Goal: Task Accomplishment & Management: Manage account settings

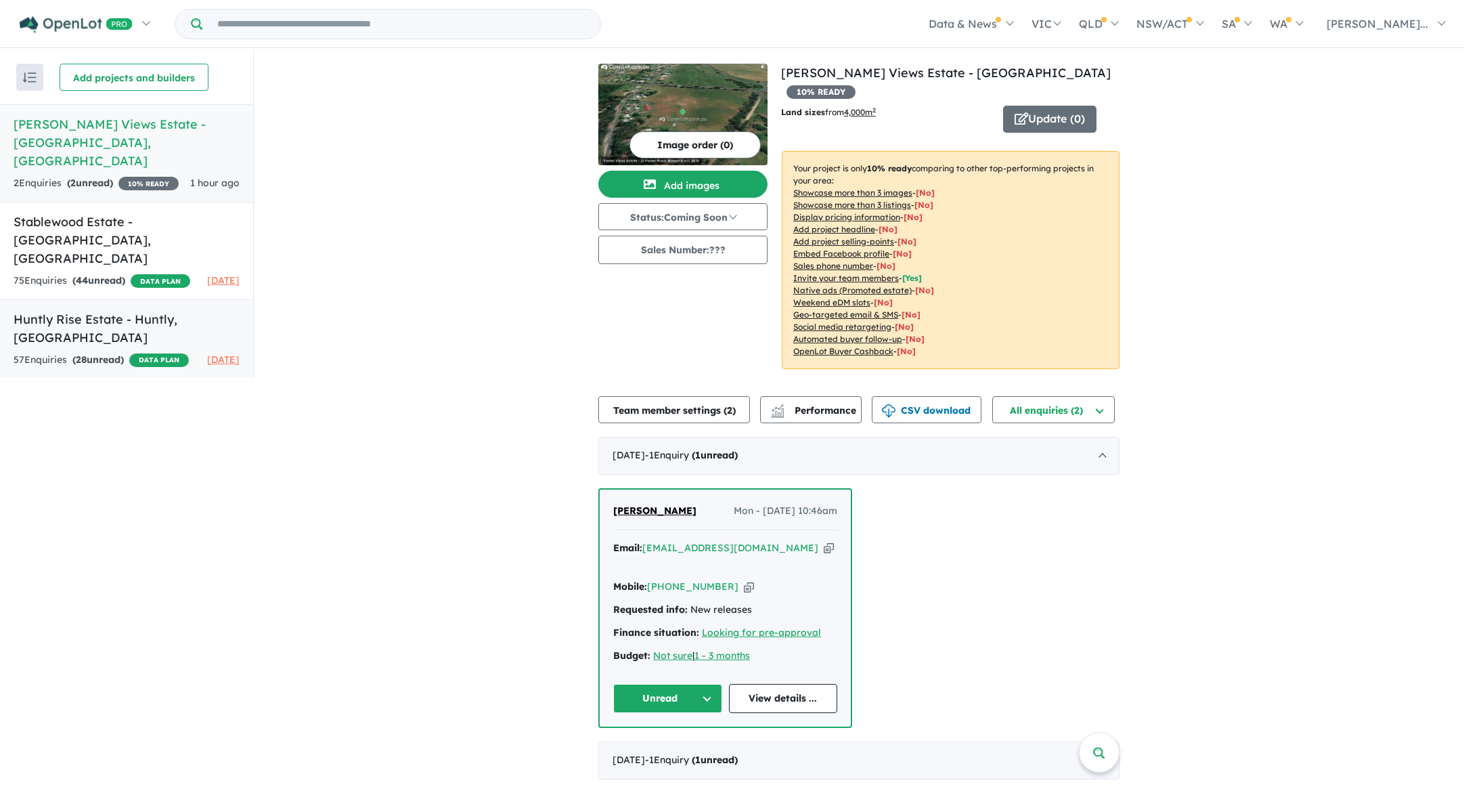
click at [123, 310] on h5 "Huntly Rise Estate - [GEOGRAPHIC_DATA] , [GEOGRAPHIC_DATA]" at bounding box center [127, 328] width 226 height 37
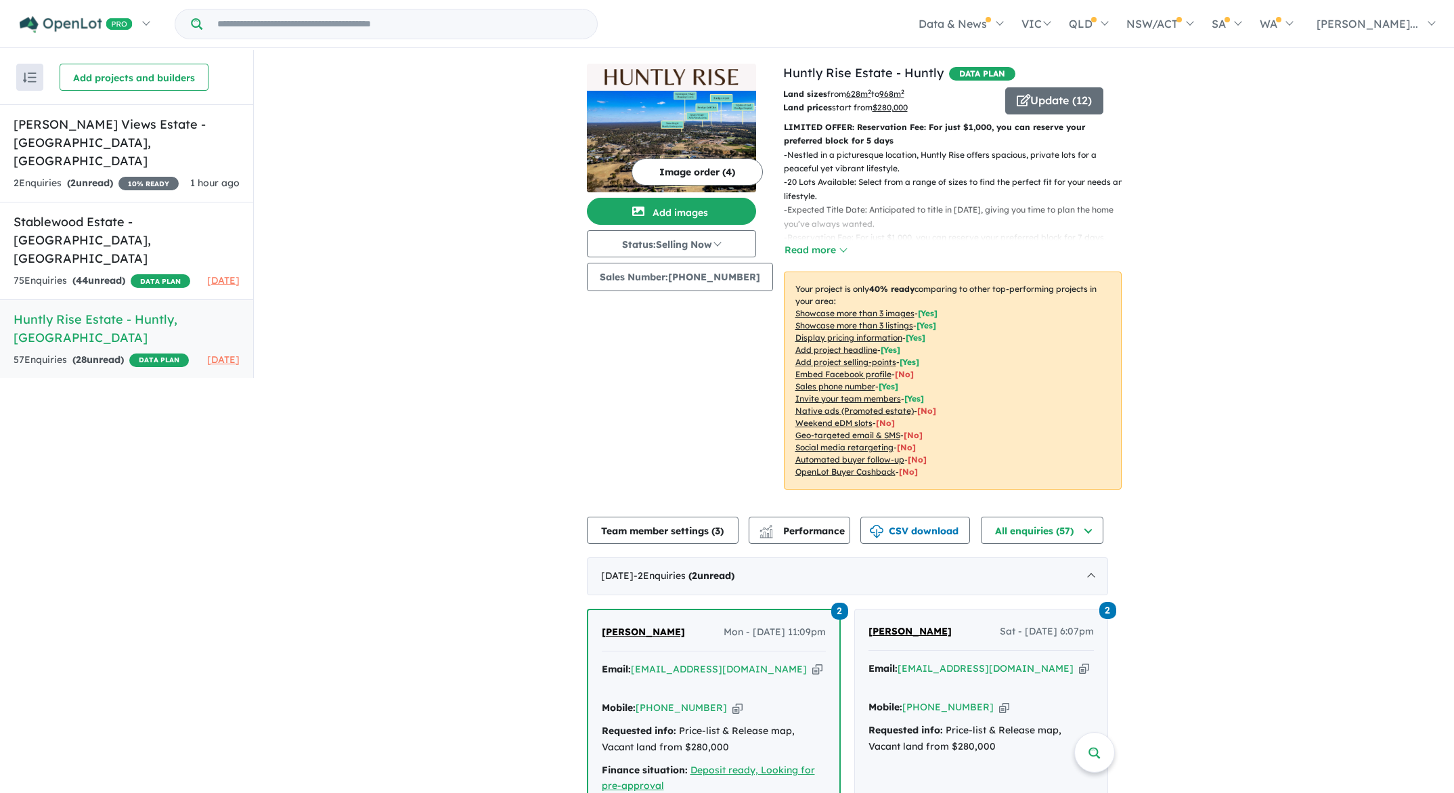
click at [684, 170] on button "Image order ( 4 )" at bounding box center [697, 171] width 131 height 27
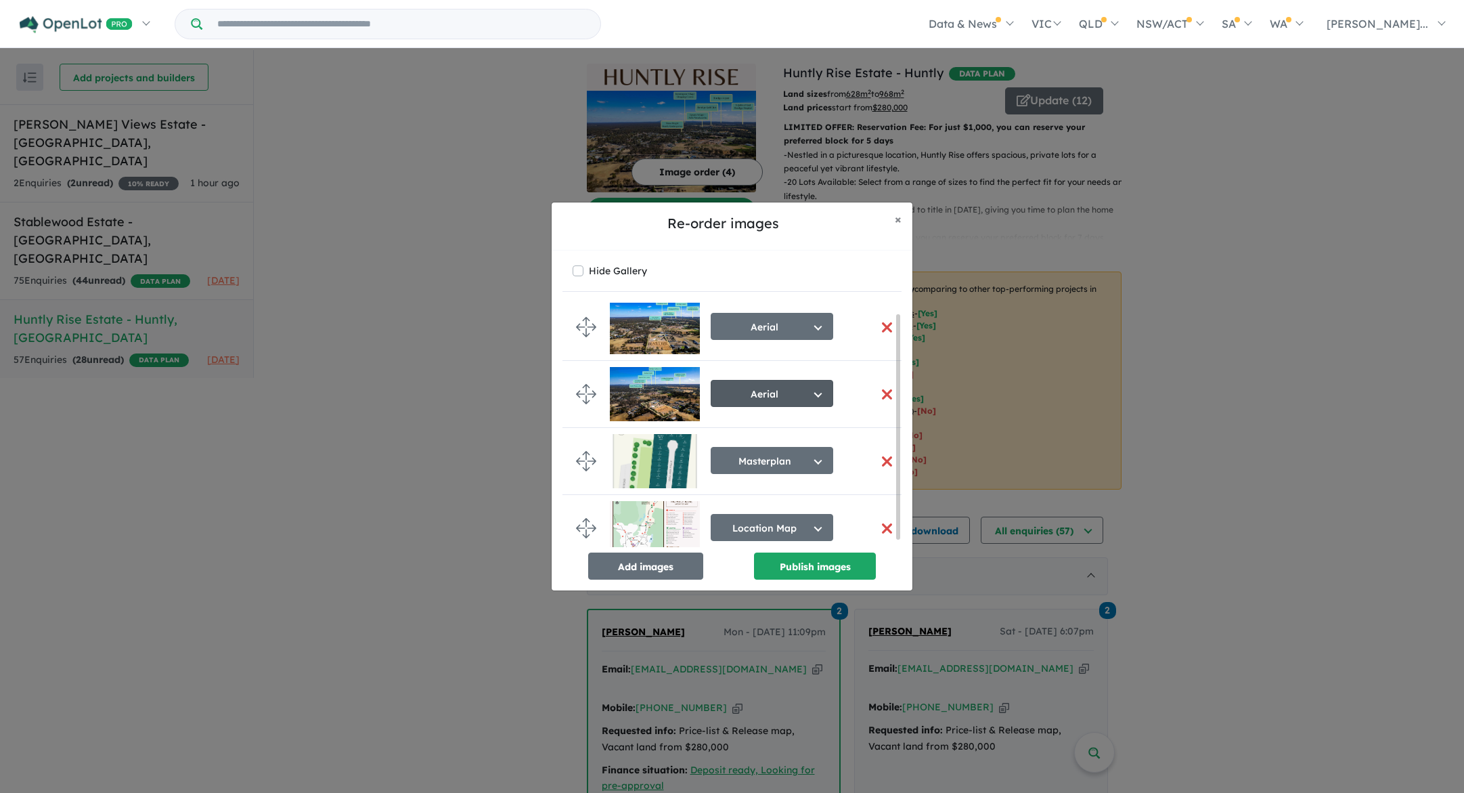
scroll to position [18, 0]
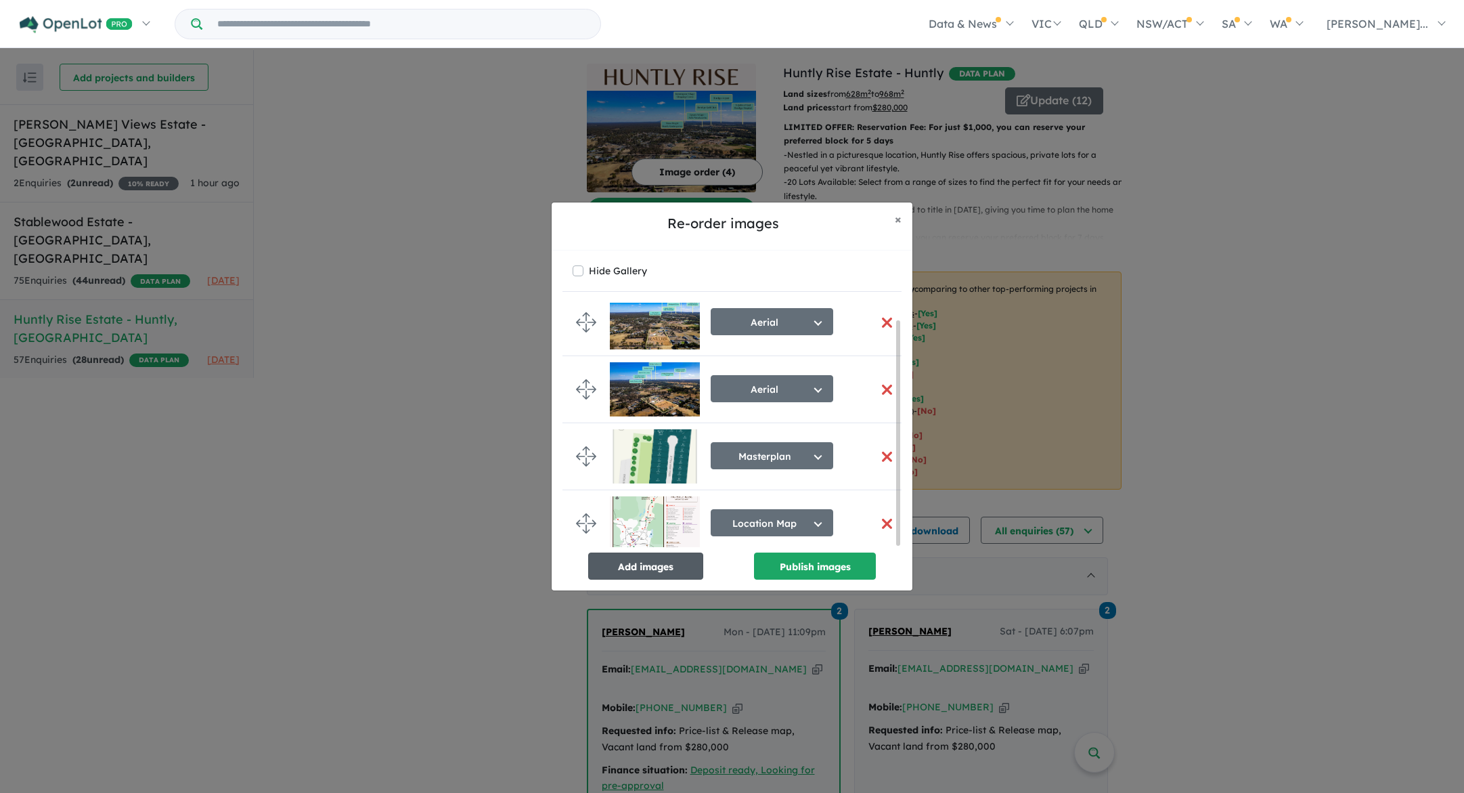
click at [672, 570] on button "Add images" at bounding box center [645, 565] width 115 height 27
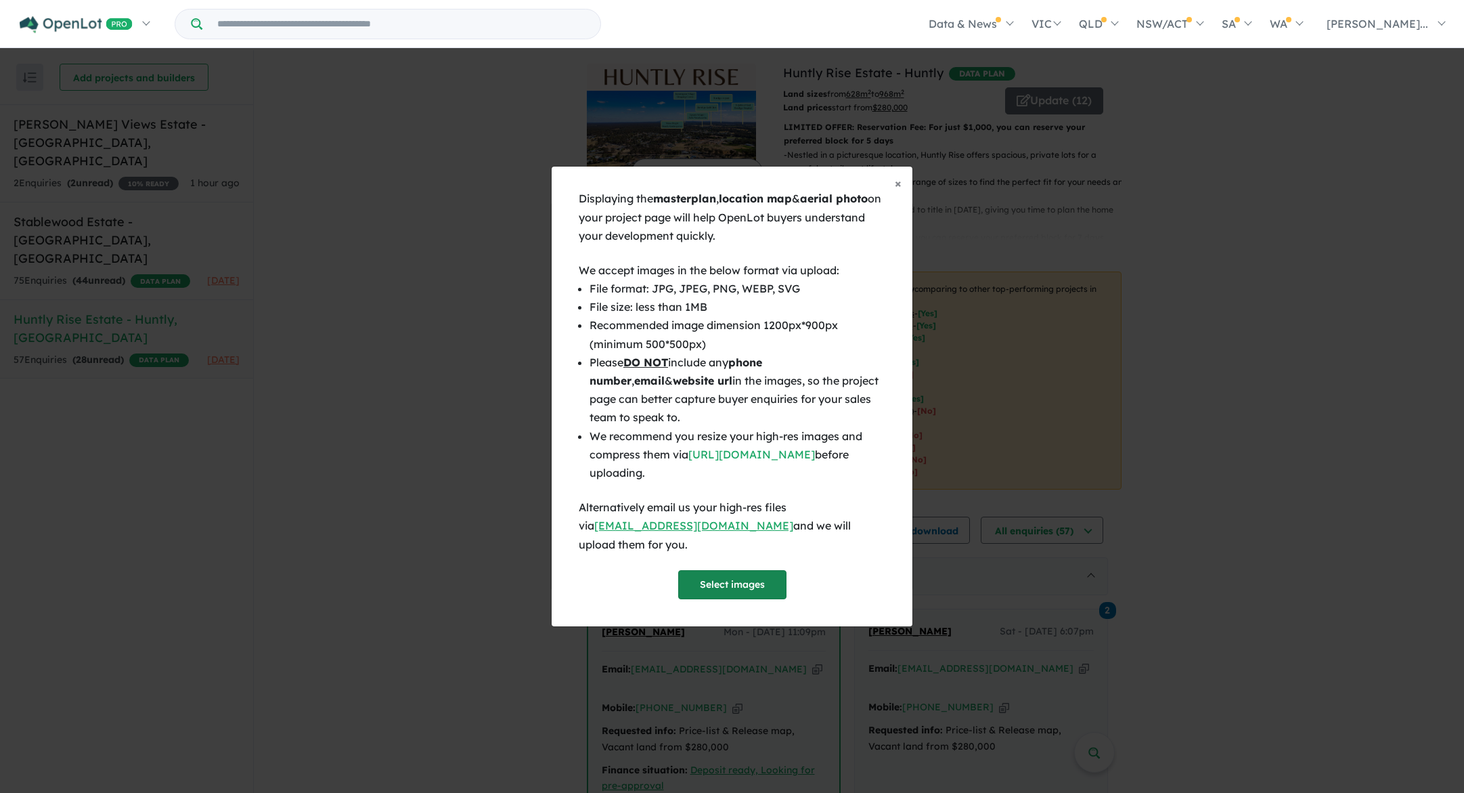
click at [724, 575] on button "Select images" at bounding box center [732, 584] width 108 height 29
click at [758, 572] on button "Select images" at bounding box center [732, 584] width 108 height 29
click at [737, 575] on button "Select images" at bounding box center [732, 584] width 108 height 29
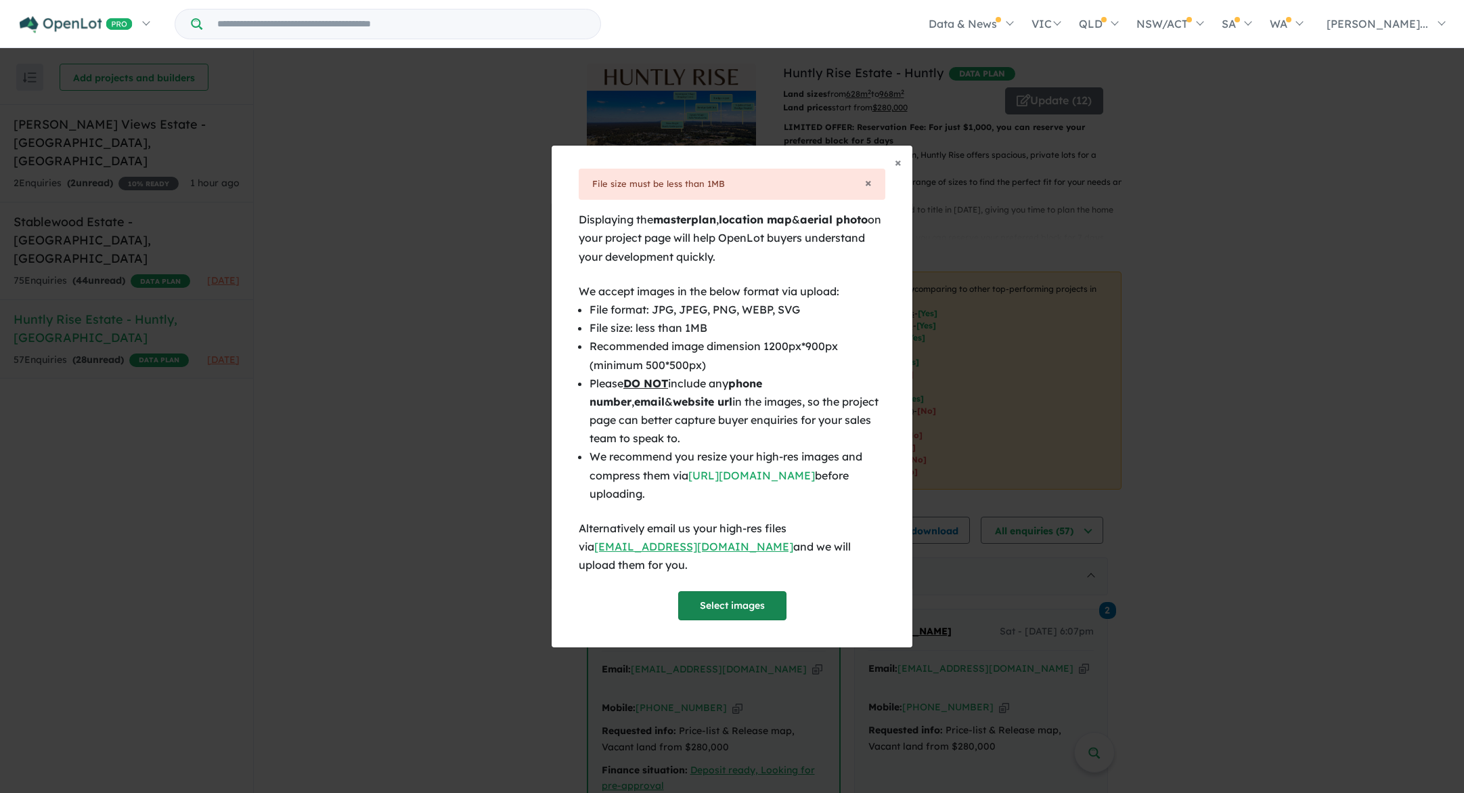
click at [741, 603] on button "Select images" at bounding box center [732, 605] width 108 height 29
click at [866, 190] on span "×" at bounding box center [868, 183] width 7 height 16
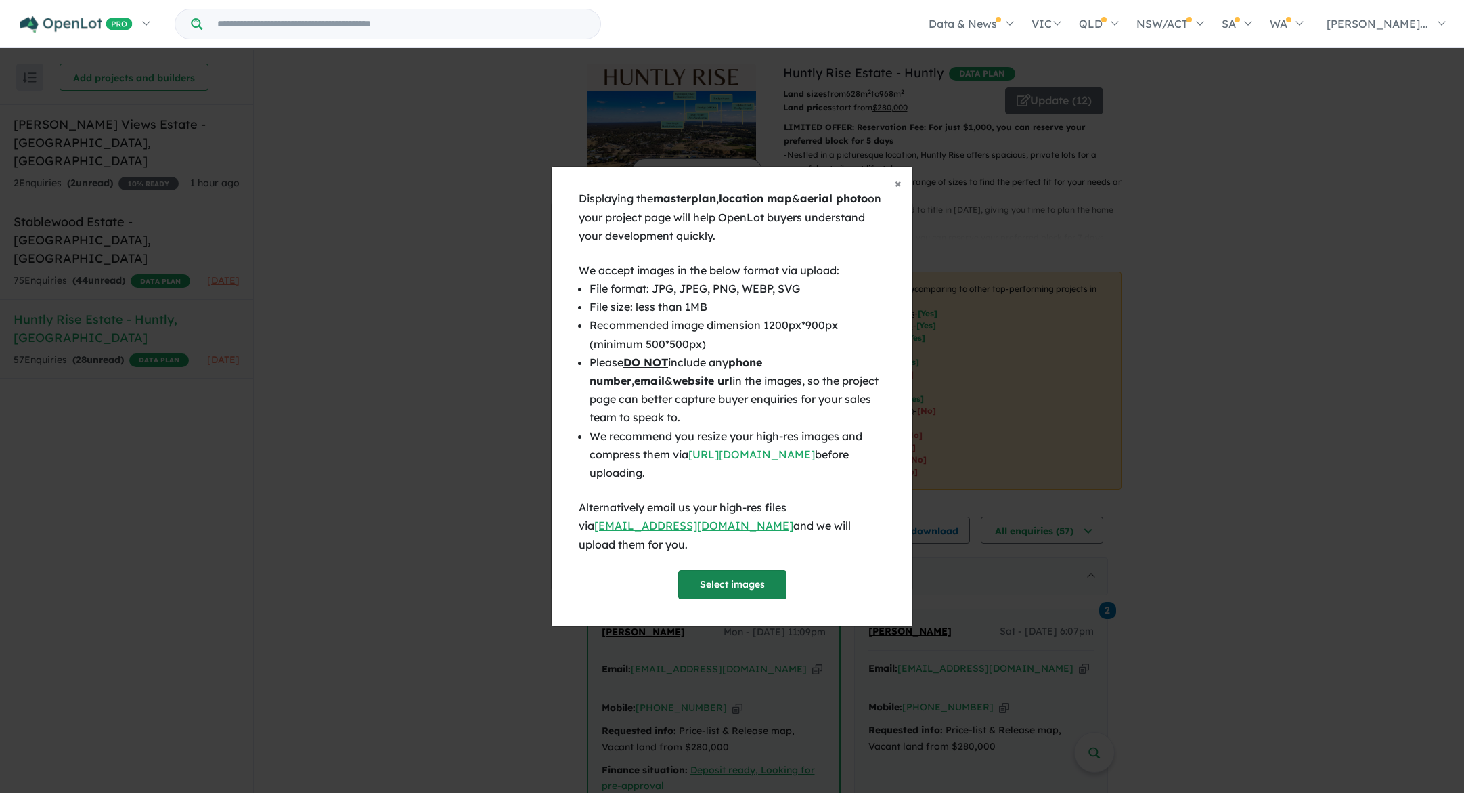
click at [755, 584] on button "Select images" at bounding box center [732, 584] width 108 height 29
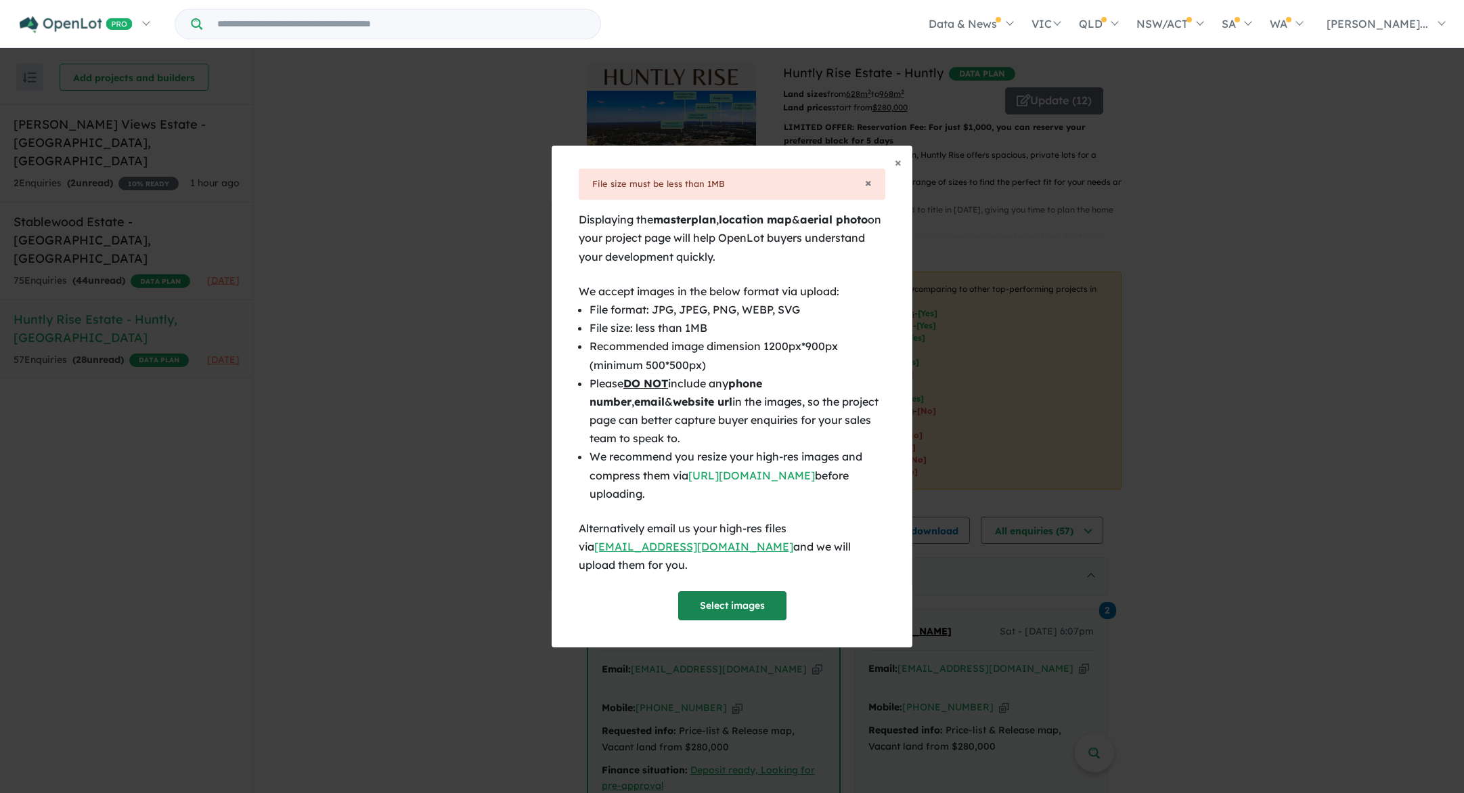
click at [727, 603] on button "Select images" at bounding box center [732, 605] width 108 height 29
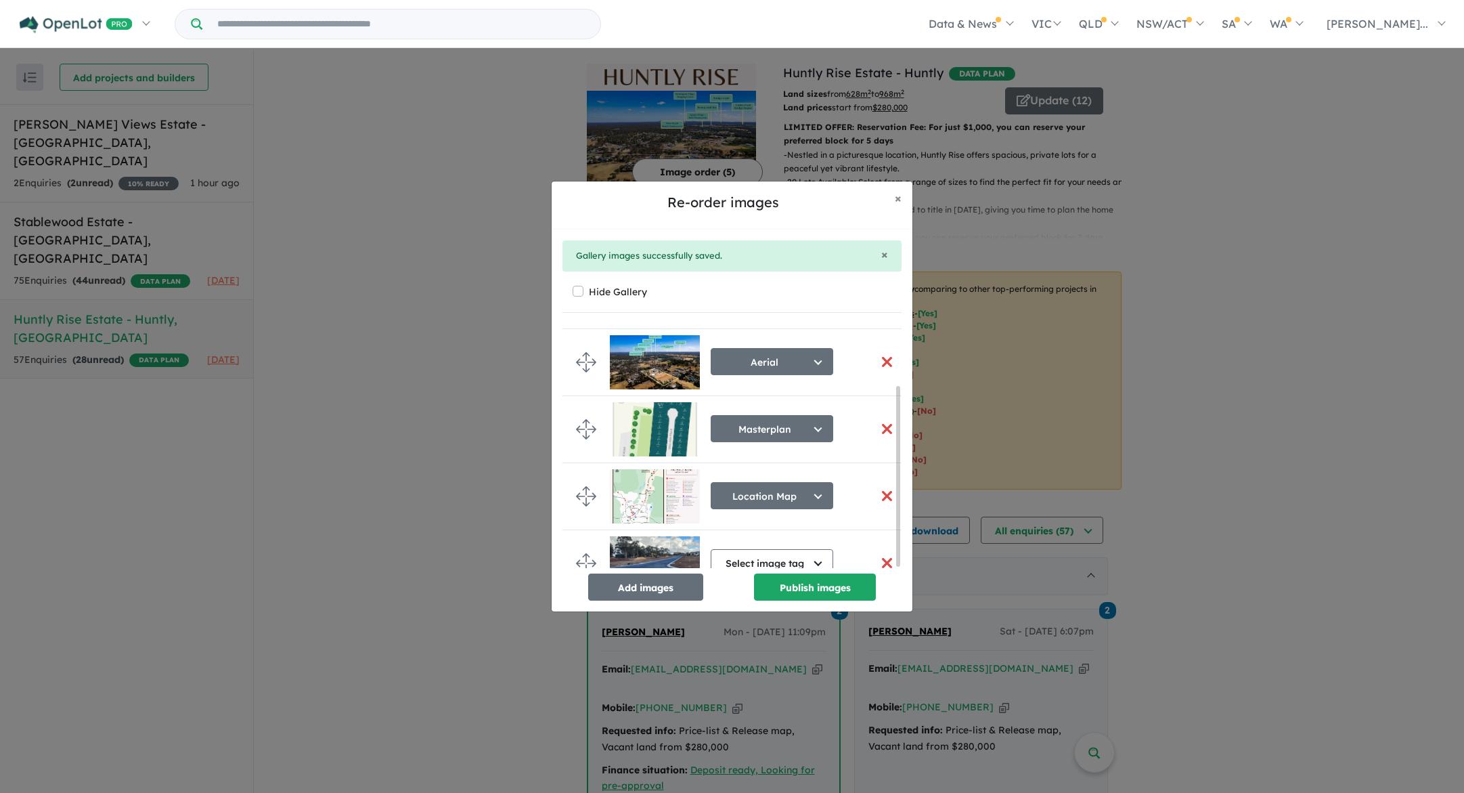
scroll to position [85, 0]
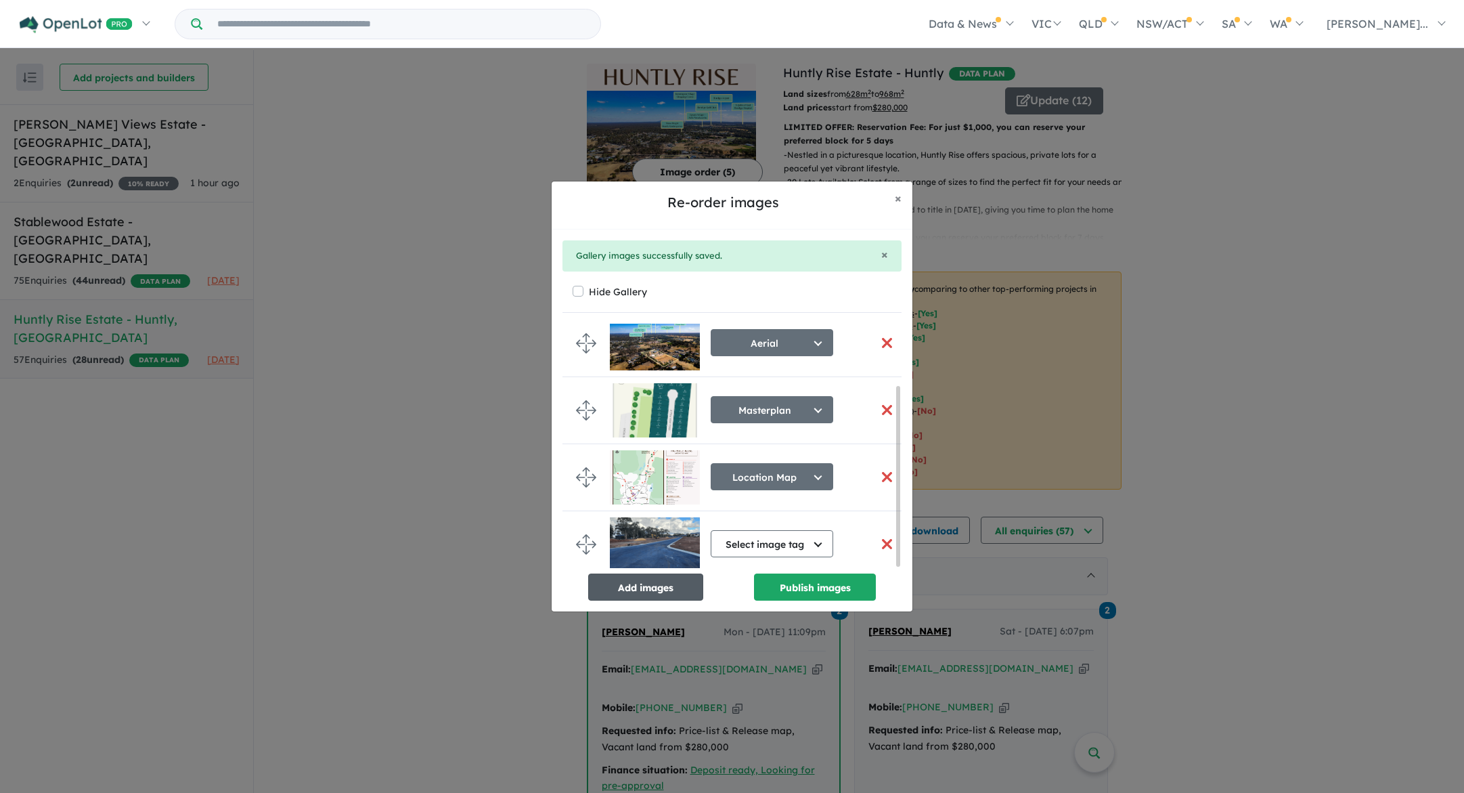
click at [656, 591] on button "Add images" at bounding box center [645, 586] width 115 height 27
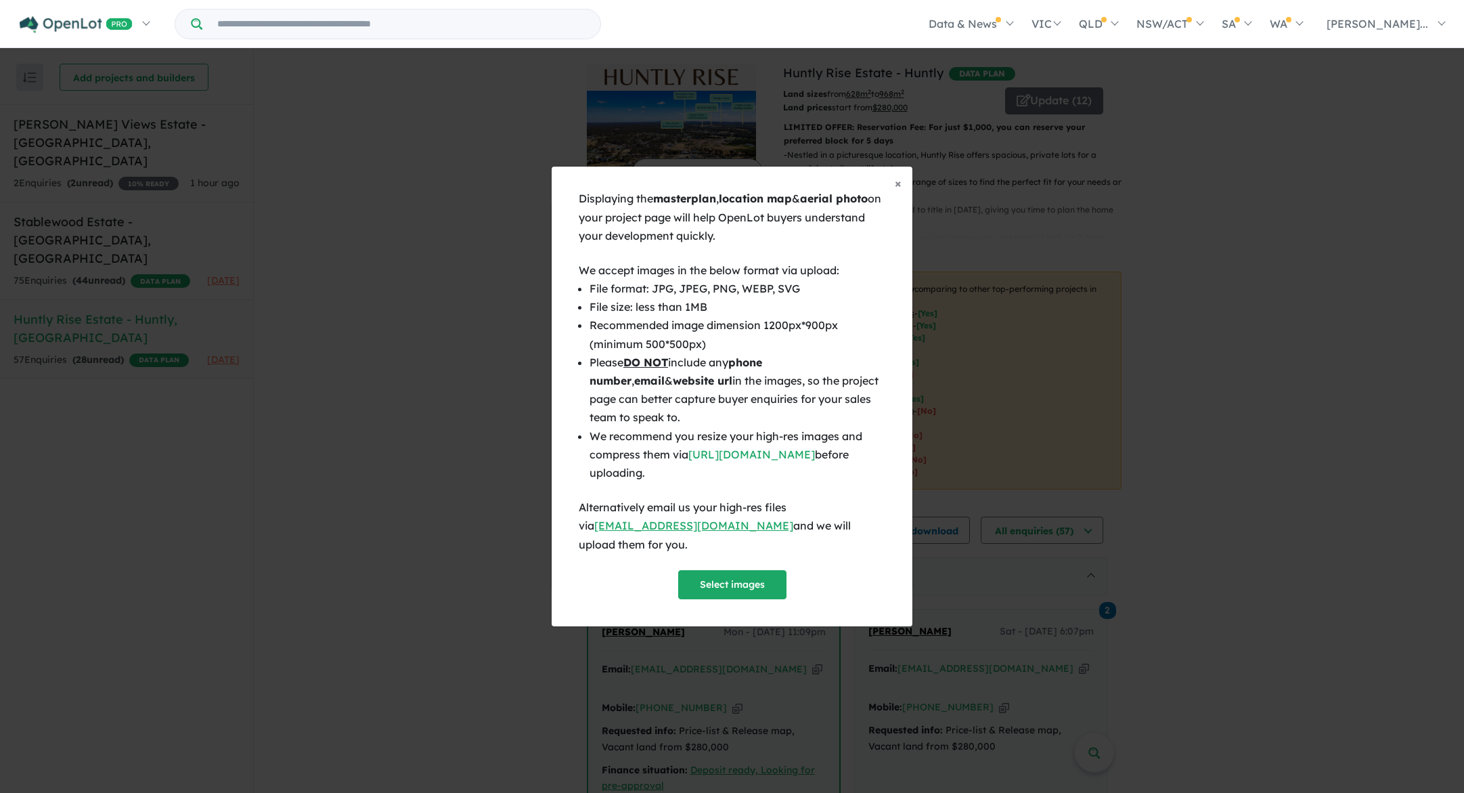
scroll to position [83, 0]
click at [727, 581] on button "Select images" at bounding box center [732, 584] width 108 height 29
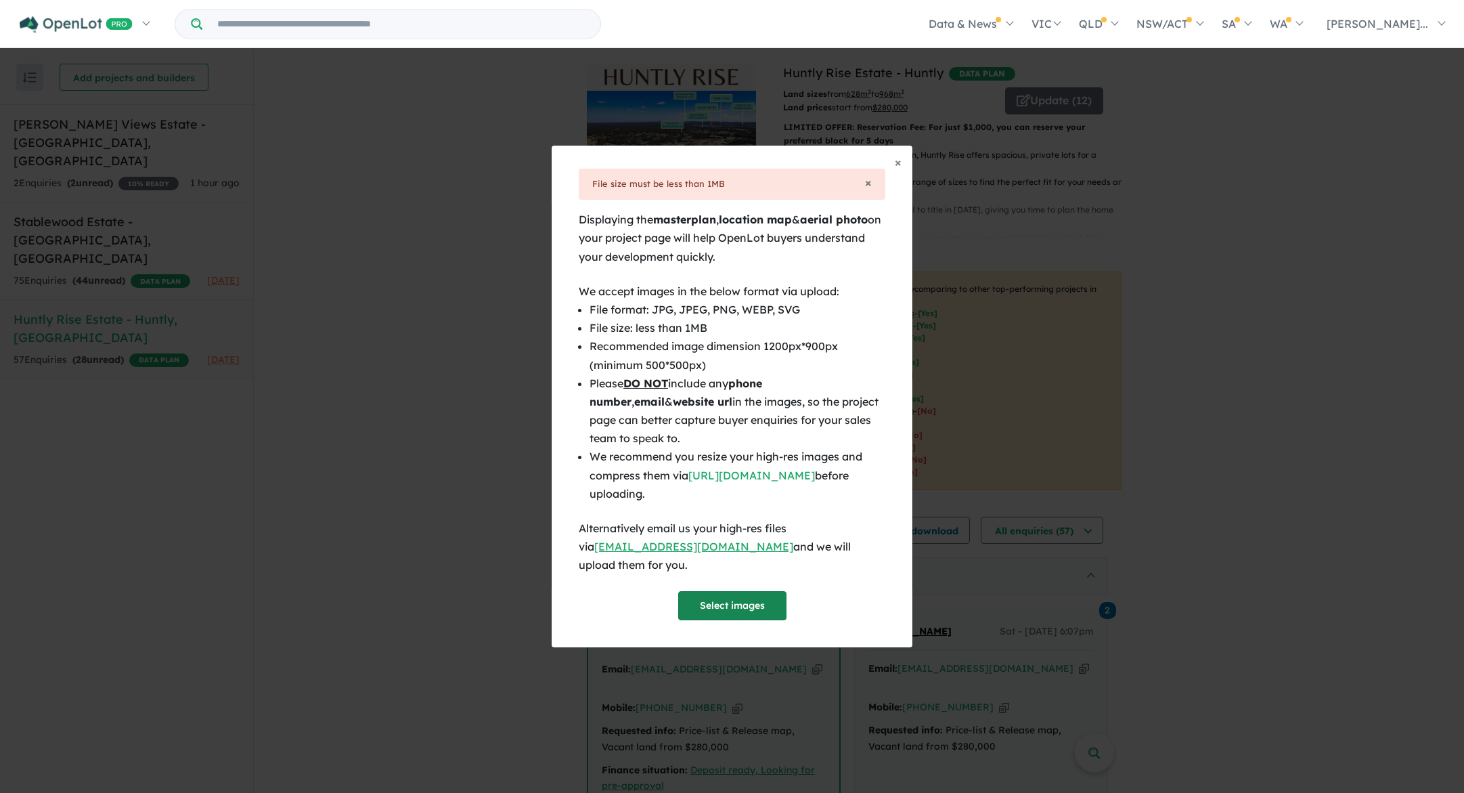
click at [763, 591] on button "Select images" at bounding box center [732, 605] width 108 height 29
click at [737, 600] on button "Select images" at bounding box center [732, 605] width 108 height 29
click at [745, 600] on button "Select images" at bounding box center [732, 605] width 108 height 29
click at [870, 190] on span "×" at bounding box center [868, 183] width 7 height 16
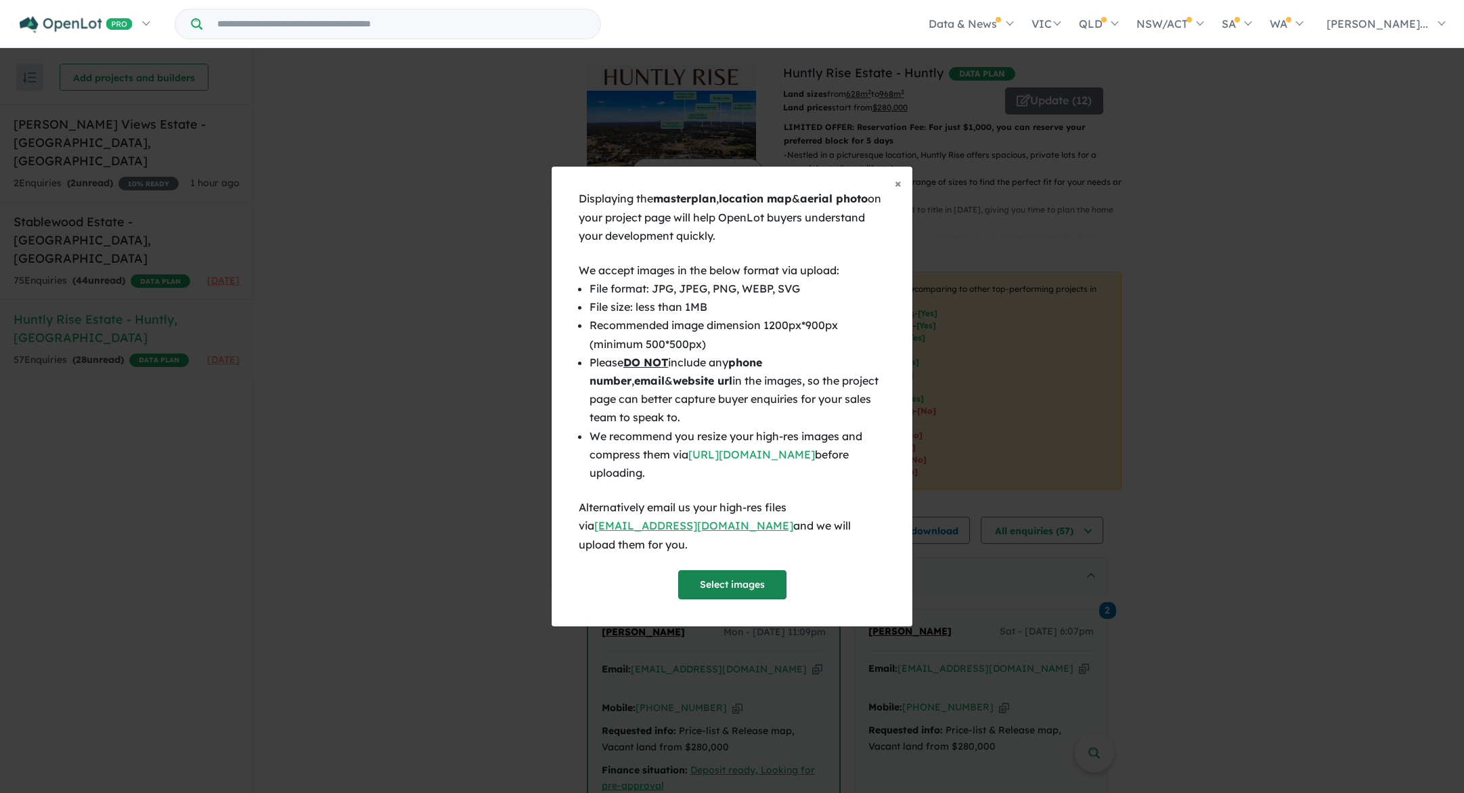
click at [770, 580] on button "Select images" at bounding box center [732, 584] width 108 height 29
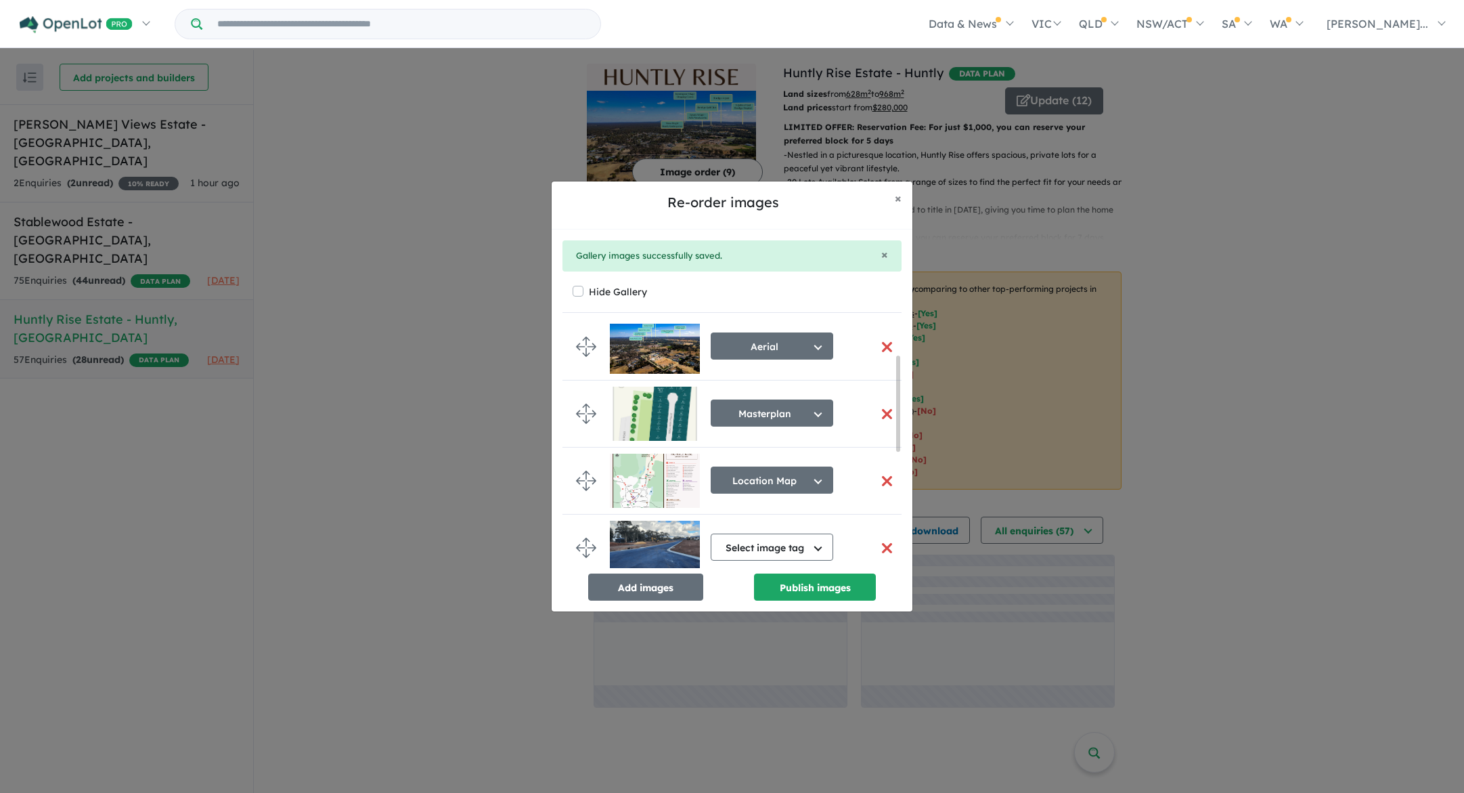
scroll to position [80, 0]
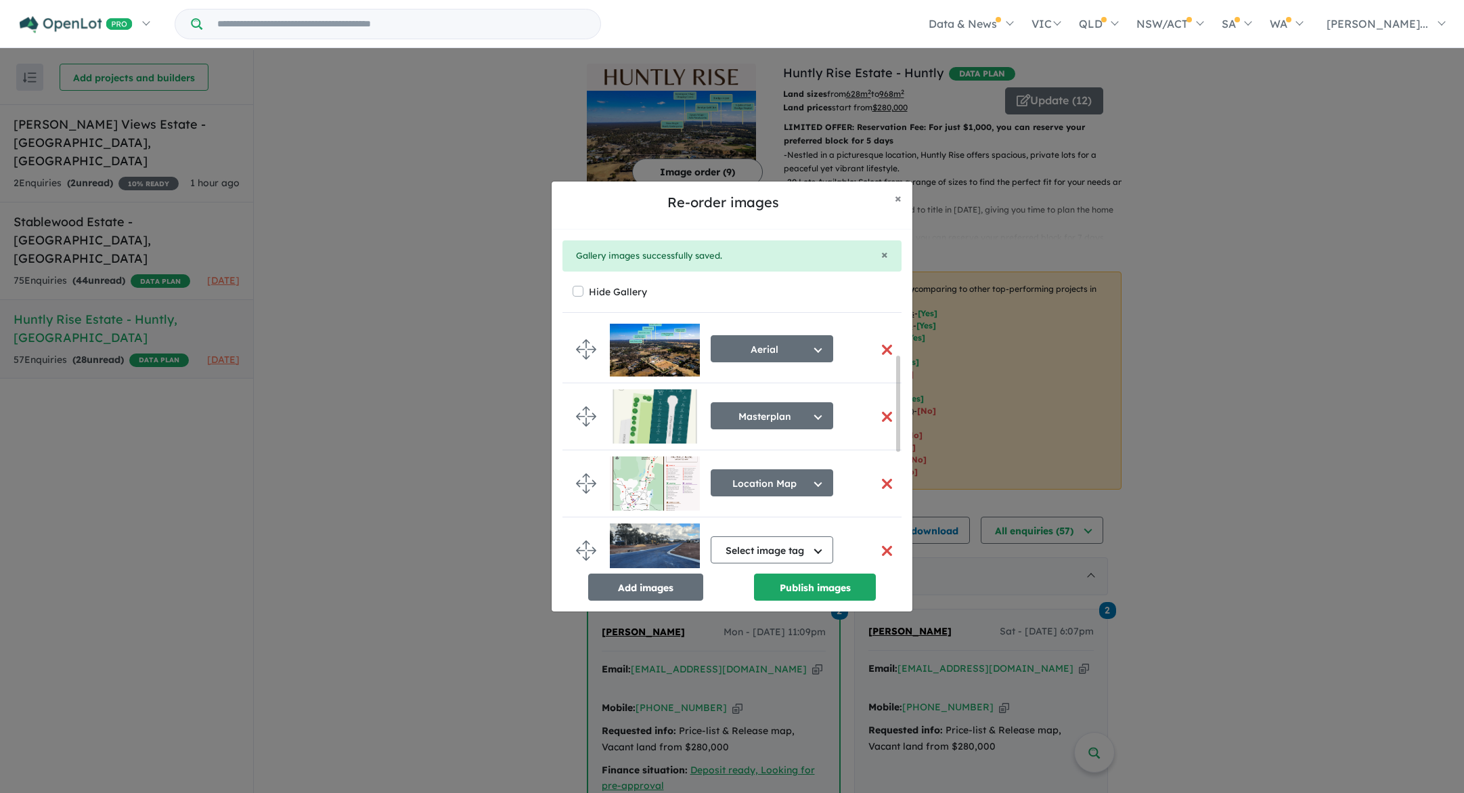
click at [671, 359] on img at bounding box center [655, 349] width 90 height 54
click at [669, 361] on img at bounding box center [655, 349] width 90 height 54
click at [669, 360] on img at bounding box center [655, 349] width 90 height 54
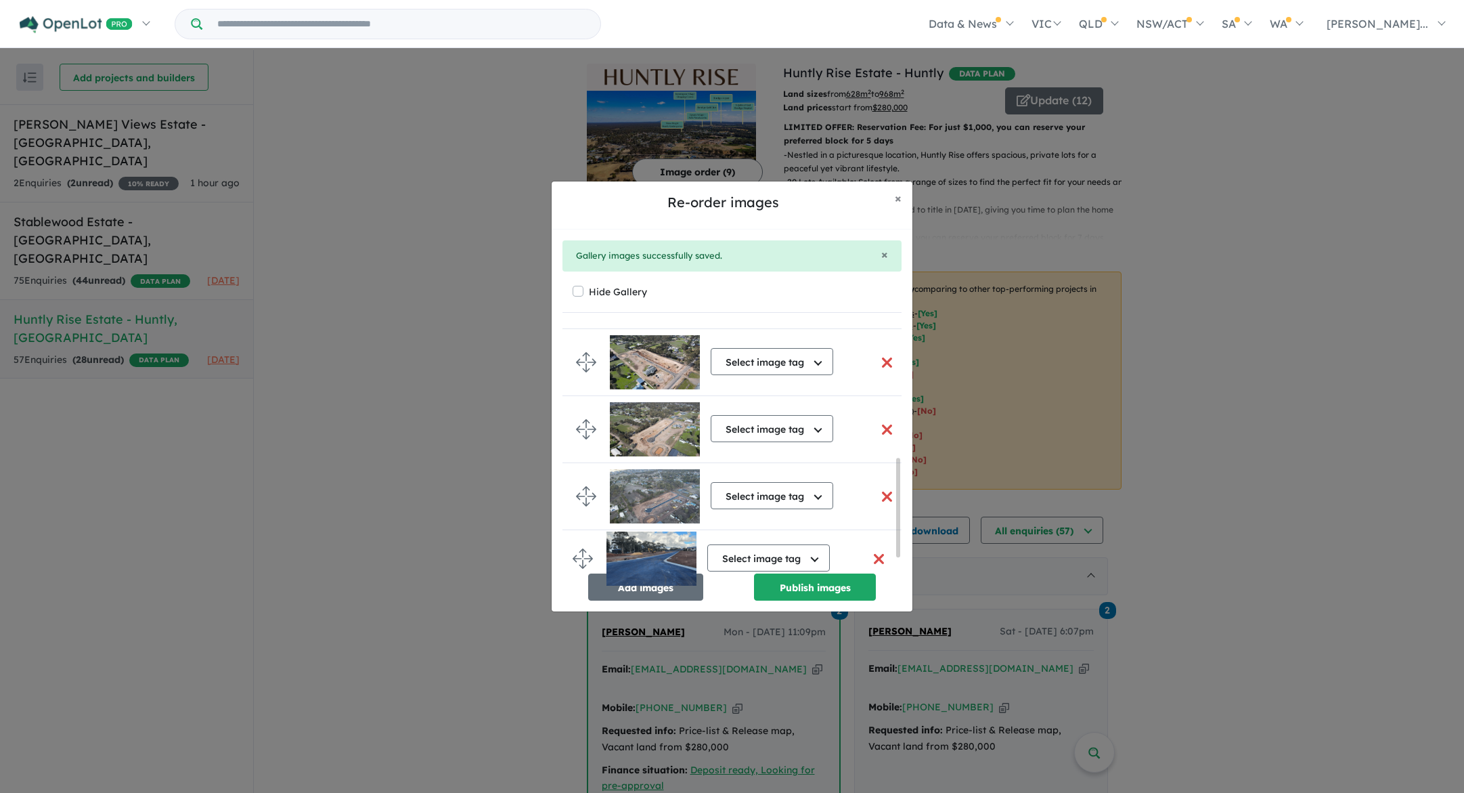
scroll to position [358, 0]
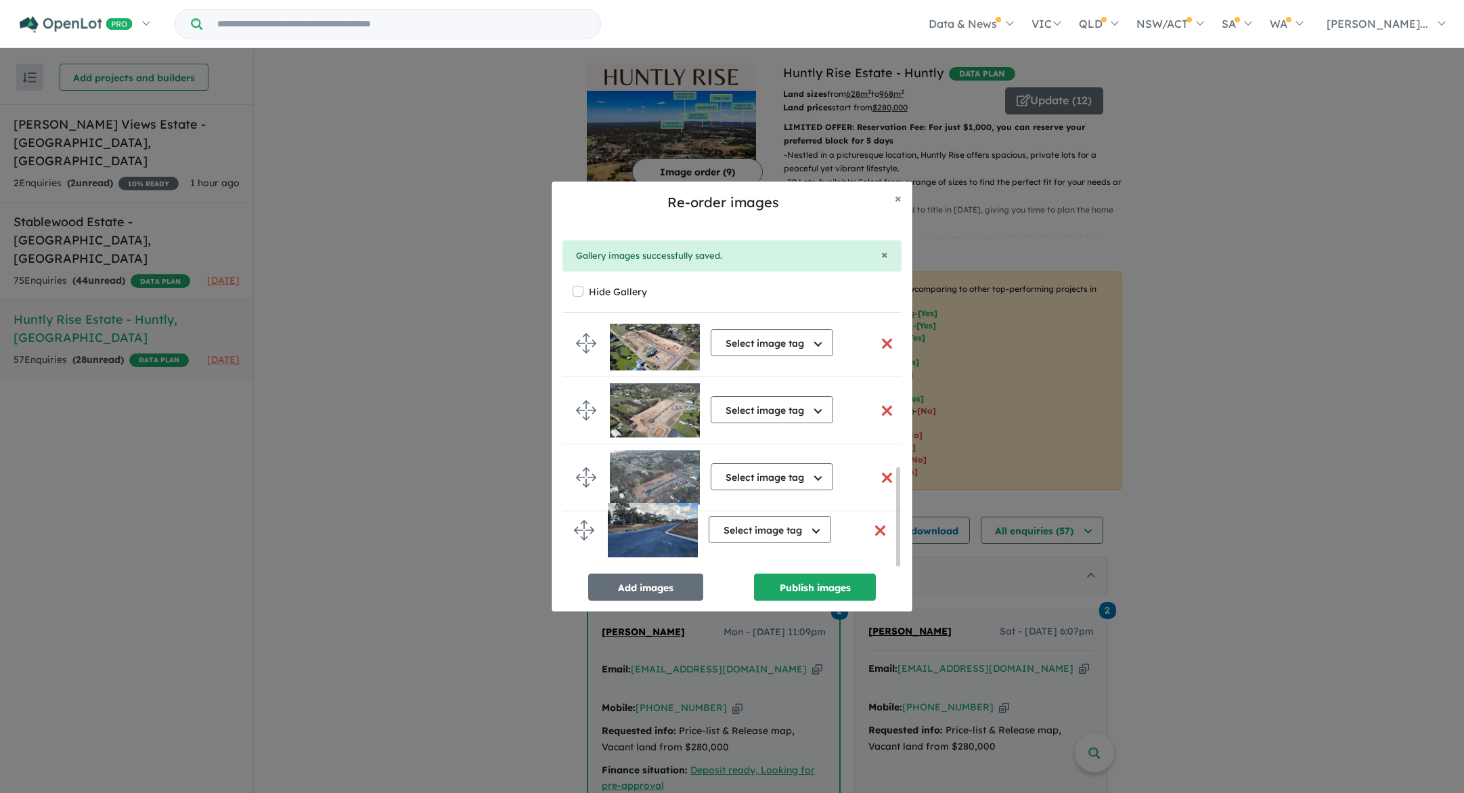
drag, startPoint x: 586, startPoint y: 408, endPoint x: 584, endPoint y: 529, distance: 120.5
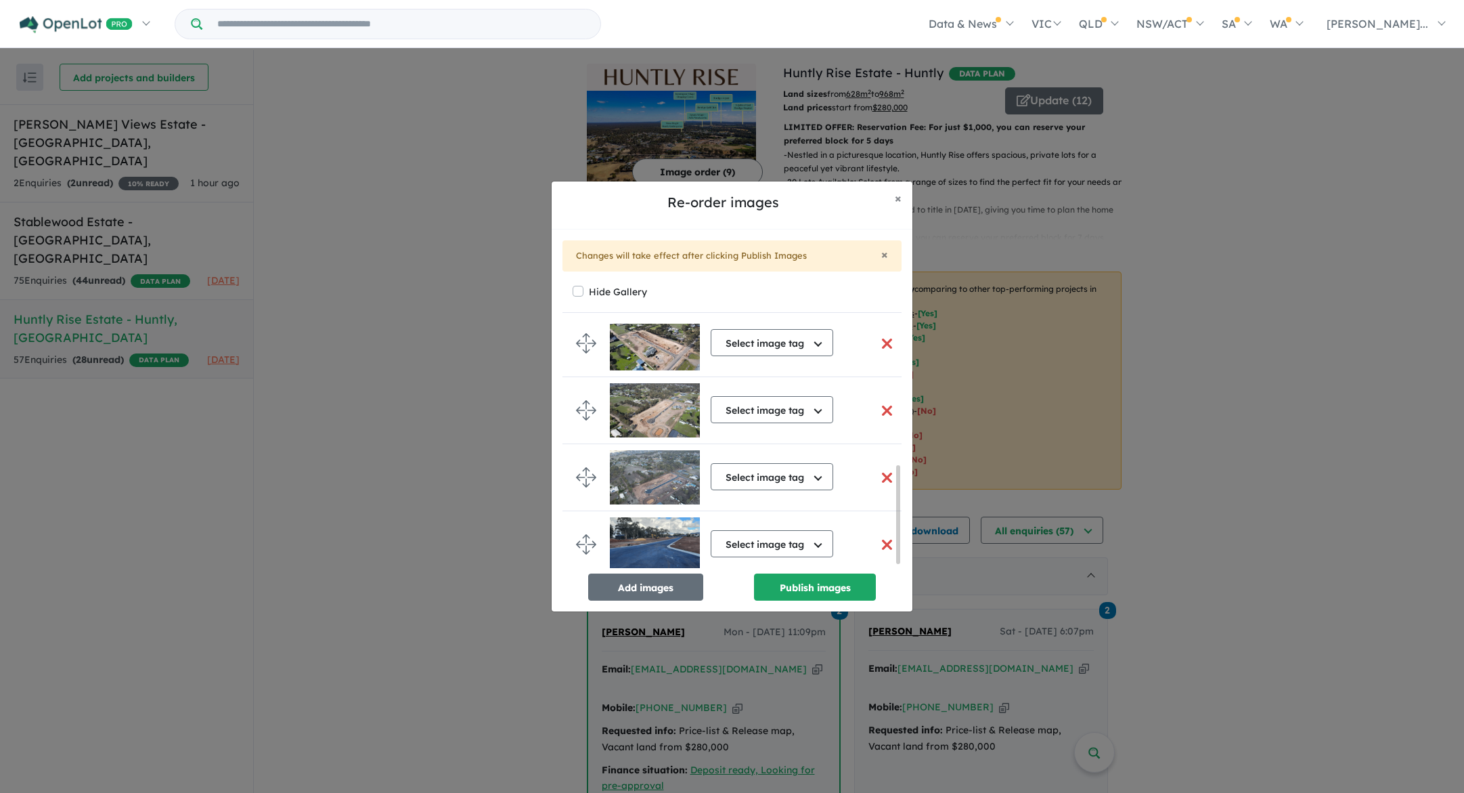
scroll to position [364, 0]
click at [799, 582] on button "Publish images" at bounding box center [815, 586] width 122 height 27
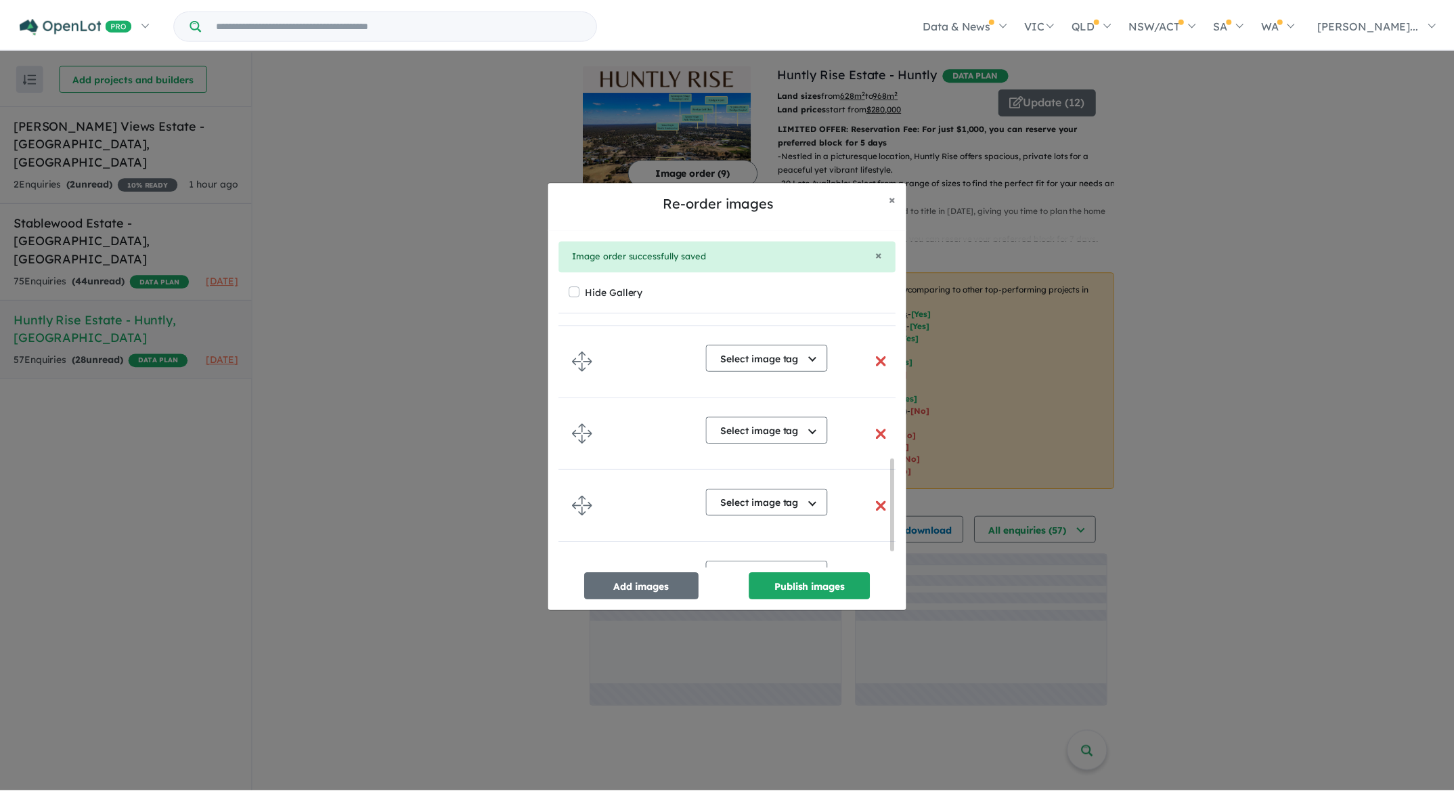
scroll to position [358, 0]
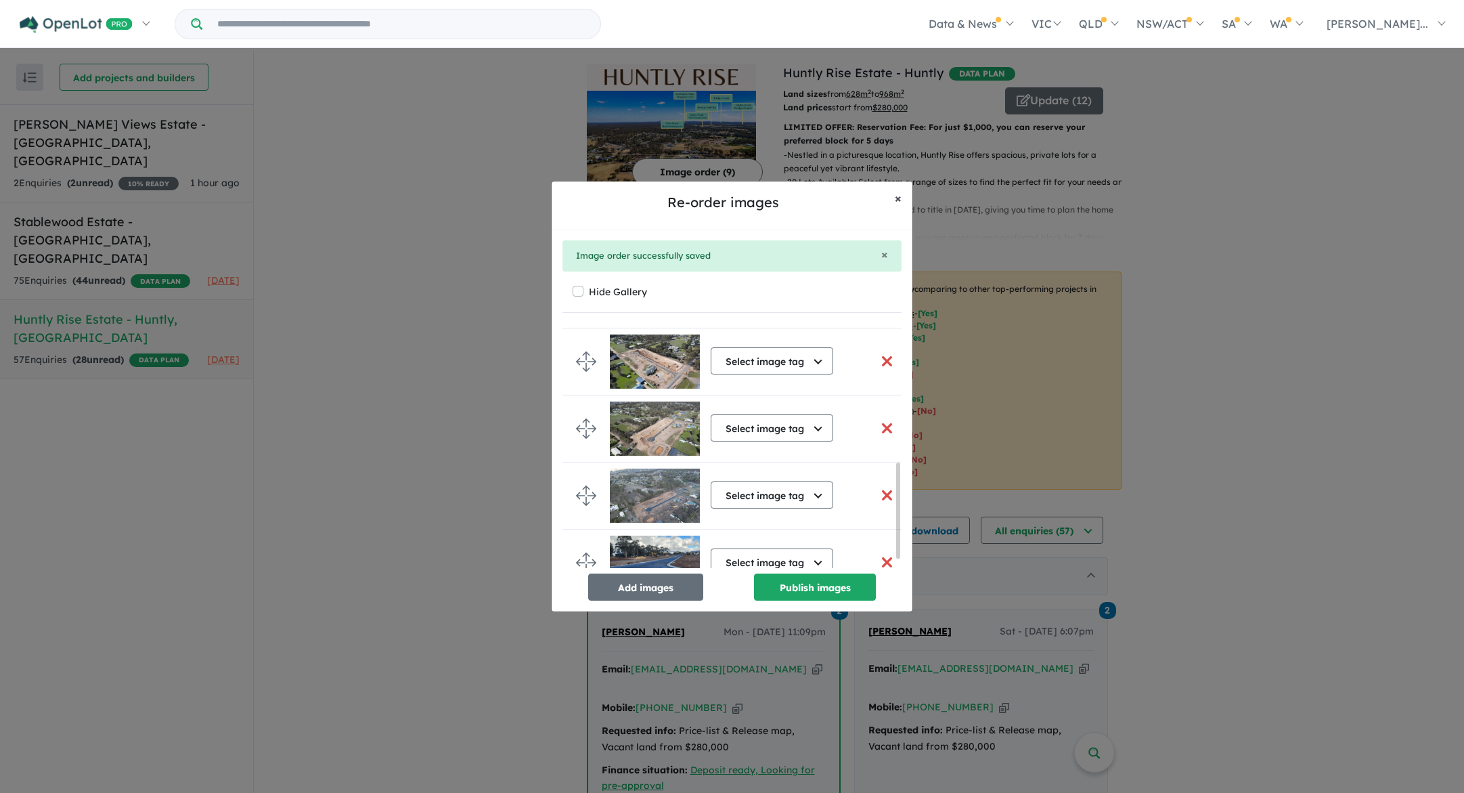
click at [899, 200] on span "×" at bounding box center [898, 198] width 7 height 16
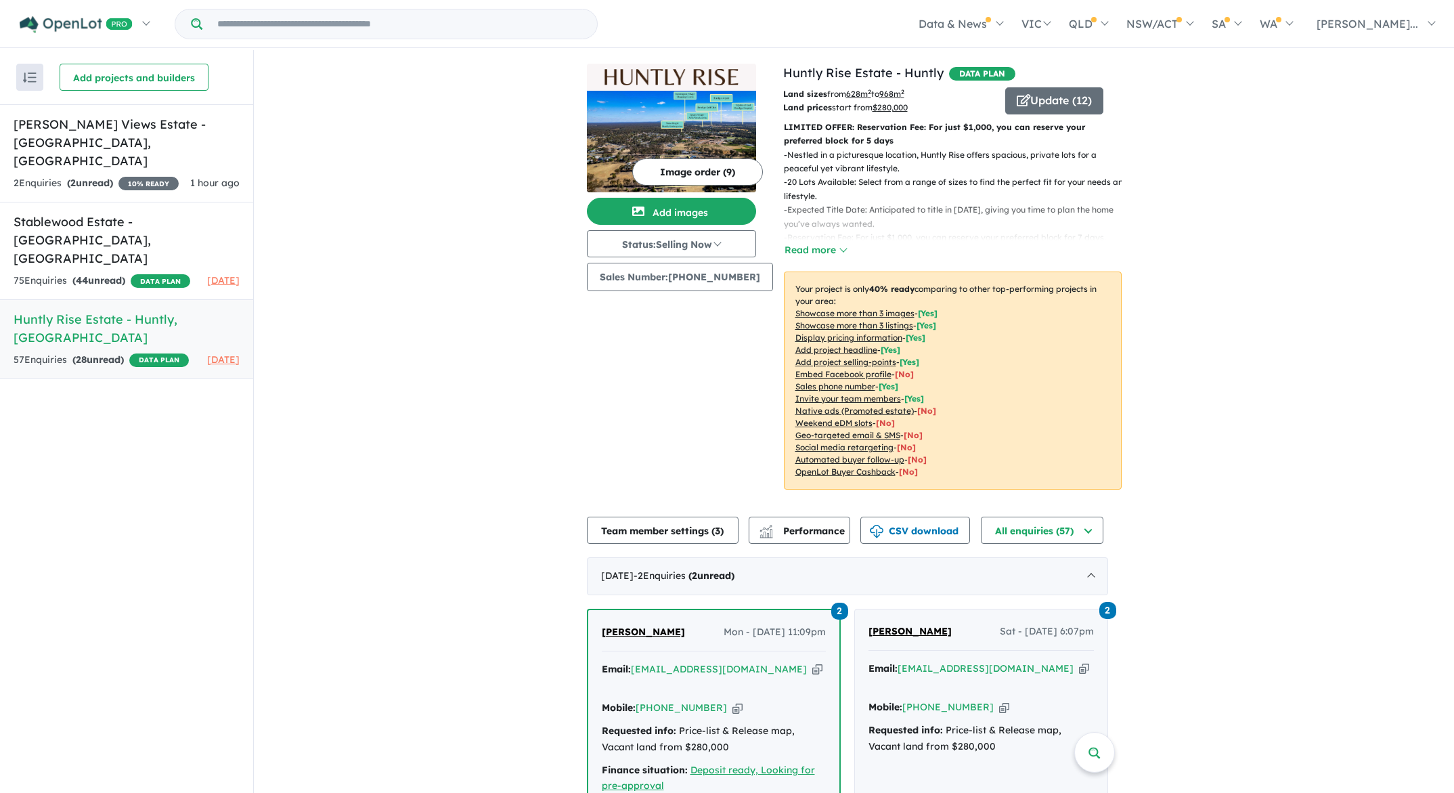
click at [695, 131] on img at bounding box center [671, 142] width 169 height 102
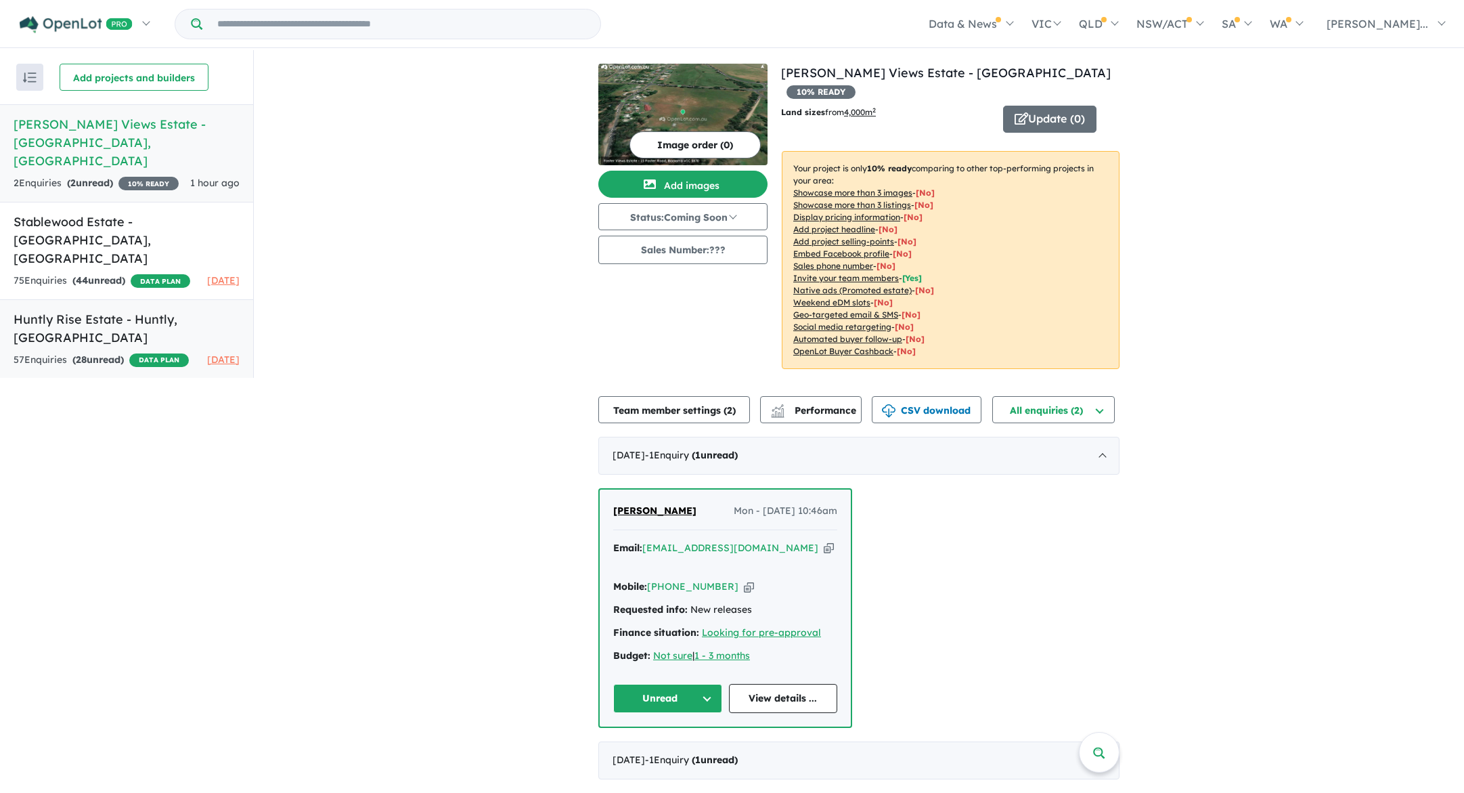
click at [130, 310] on h5 "Huntly Rise Estate - [GEOGRAPHIC_DATA] , [GEOGRAPHIC_DATA]" at bounding box center [127, 328] width 226 height 37
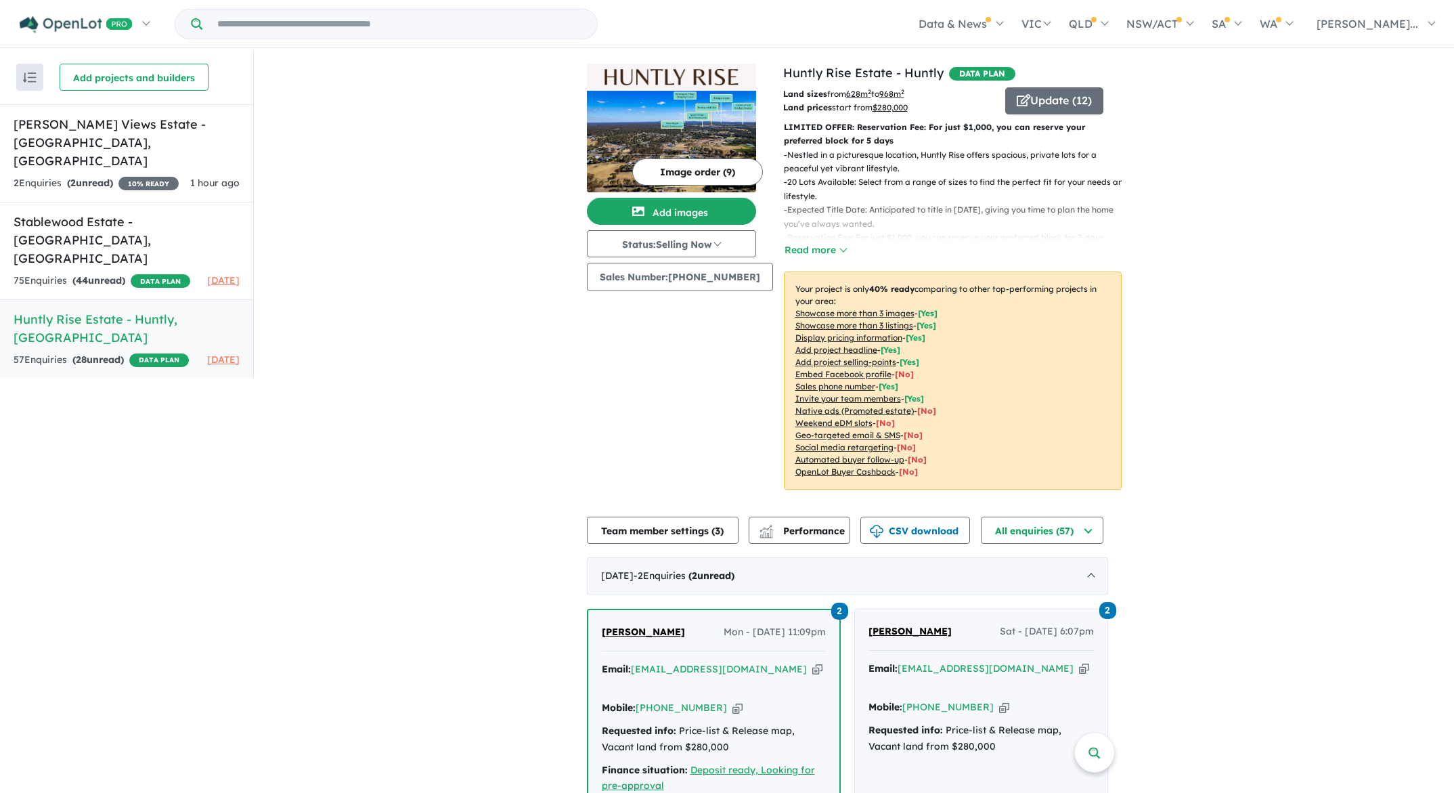
click at [686, 145] on img at bounding box center [671, 142] width 169 height 102
click at [705, 212] on button "Add images" at bounding box center [671, 211] width 169 height 27
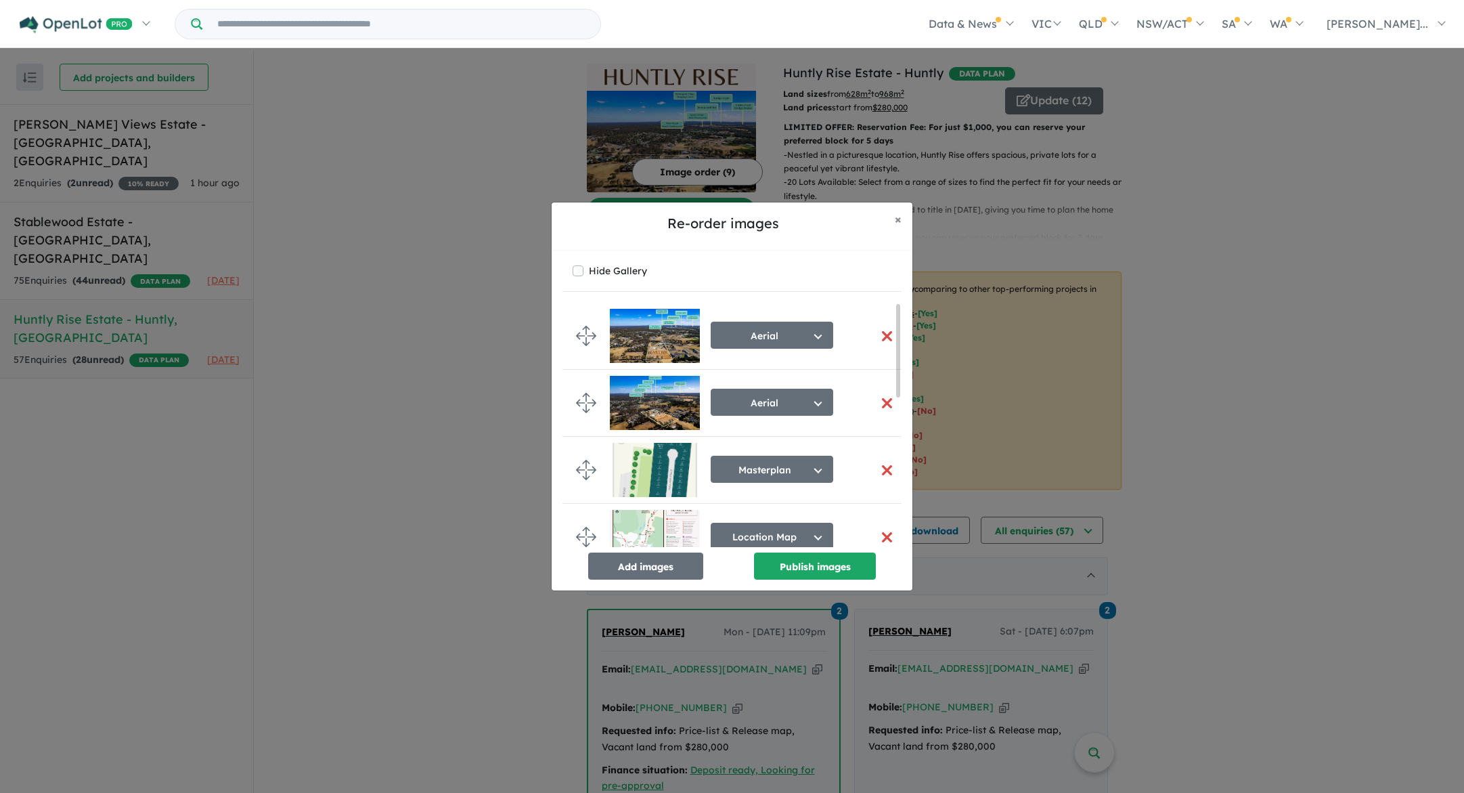
click at [881, 336] on button "button" at bounding box center [887, 336] width 28 height 29
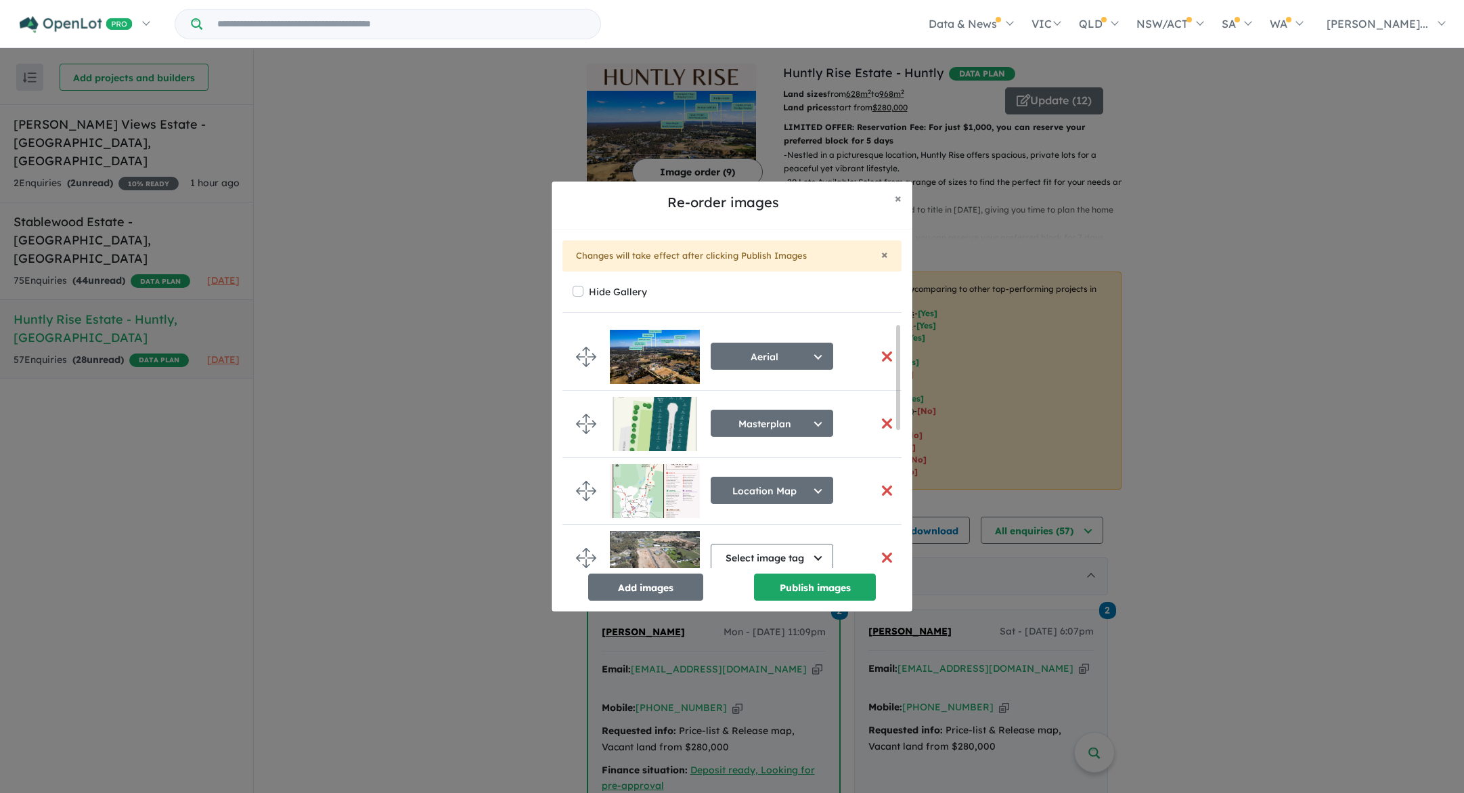
click at [879, 355] on button "button" at bounding box center [887, 356] width 28 height 29
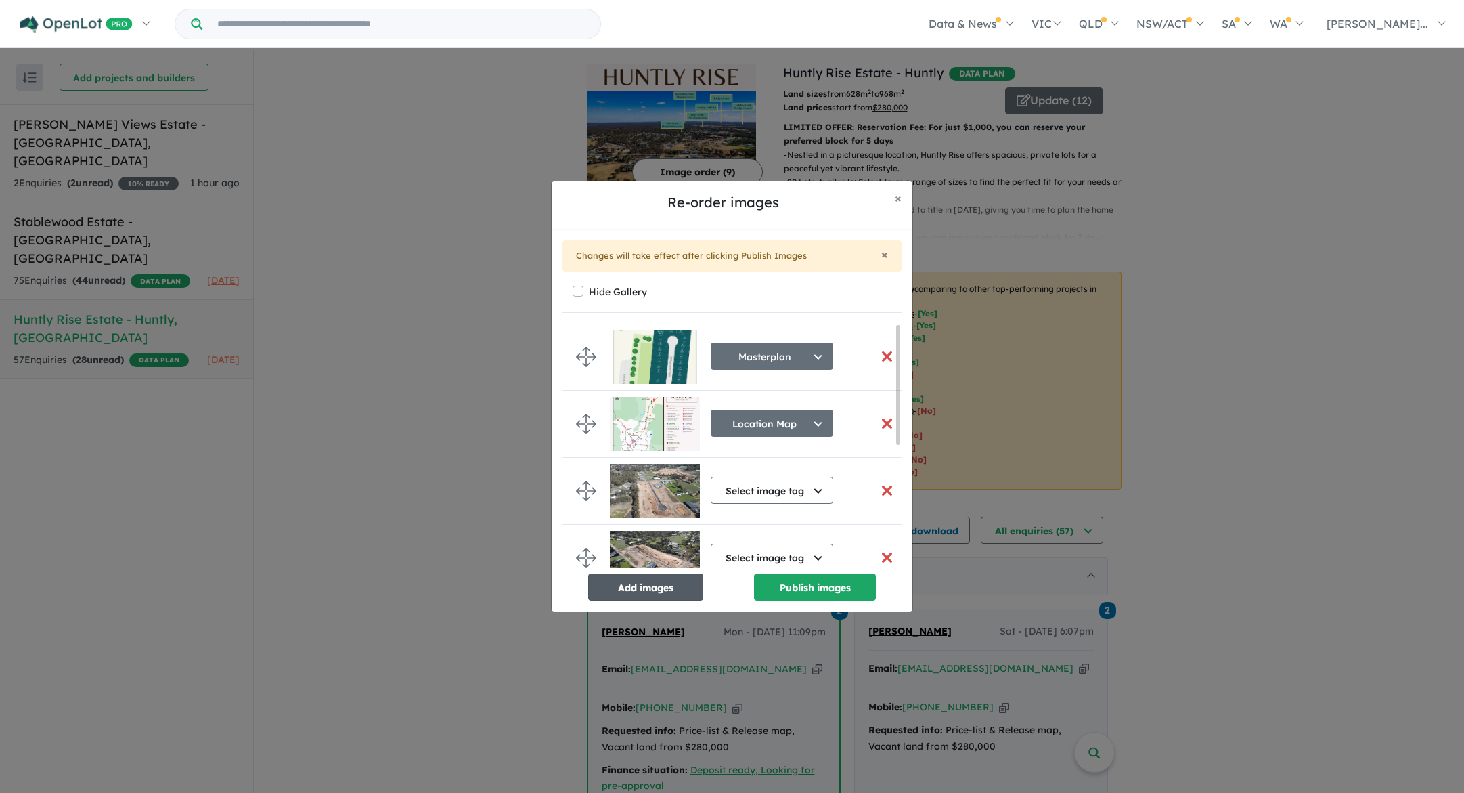
click at [678, 584] on button "Add images" at bounding box center [645, 586] width 115 height 27
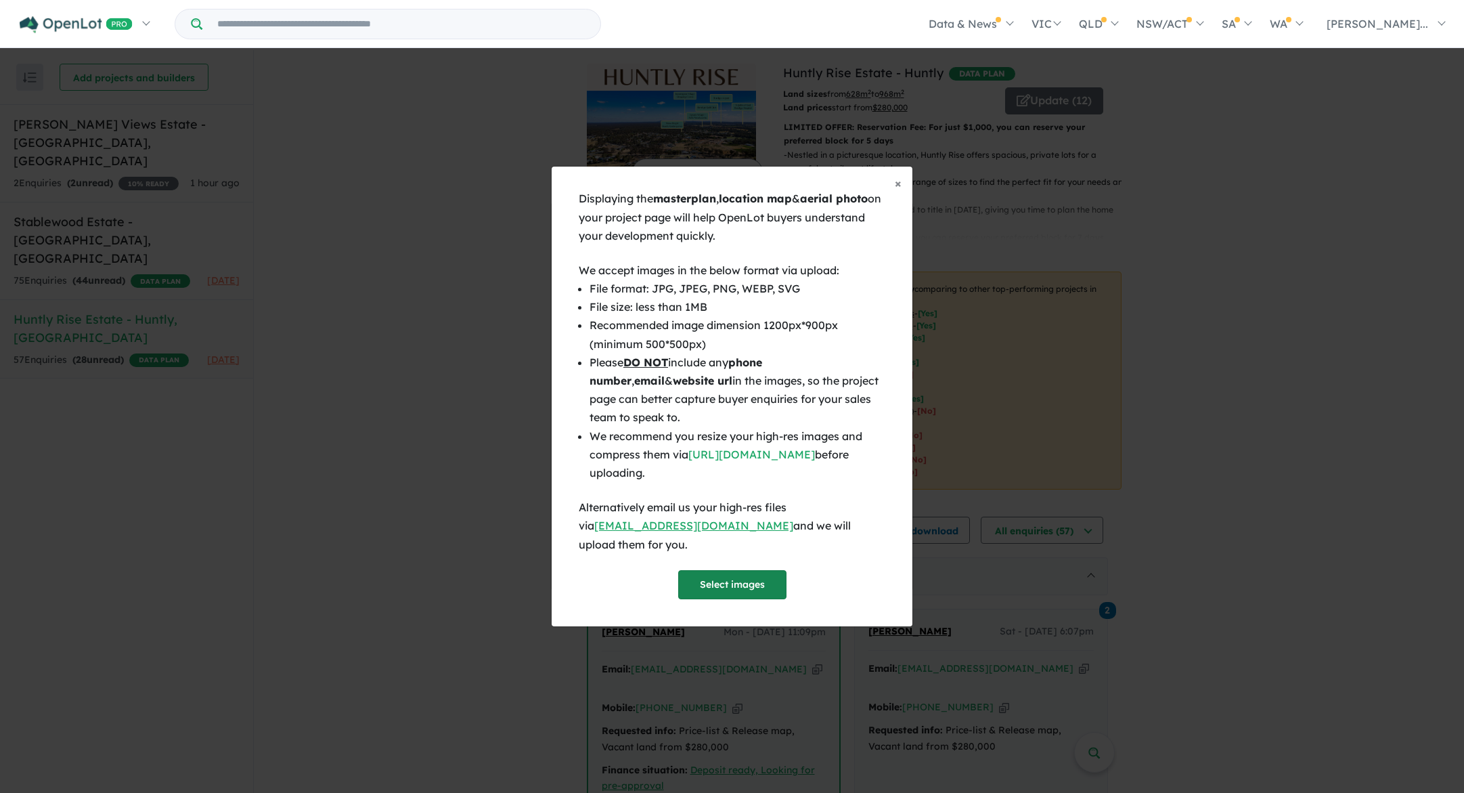
click at [745, 582] on button "Select images" at bounding box center [732, 584] width 108 height 29
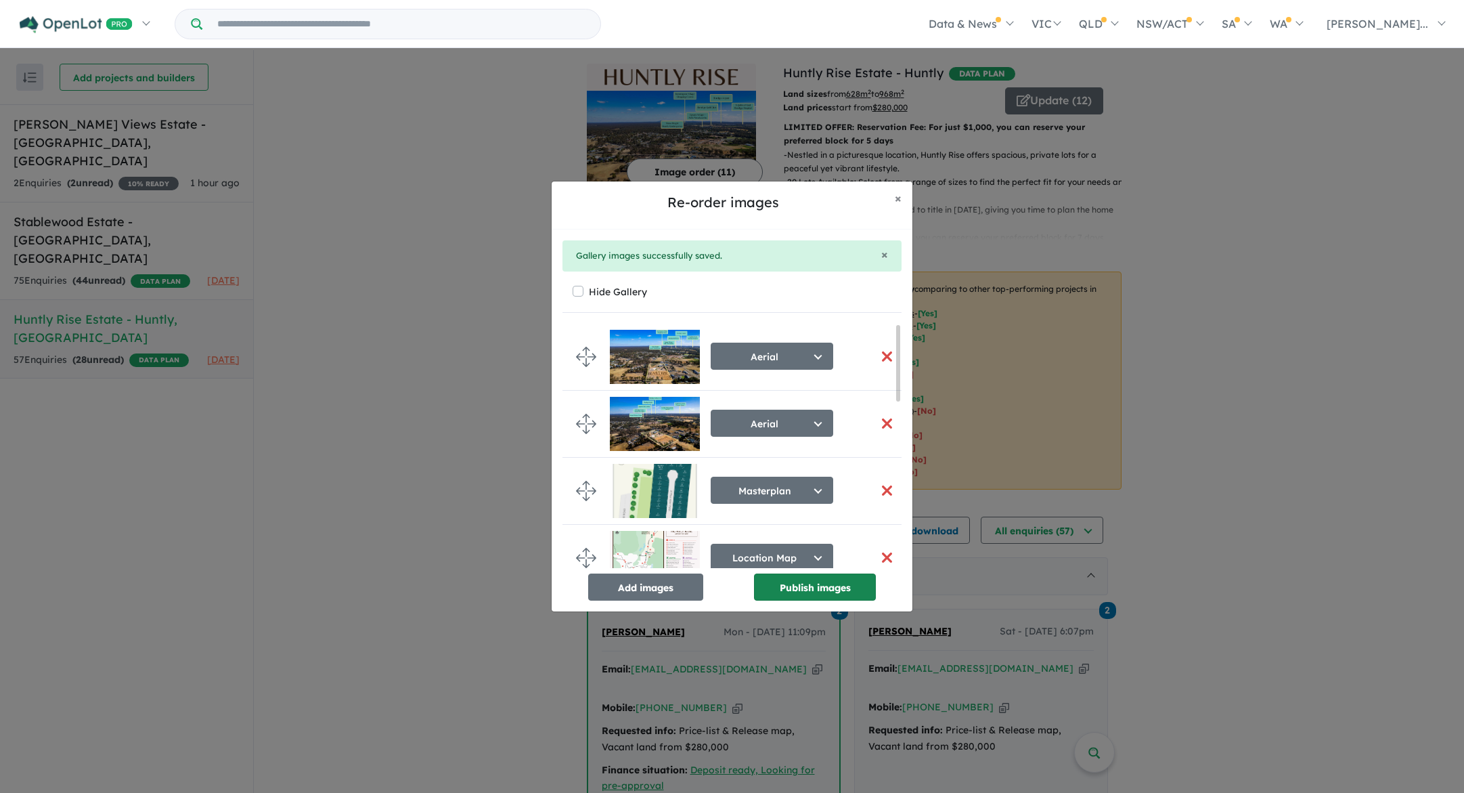
click at [827, 586] on button "Publish images" at bounding box center [815, 586] width 122 height 27
click at [814, 587] on button "Publish images" at bounding box center [815, 586] width 122 height 27
click at [808, 589] on button "Publish images" at bounding box center [815, 586] width 122 height 27
click at [900, 200] on span "×" at bounding box center [898, 198] width 7 height 16
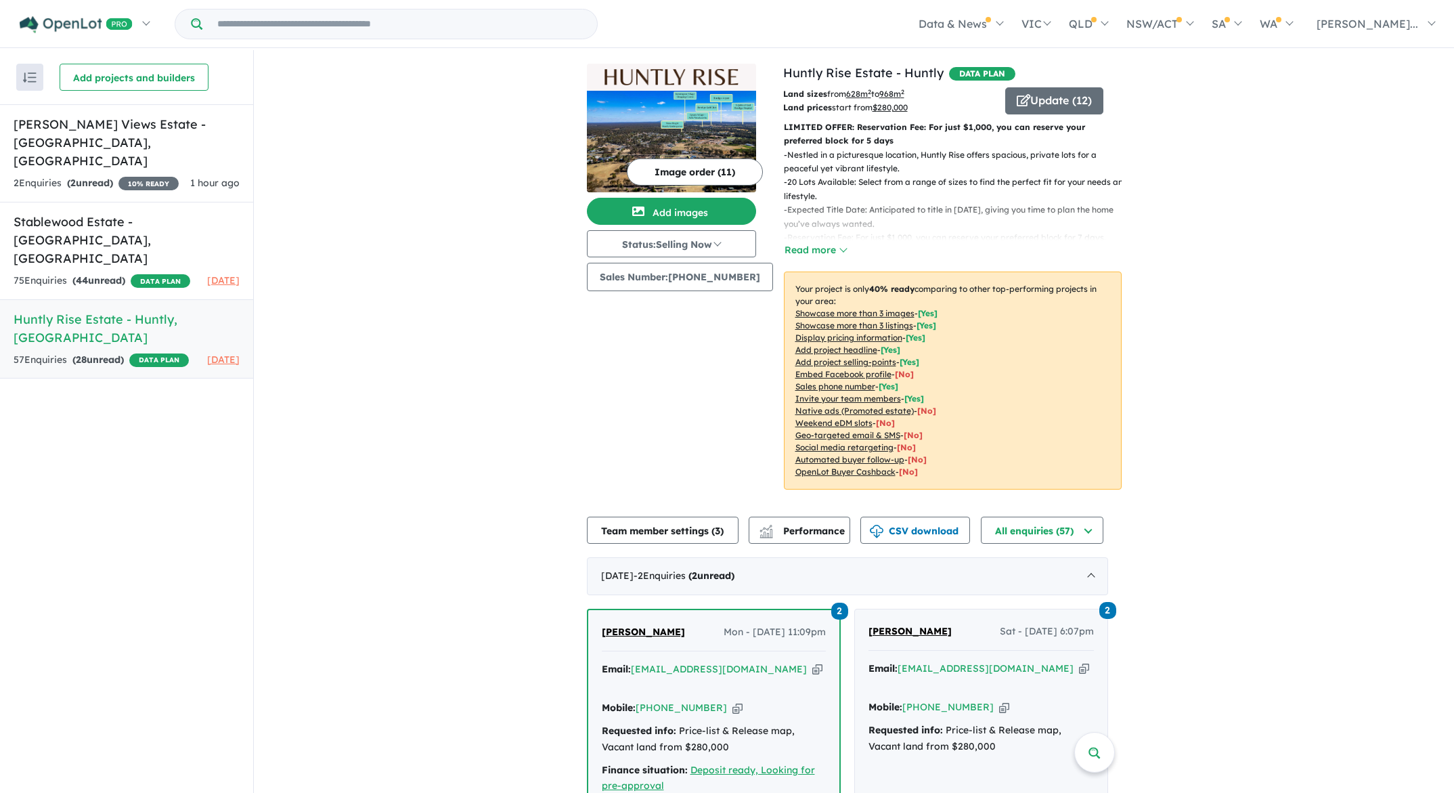
click at [686, 167] on button "Image order ( 11 )" at bounding box center [695, 171] width 136 height 27
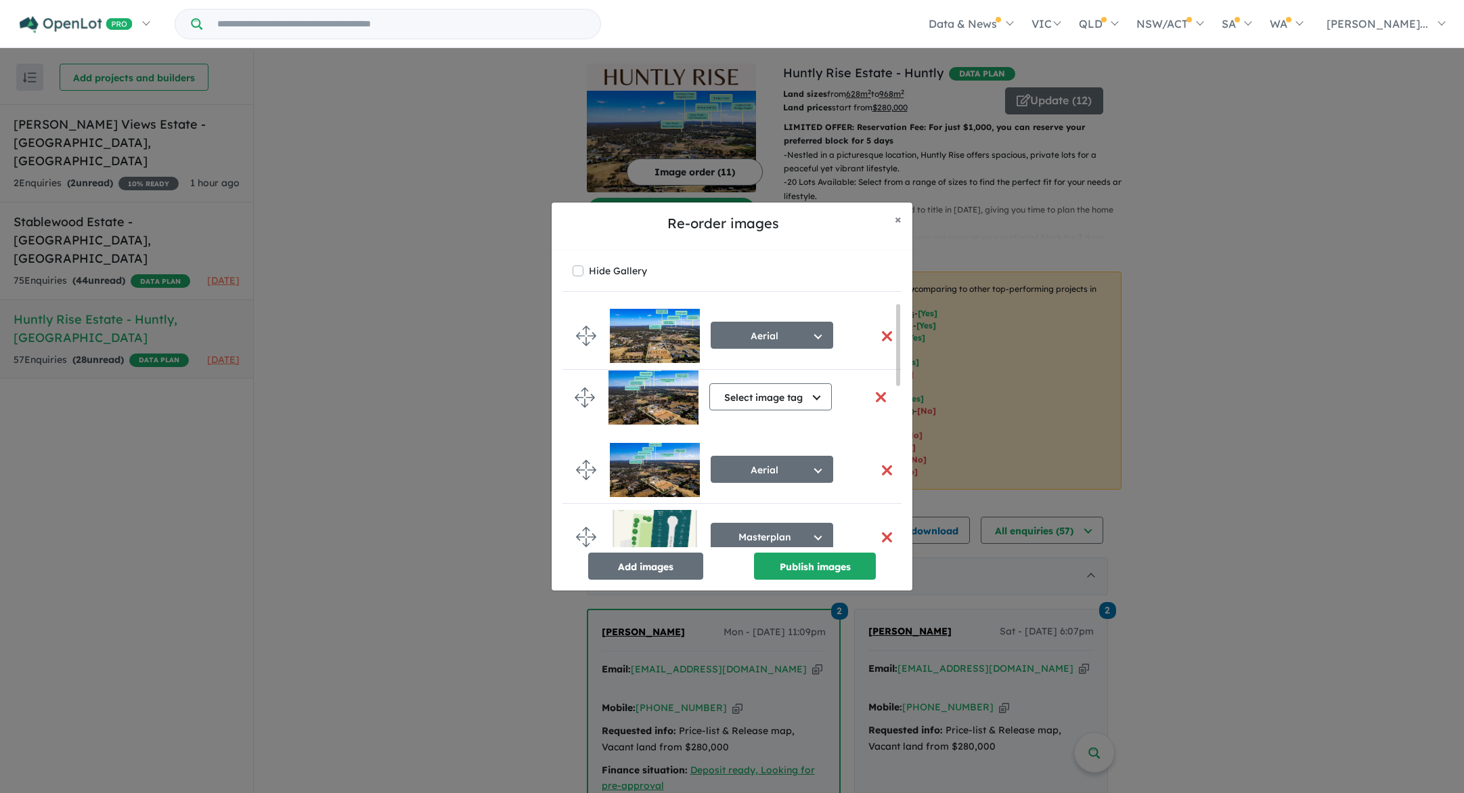
drag, startPoint x: 586, startPoint y: 449, endPoint x: 585, endPoint y: 394, distance: 54.9
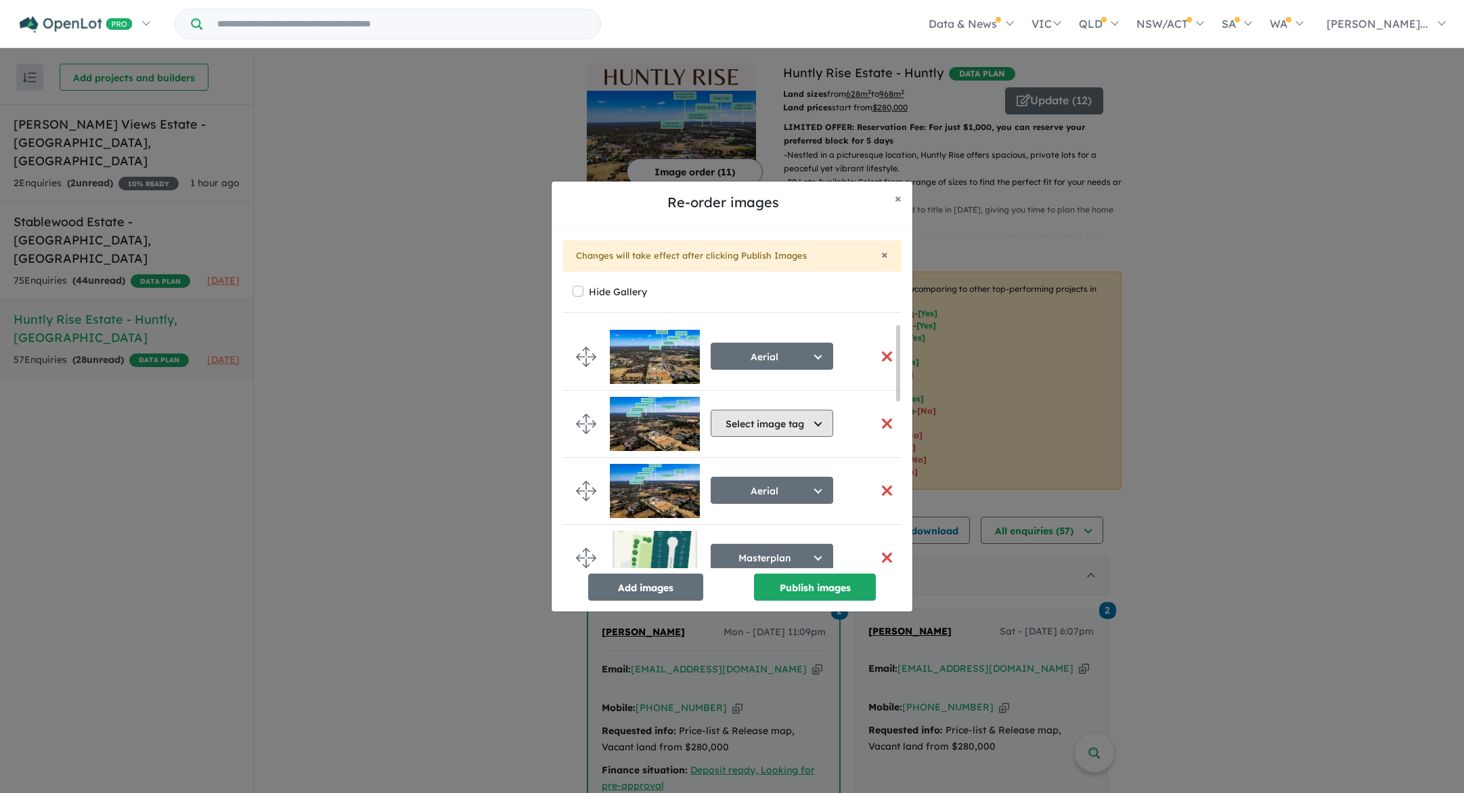
click at [789, 422] on button "Select image tag" at bounding box center [772, 423] width 123 height 27
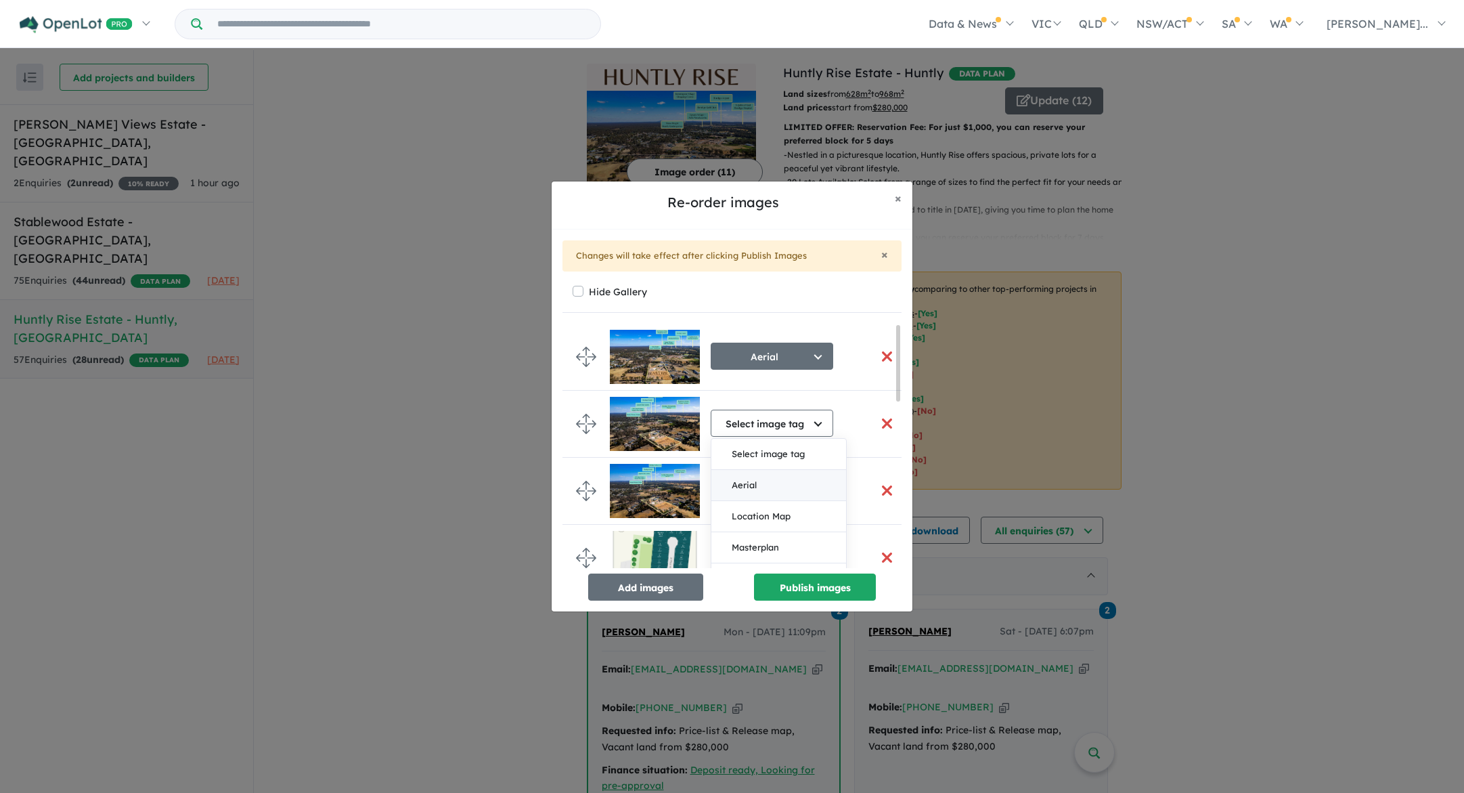
click at [772, 485] on button "Aerial" at bounding box center [779, 485] width 135 height 31
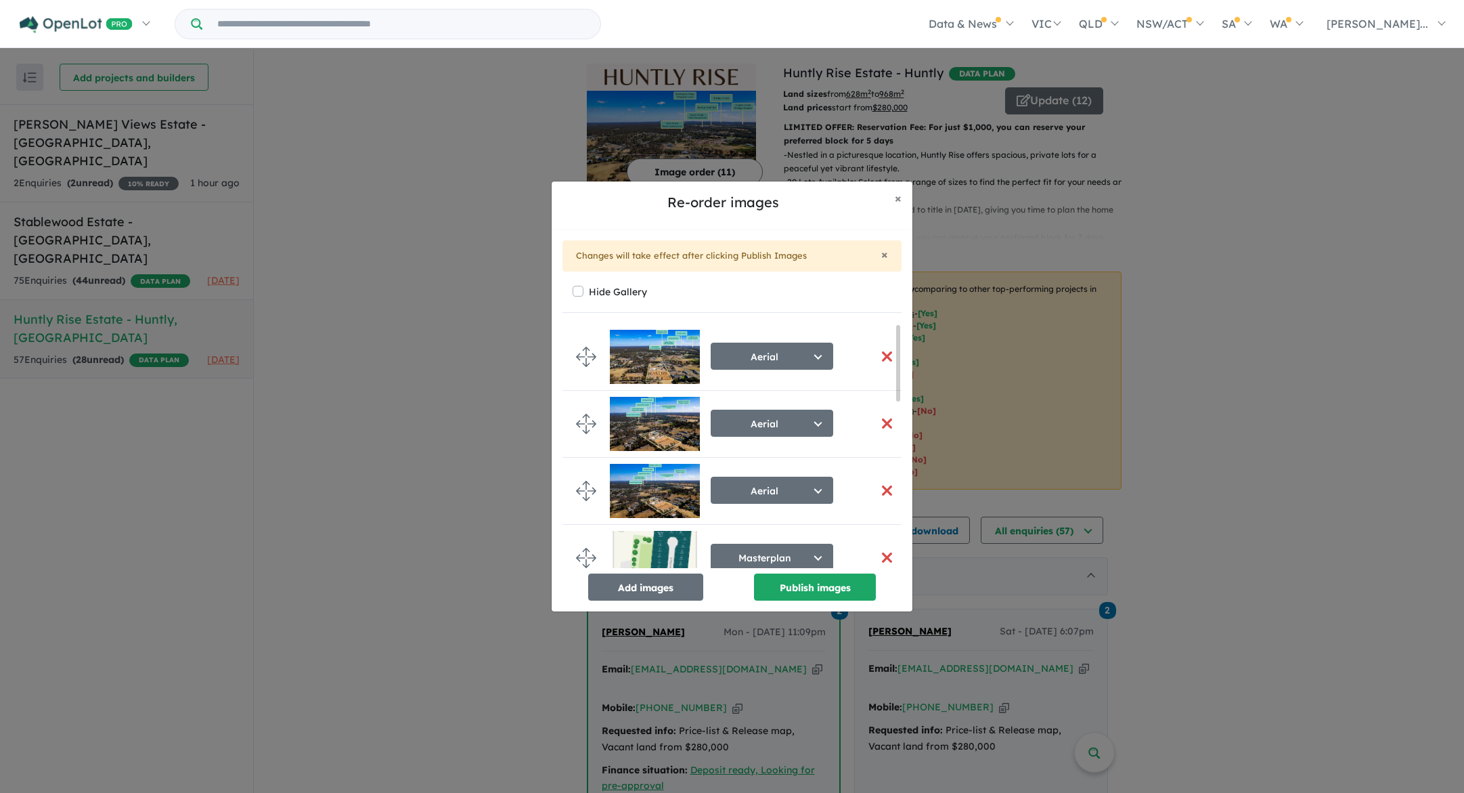
click at [883, 352] on button "button" at bounding box center [887, 356] width 28 height 29
drag, startPoint x: 590, startPoint y: 540, endPoint x: 590, endPoint y: 420, distance: 119.8
click at [786, 421] on button "Select image tag" at bounding box center [772, 423] width 123 height 27
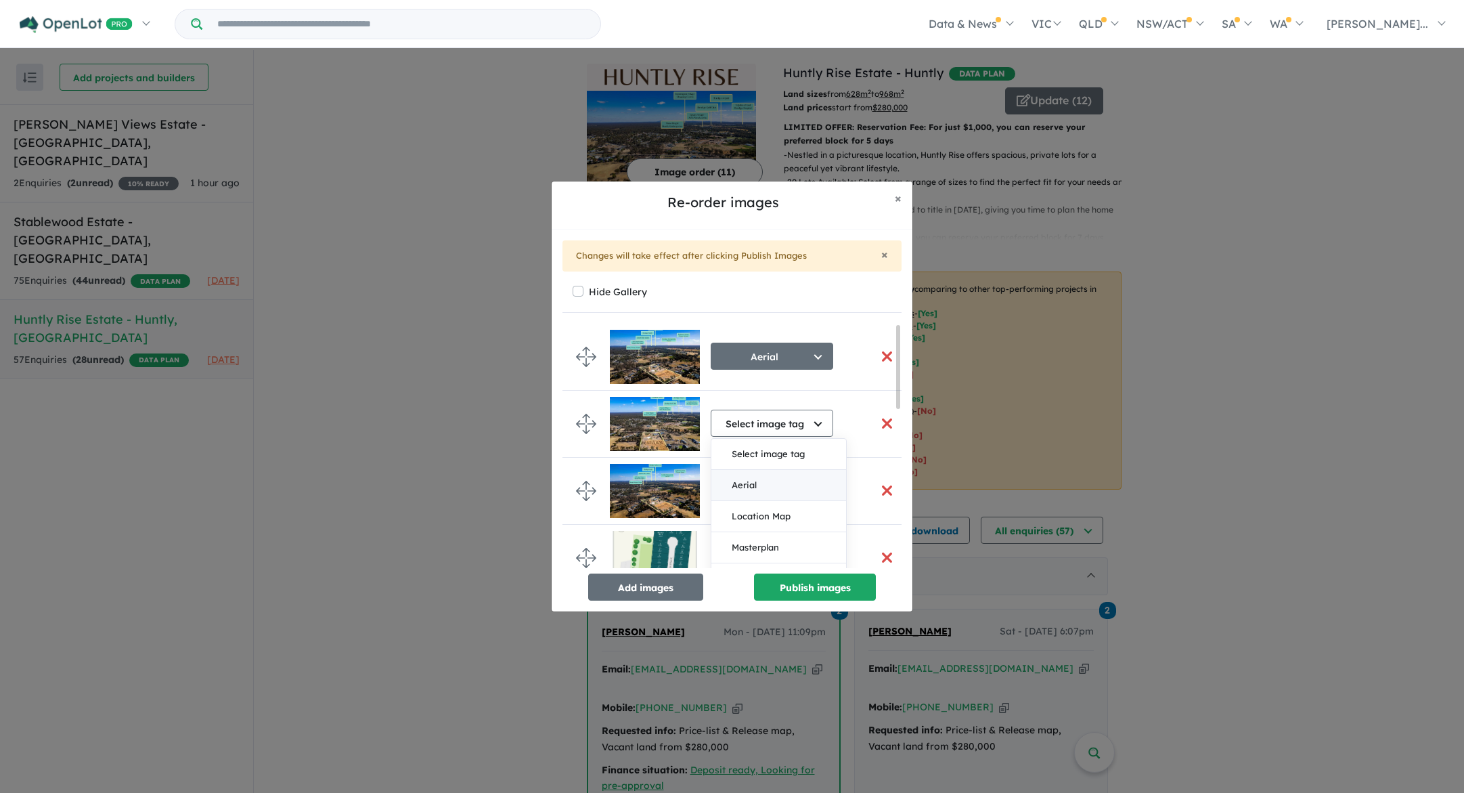
drag, startPoint x: 770, startPoint y: 478, endPoint x: 773, endPoint y: 462, distance: 15.9
click at [769, 478] on button "Aerial" at bounding box center [779, 485] width 135 height 31
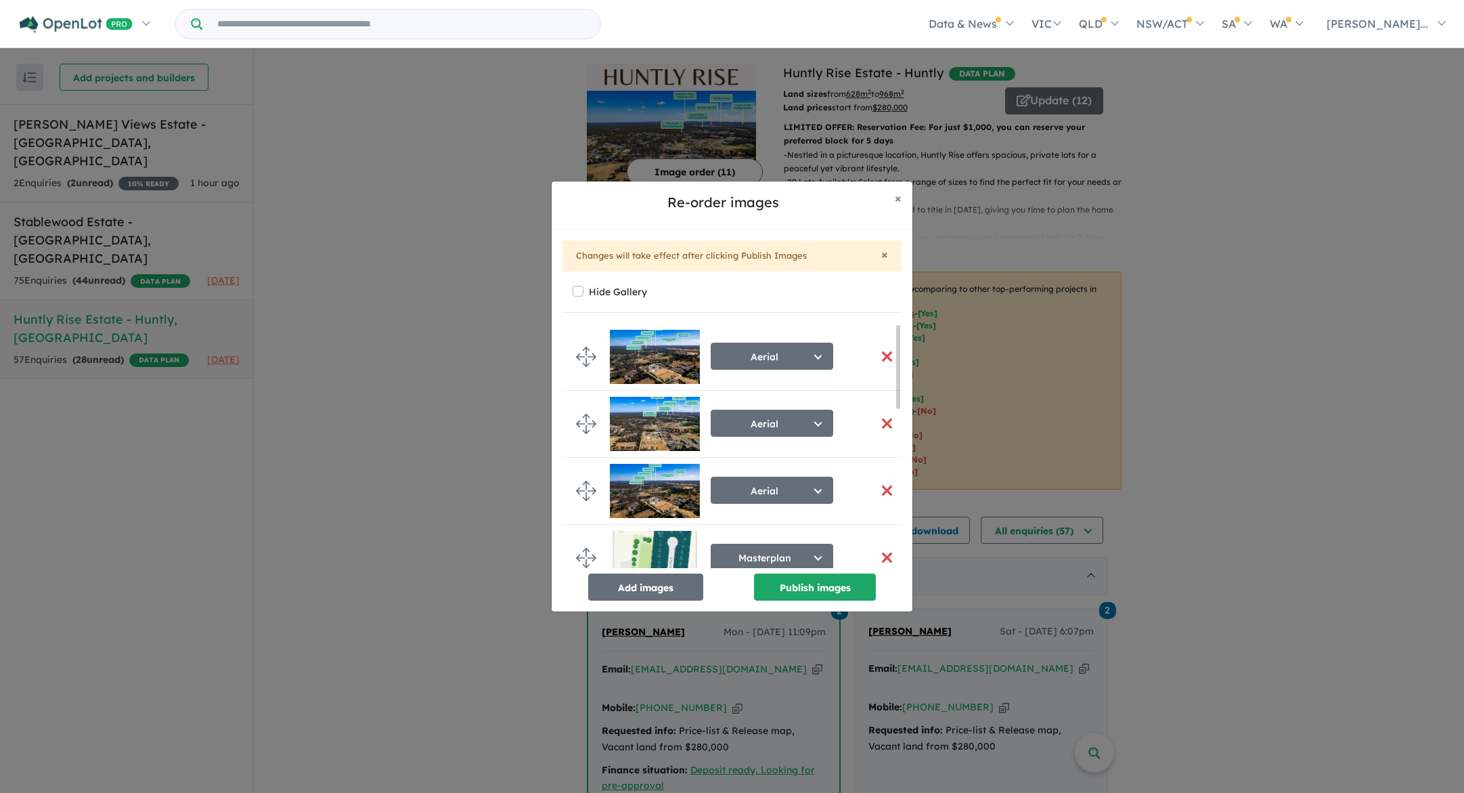
click at [662, 487] on img at bounding box center [655, 491] width 90 height 54
click at [662, 486] on img at bounding box center [655, 491] width 90 height 54
click at [881, 357] on button "button" at bounding box center [887, 356] width 28 height 29
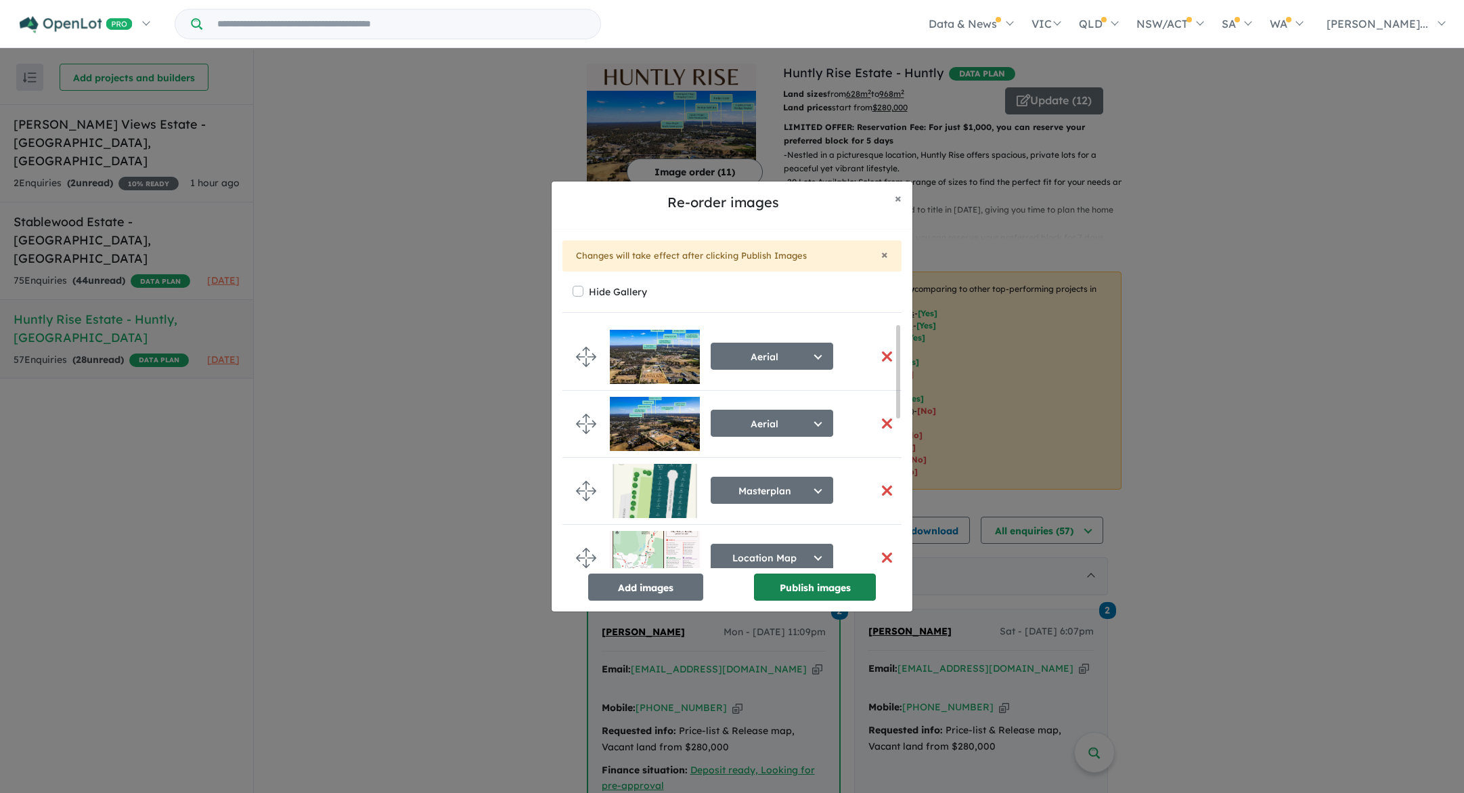
click at [833, 580] on button "Publish images" at bounding box center [815, 586] width 122 height 27
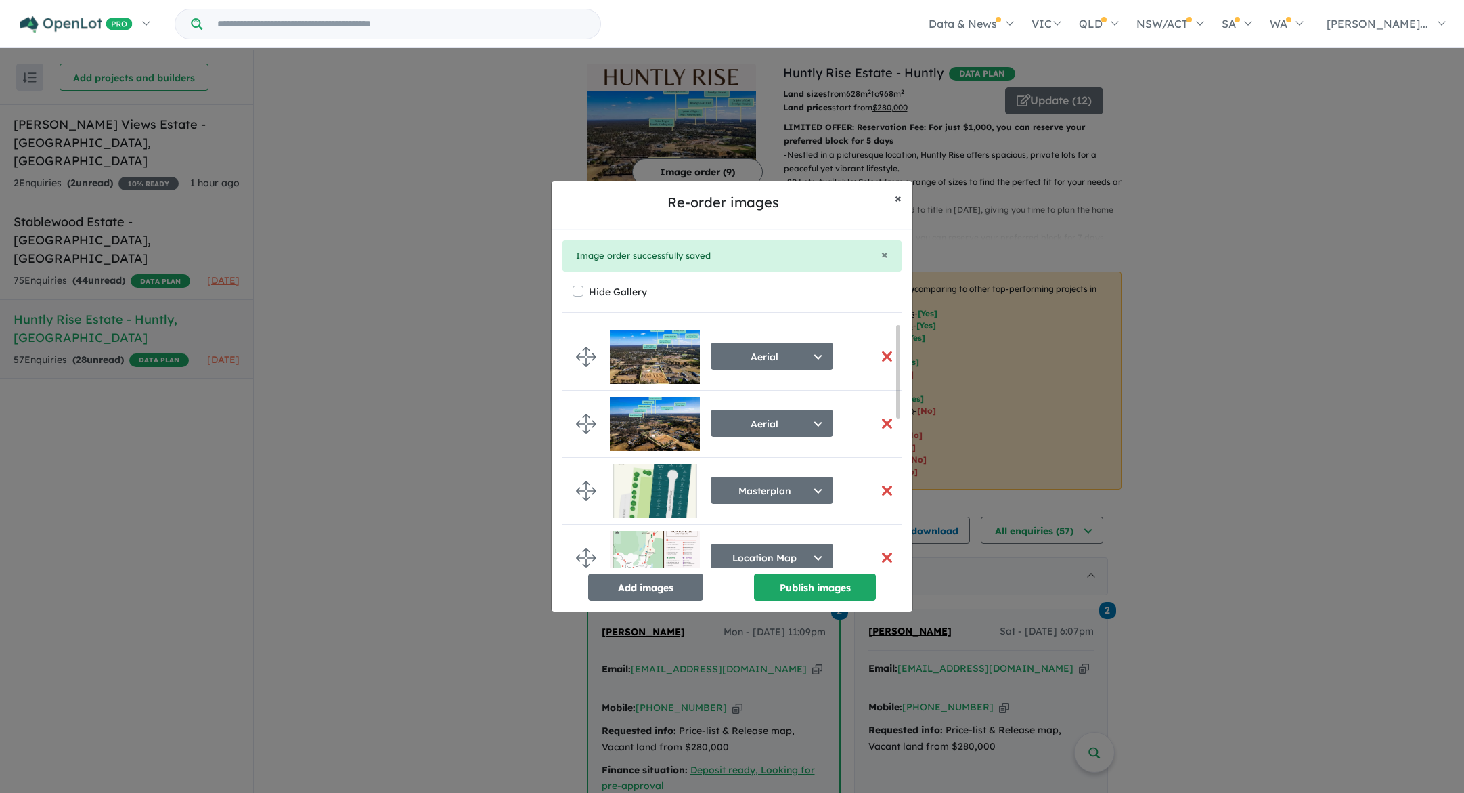
click at [898, 198] on span "×" at bounding box center [898, 198] width 7 height 16
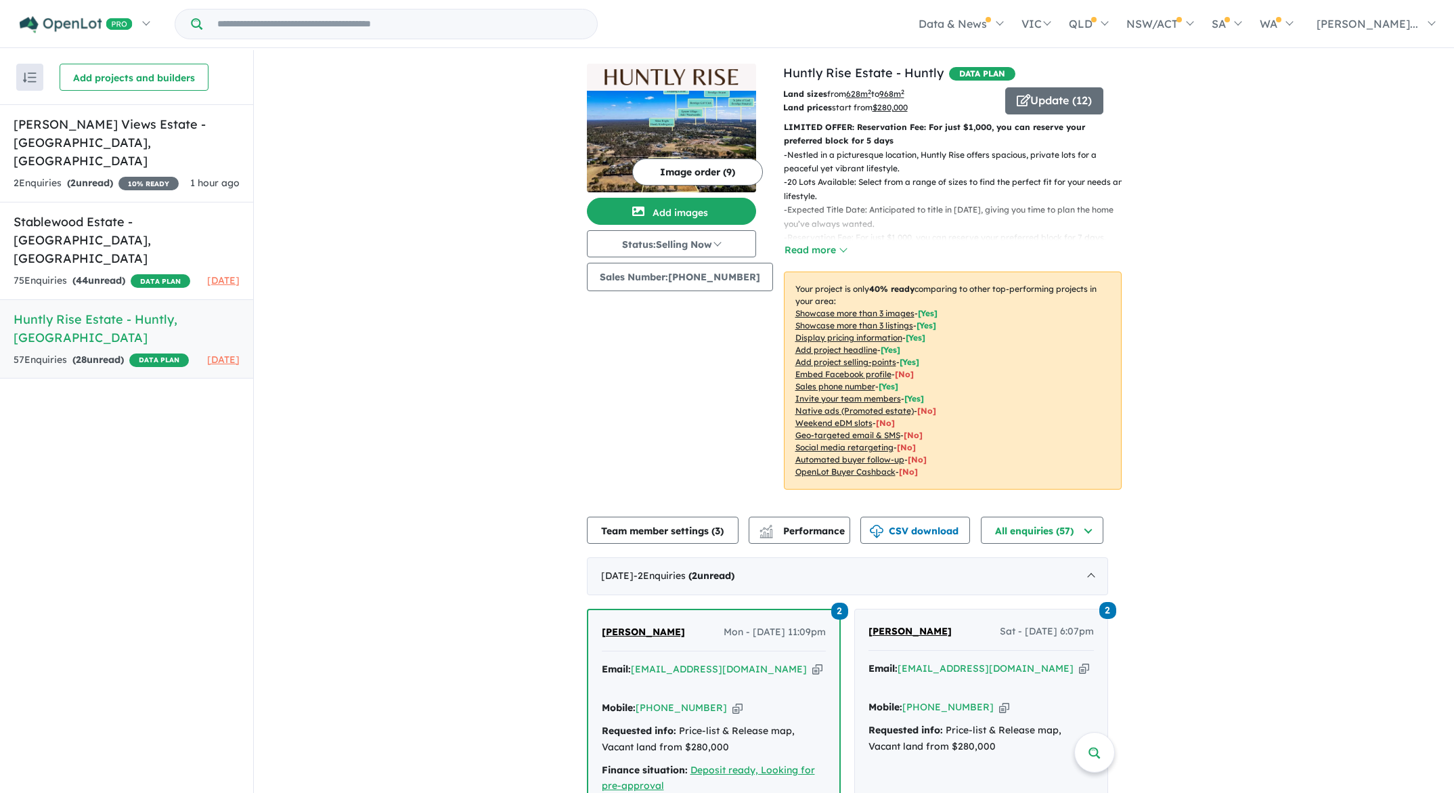
click at [709, 133] on img at bounding box center [671, 142] width 169 height 102
click at [678, 216] on button "Add images" at bounding box center [671, 211] width 169 height 27
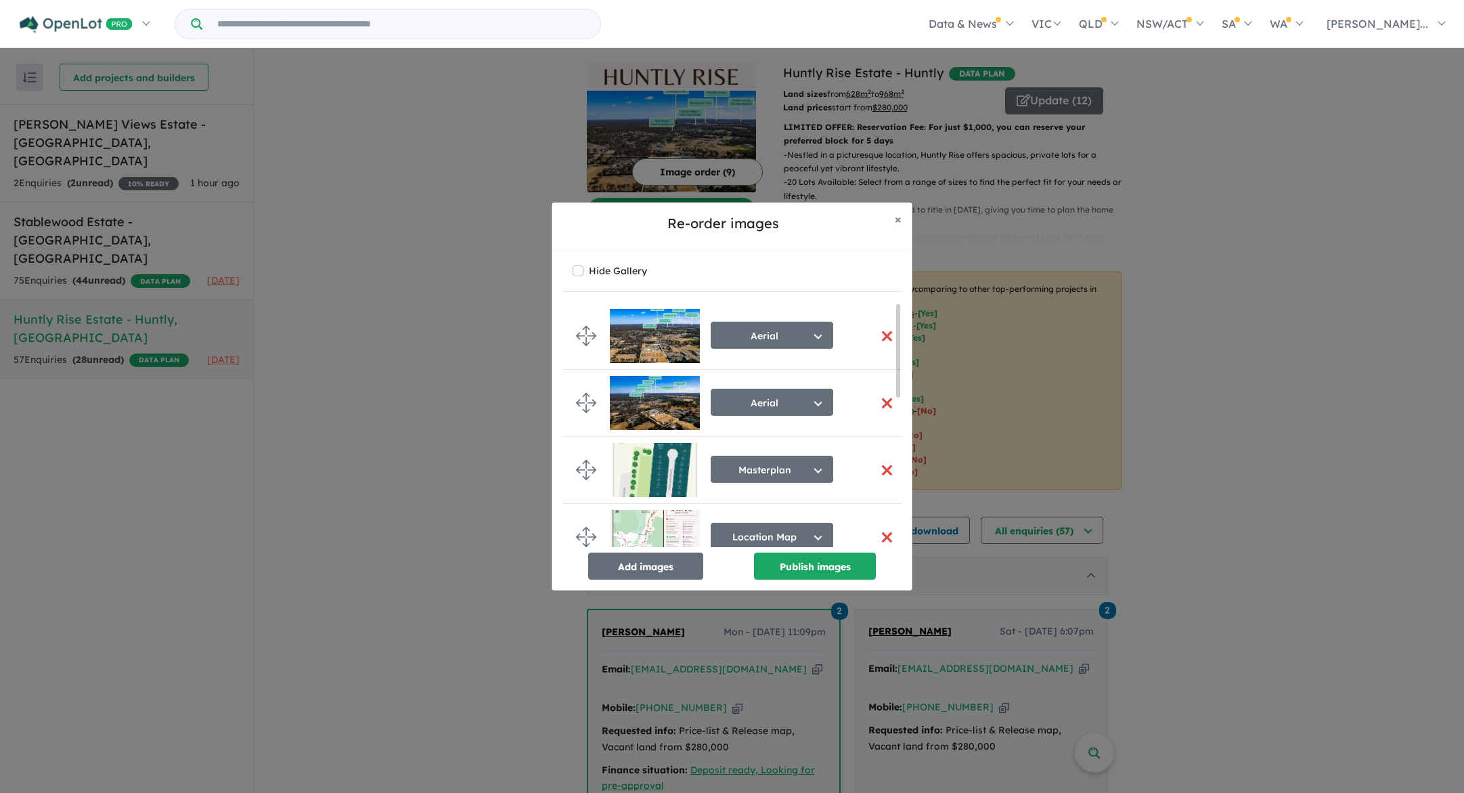
click at [881, 400] on button "button" at bounding box center [887, 403] width 28 height 29
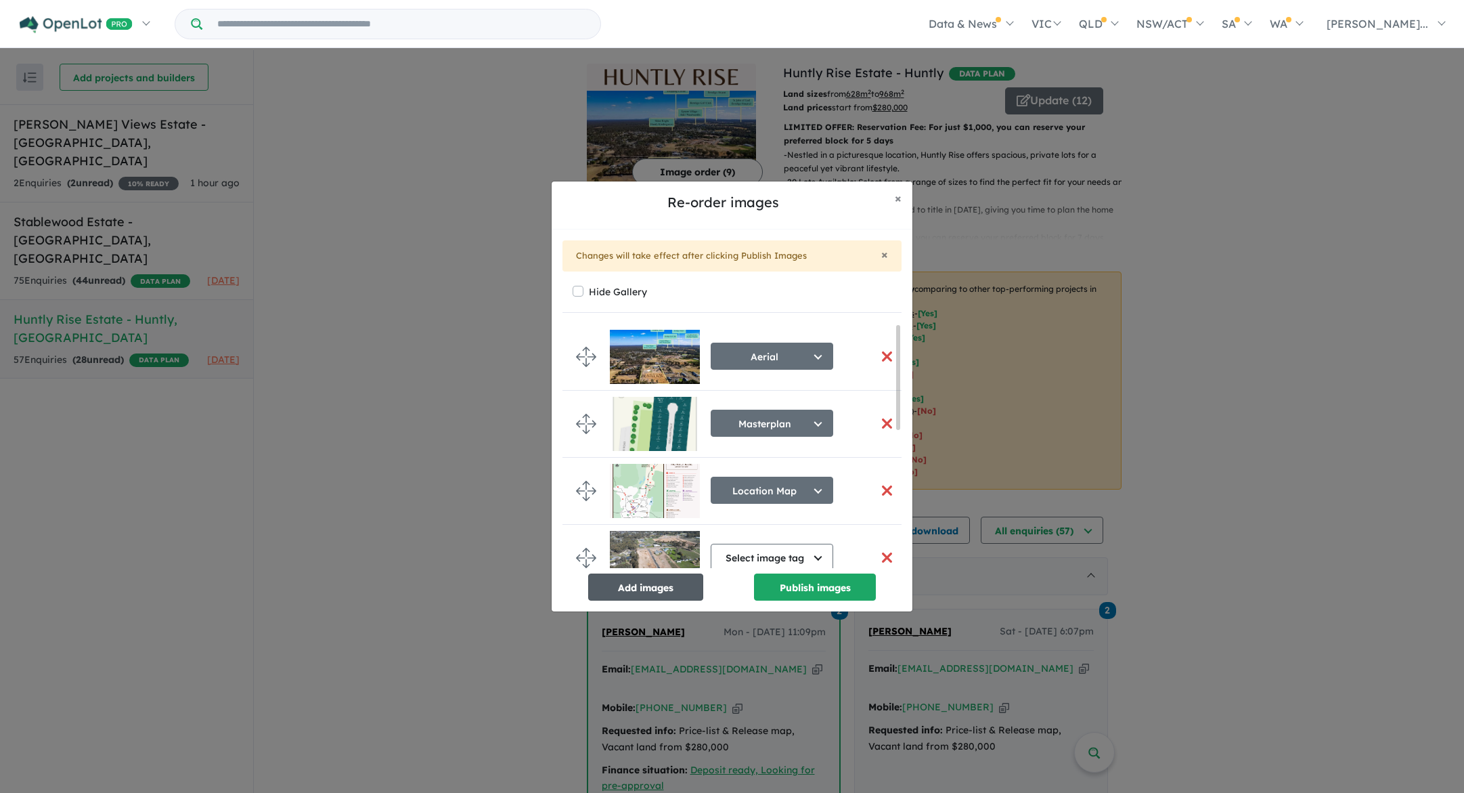
click at [659, 590] on button "Add images" at bounding box center [645, 586] width 115 height 27
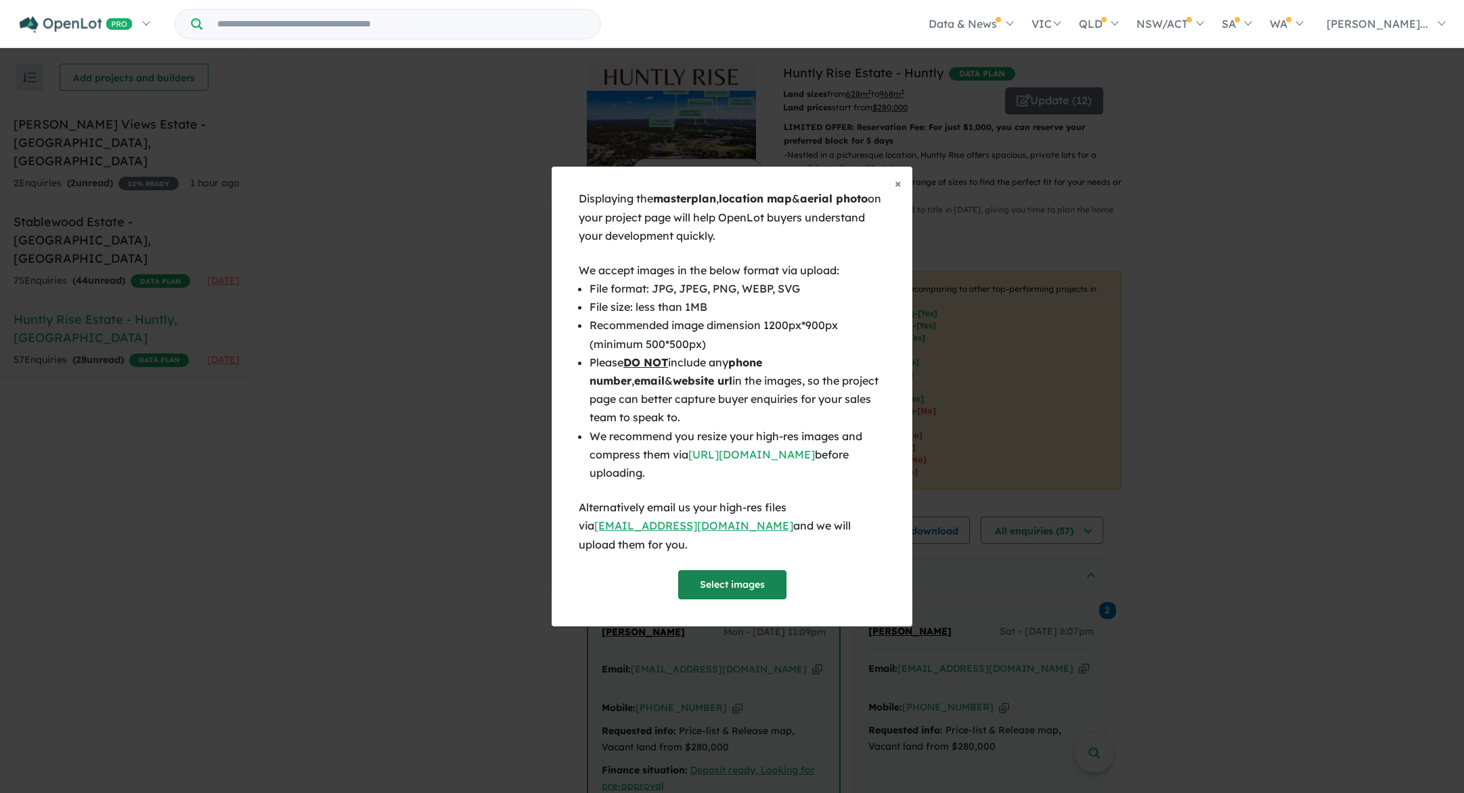
click at [713, 571] on button "Select images" at bounding box center [732, 584] width 108 height 29
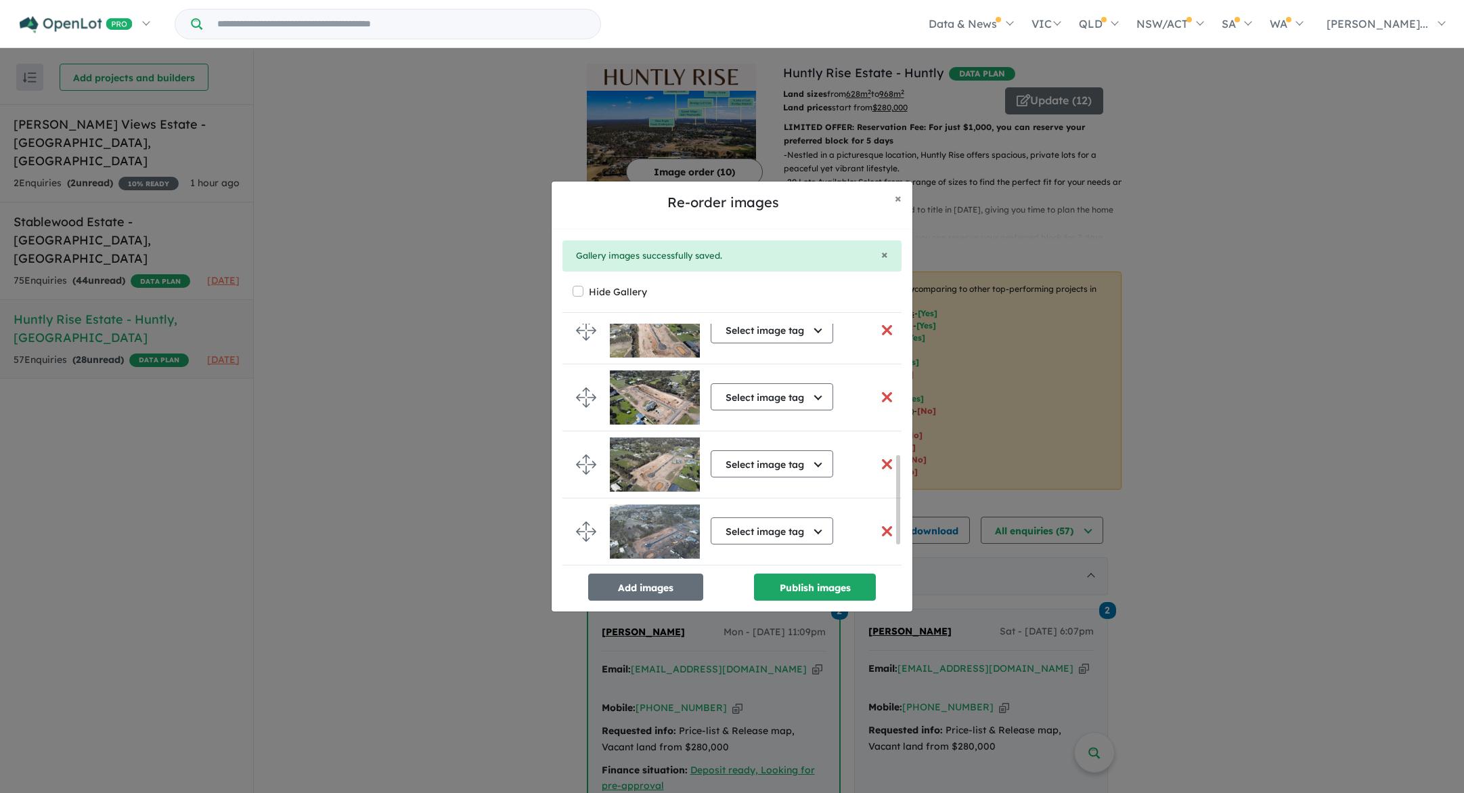
scroll to position [420, 0]
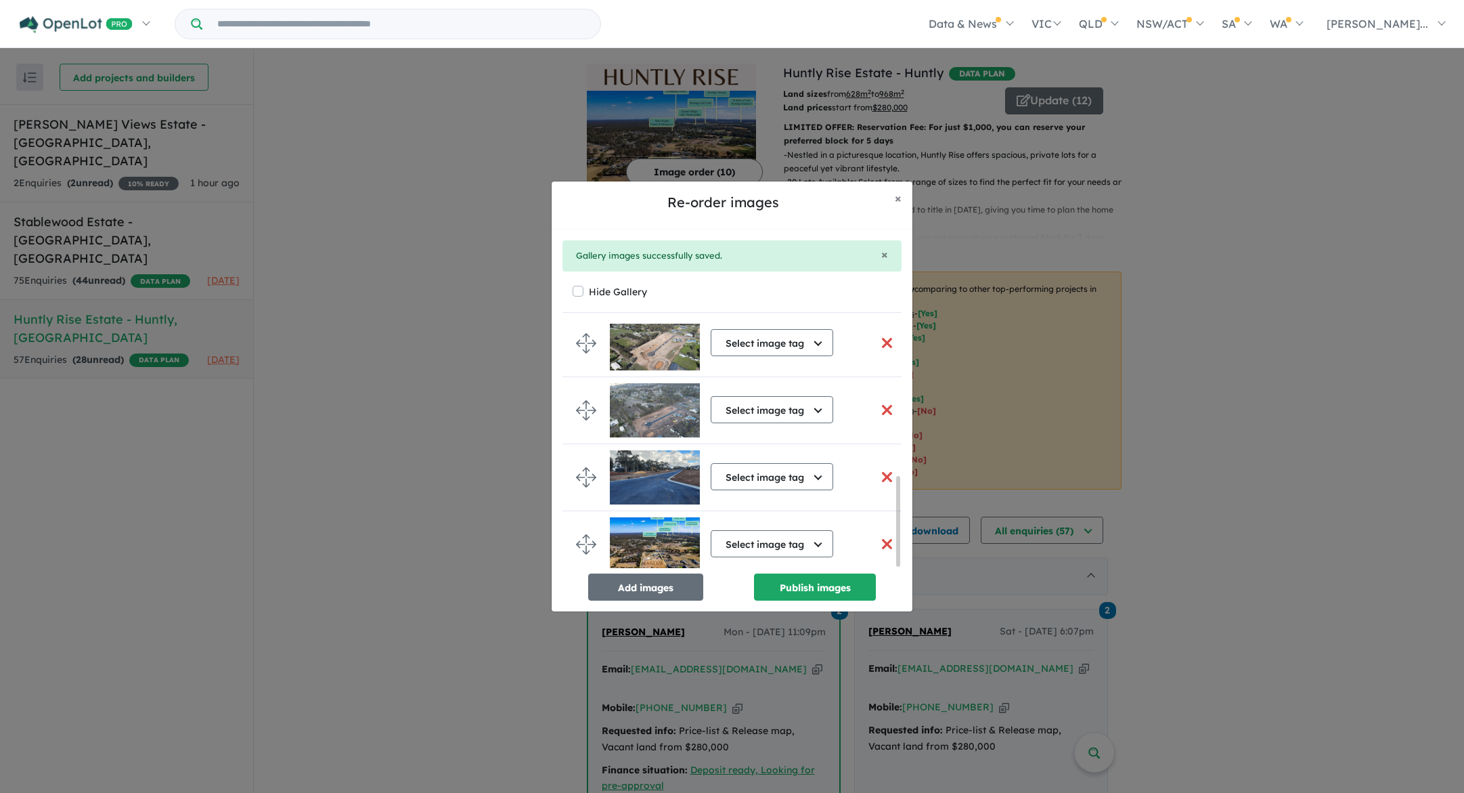
click at [885, 540] on button "button" at bounding box center [887, 543] width 28 height 29
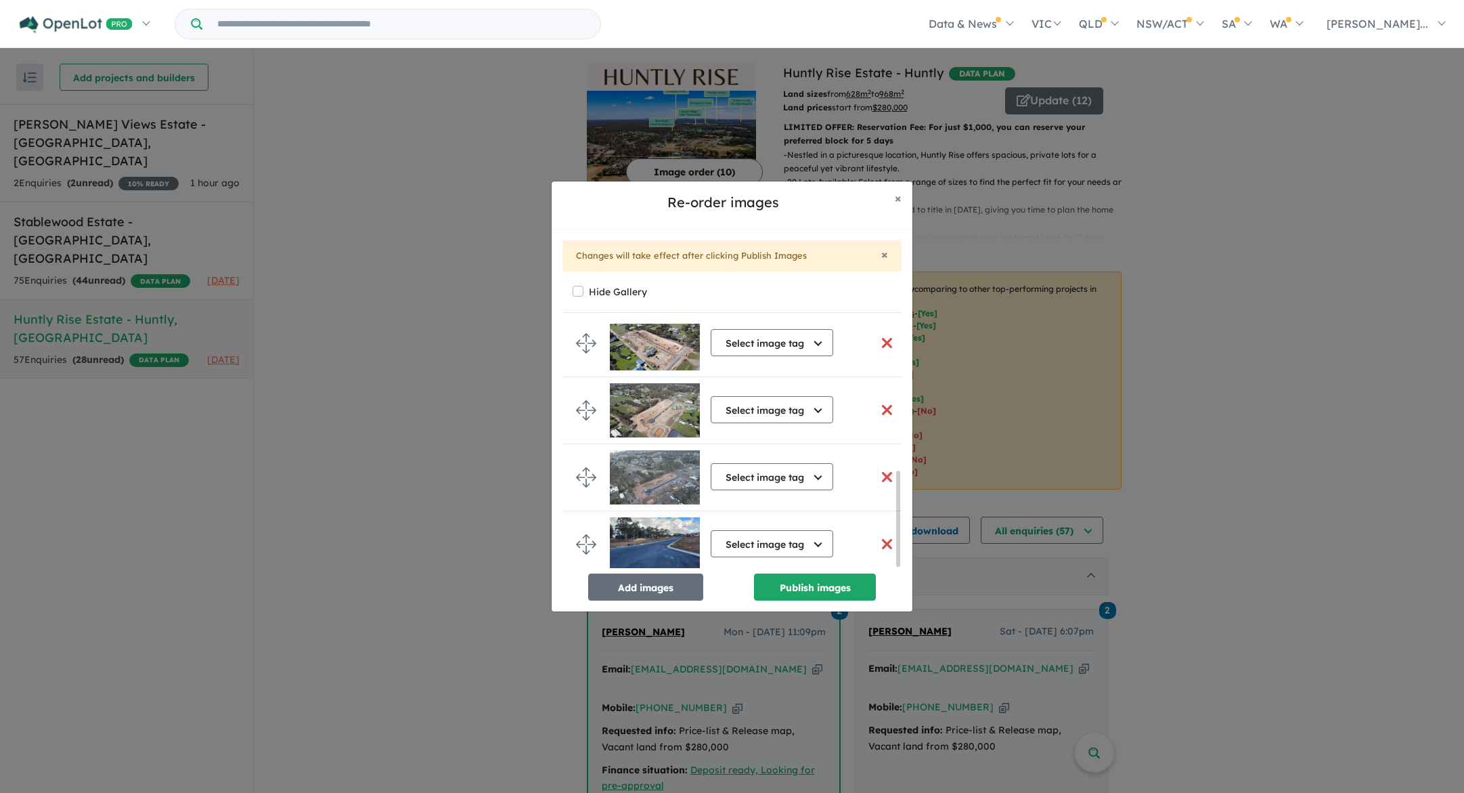
scroll to position [379, 0]
click at [651, 584] on button "Add images" at bounding box center [645, 586] width 115 height 27
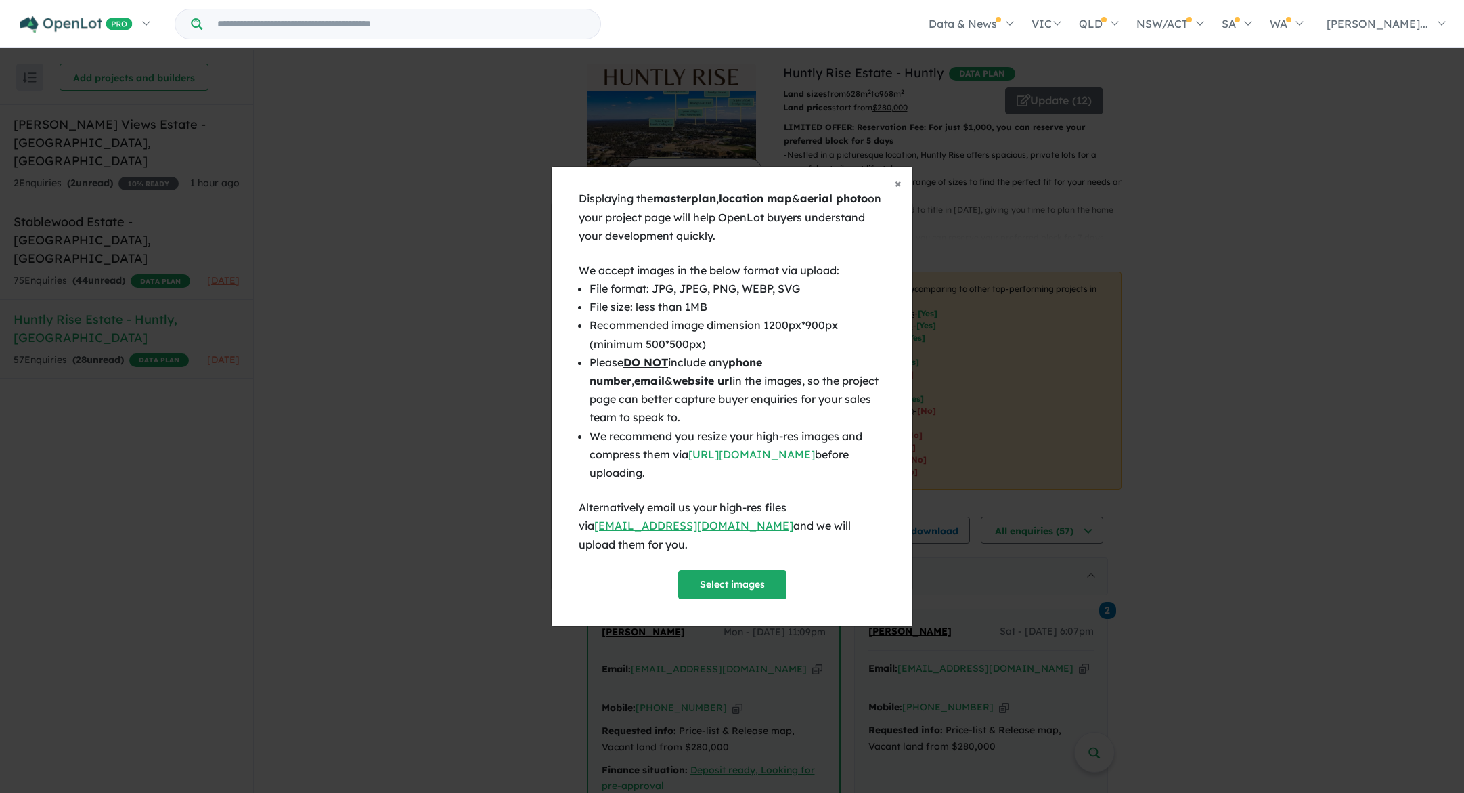
scroll to position [376, 0]
click at [747, 579] on button "Select images" at bounding box center [732, 584] width 108 height 29
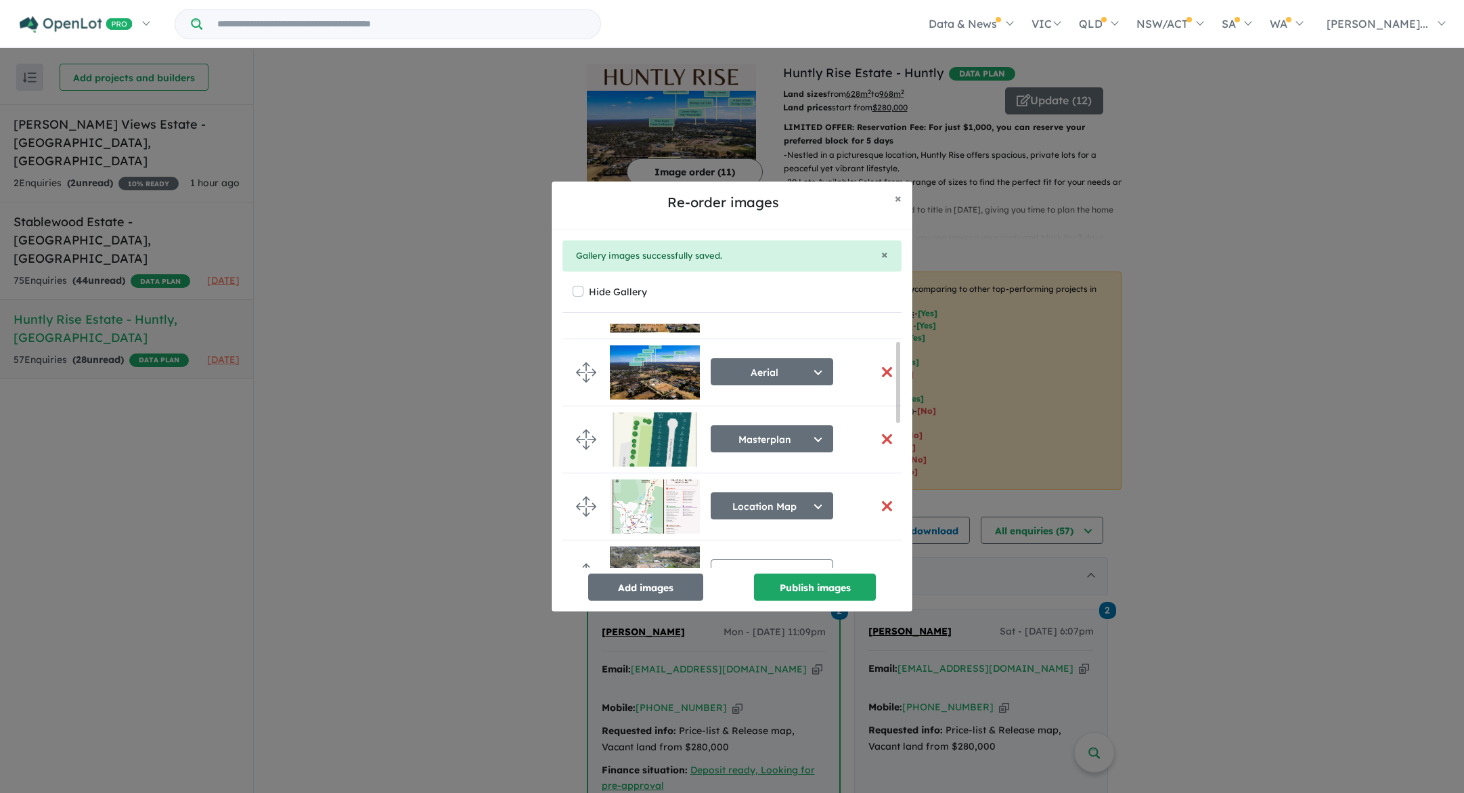
scroll to position [0, 0]
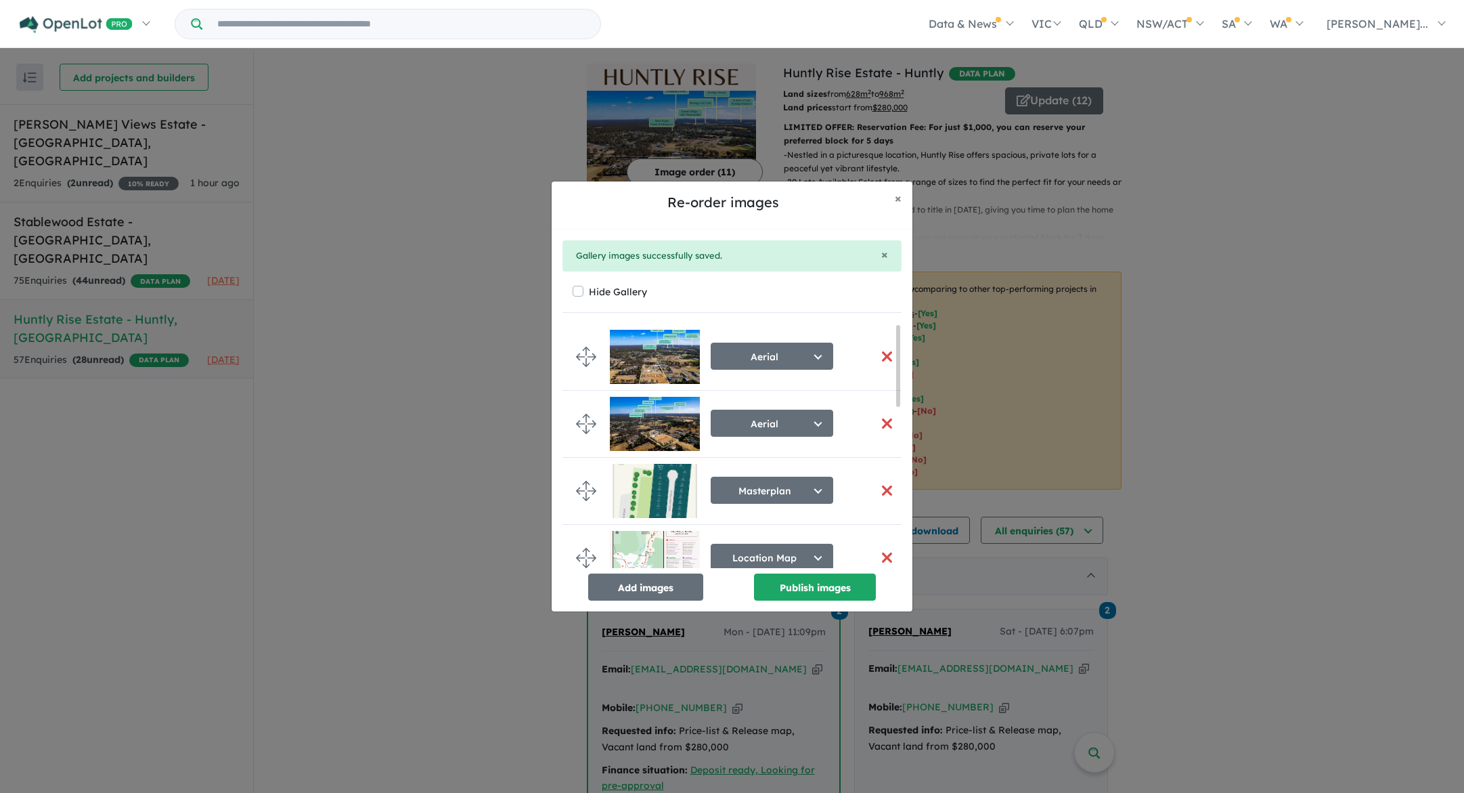
click at [881, 427] on button "button" at bounding box center [887, 423] width 28 height 29
click at [882, 424] on button "button" at bounding box center [887, 423] width 28 height 29
click at [875, 418] on button "button" at bounding box center [887, 423] width 28 height 29
click at [881, 422] on button "button" at bounding box center [887, 423] width 28 height 29
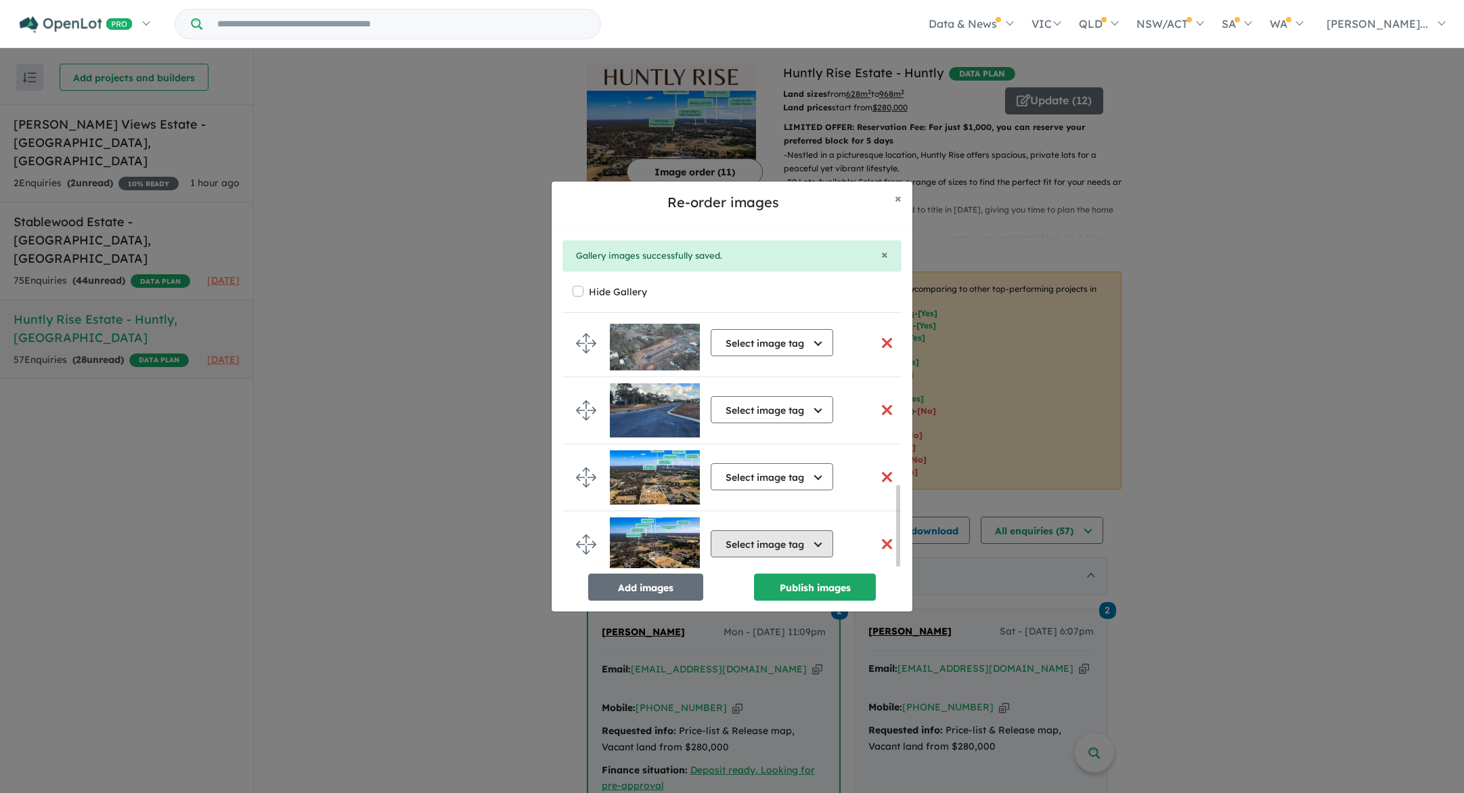
click at [768, 538] on button "Select image tag" at bounding box center [772, 543] width 123 height 27
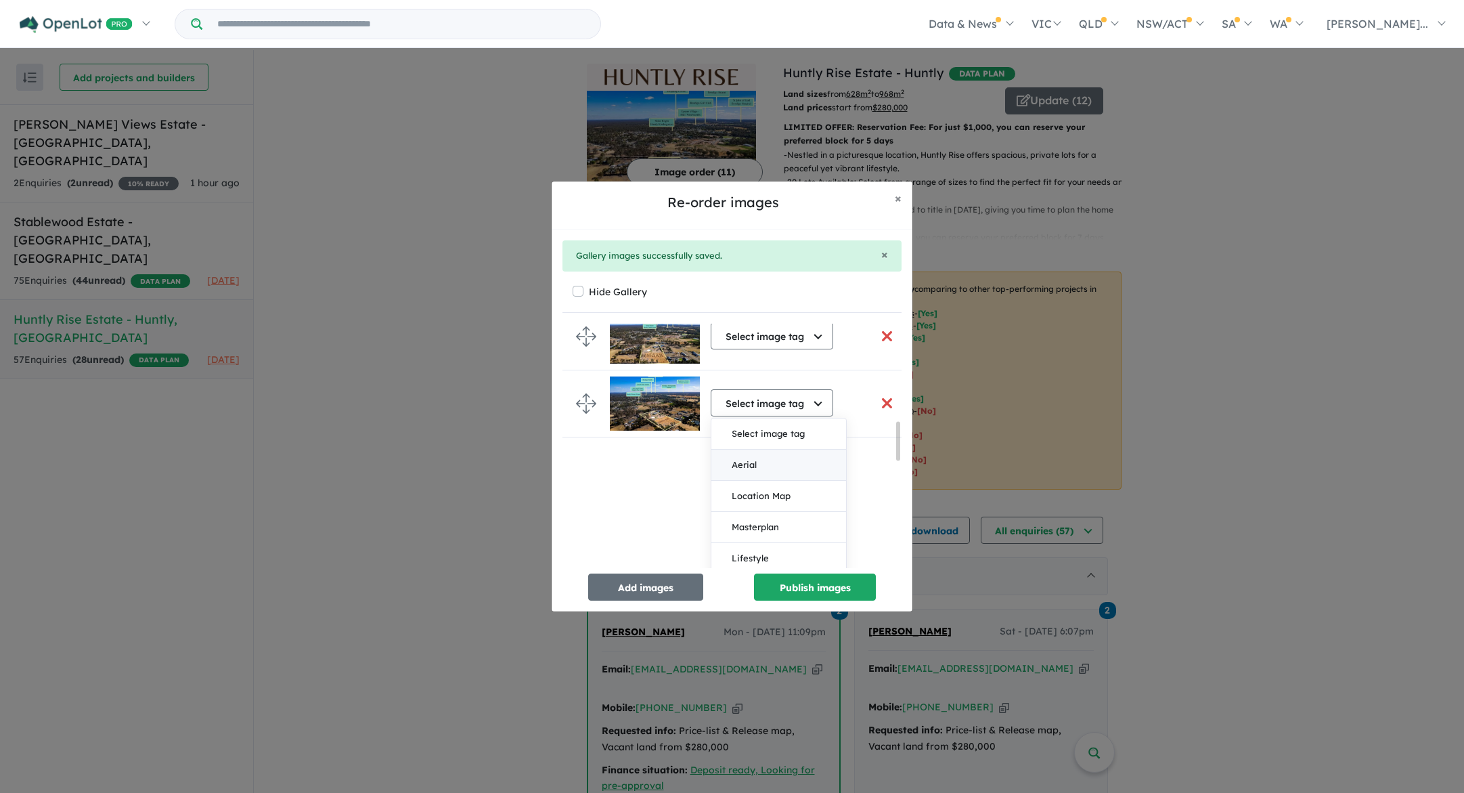
click at [768, 465] on button "Aerial" at bounding box center [779, 465] width 135 height 31
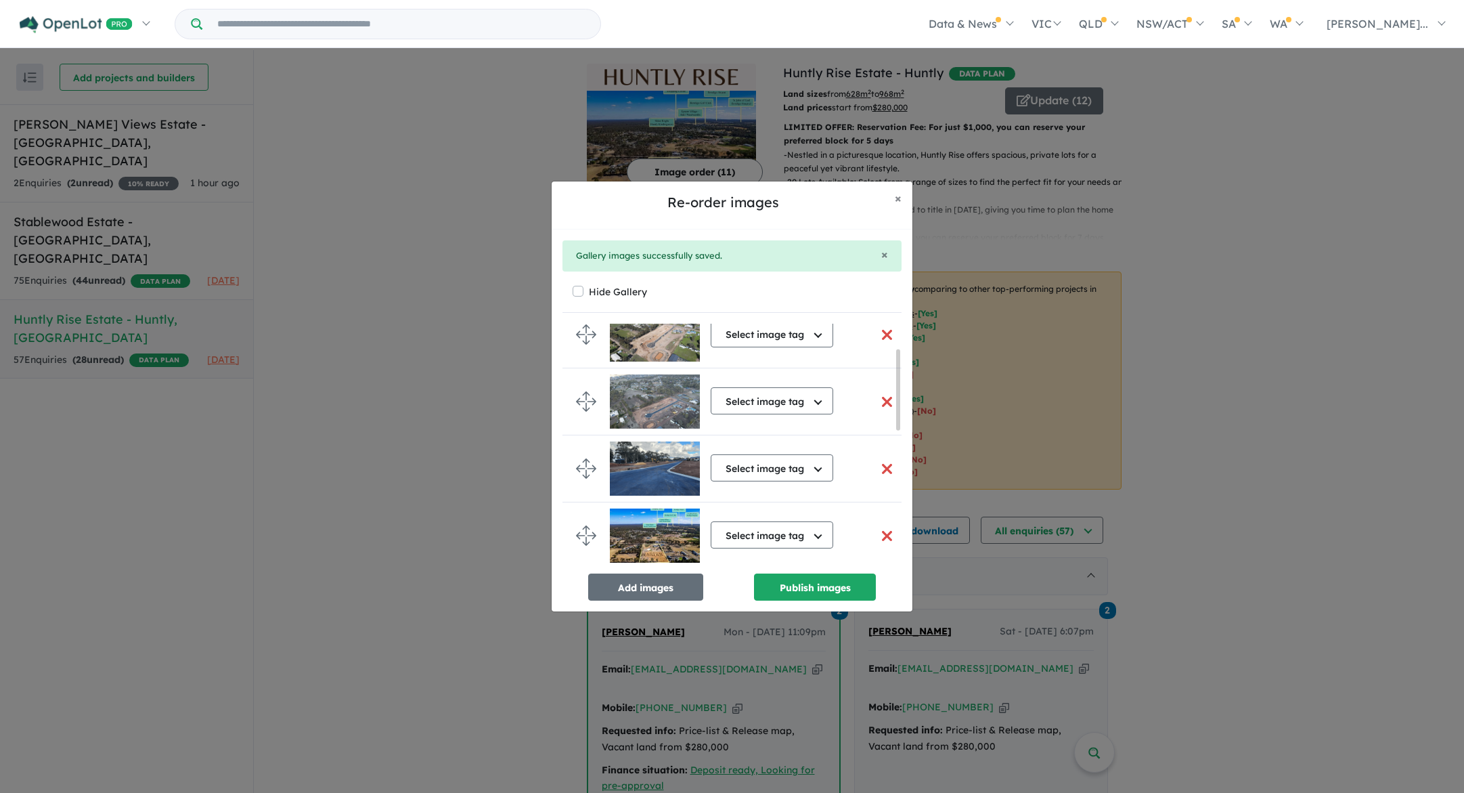
scroll to position [0, 0]
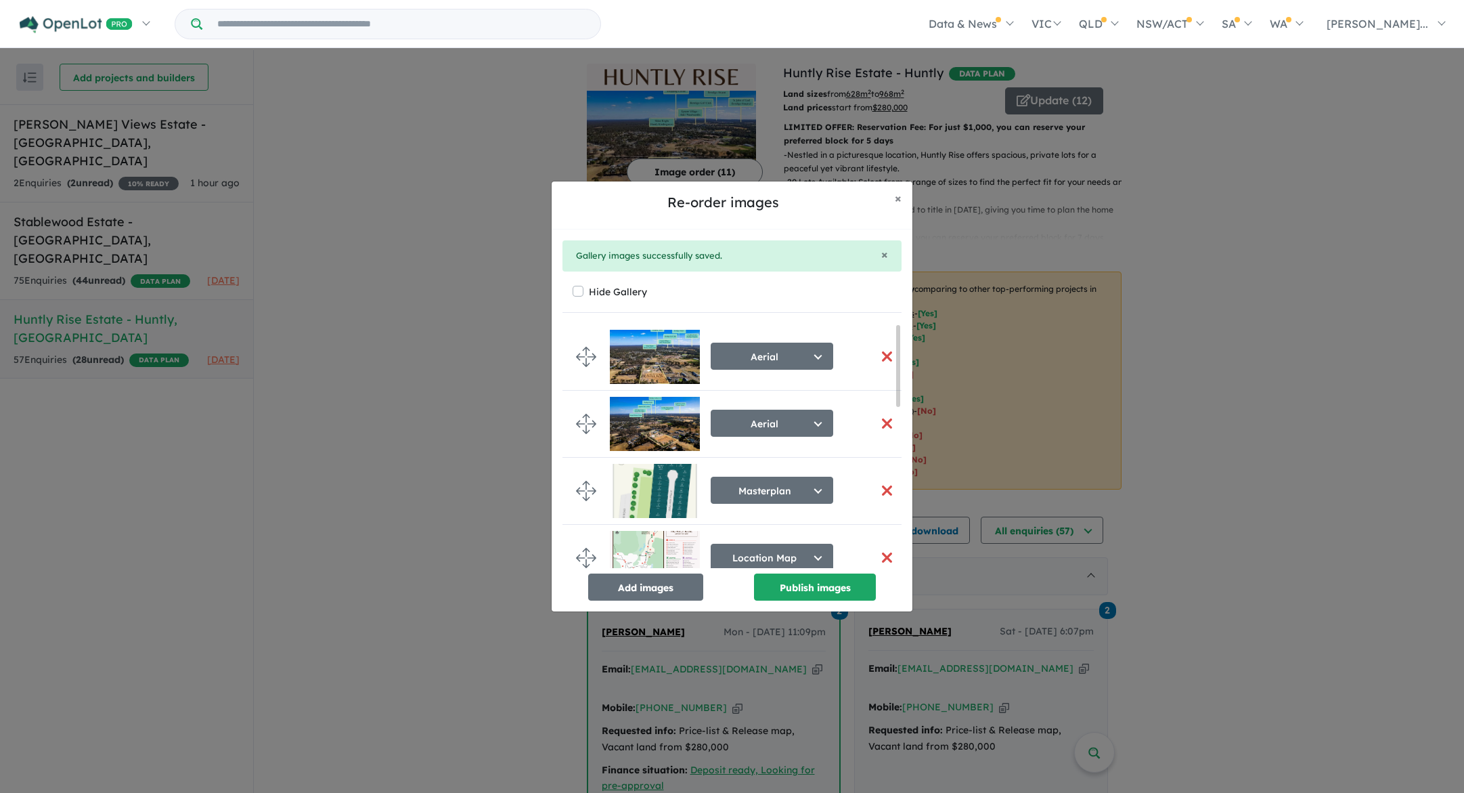
click at [883, 424] on button "button" at bounding box center [887, 423] width 28 height 29
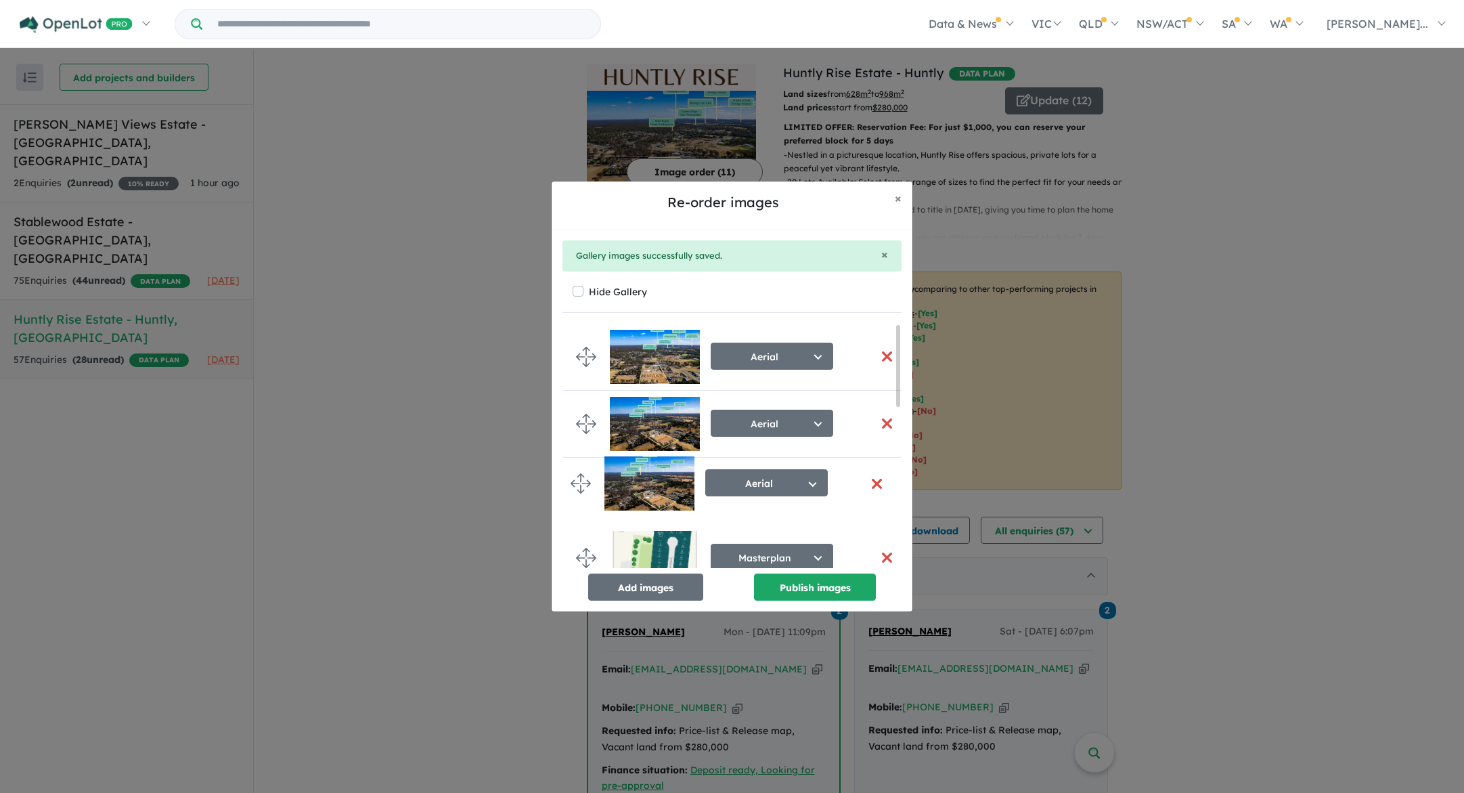
drag, startPoint x: 583, startPoint y: 538, endPoint x: 577, endPoint y: 483, distance: 55.8
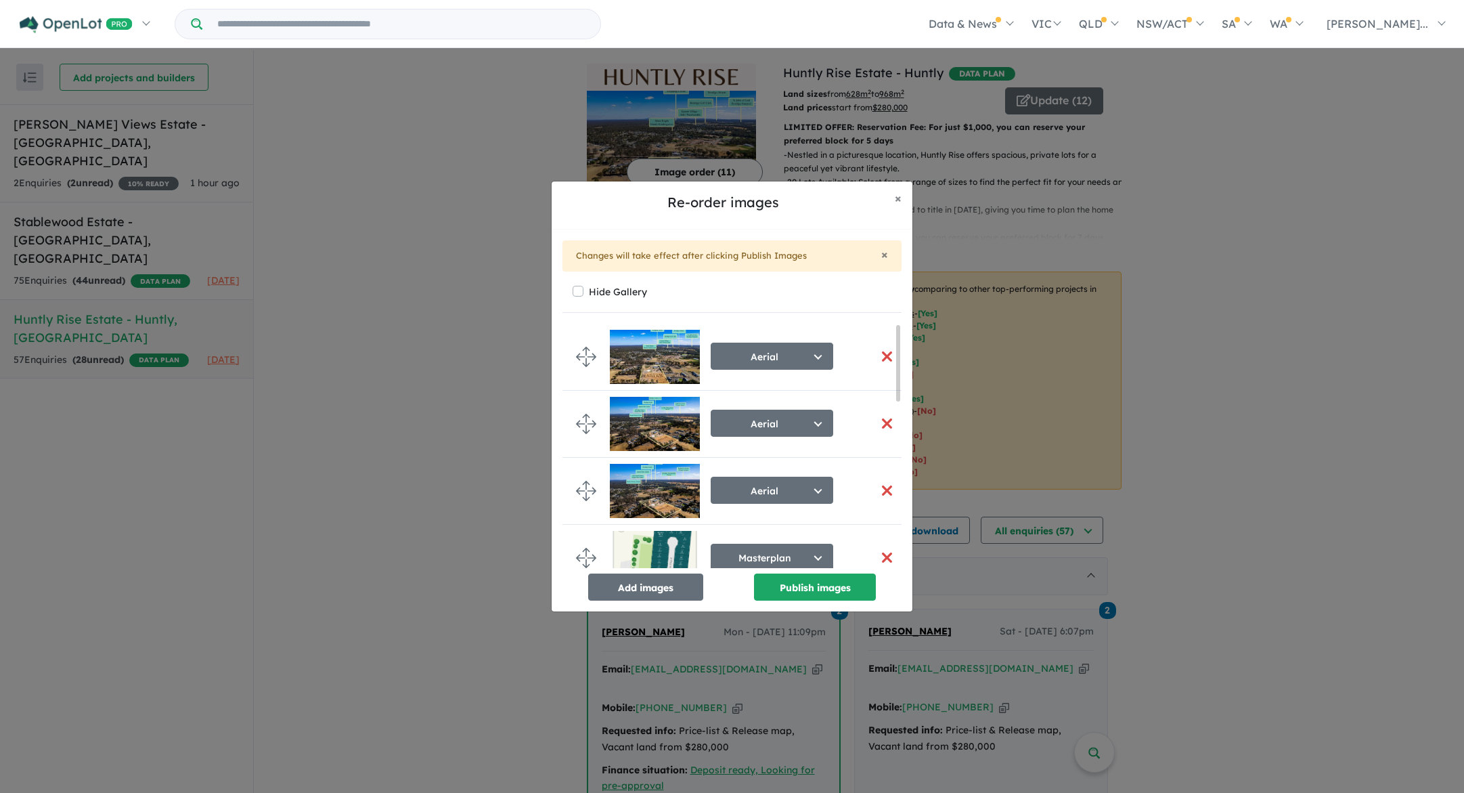
click at [882, 420] on button "button" at bounding box center [887, 423] width 28 height 29
click at [879, 424] on button "button" at bounding box center [887, 423] width 28 height 29
click at [794, 425] on button "Aerial" at bounding box center [772, 423] width 123 height 27
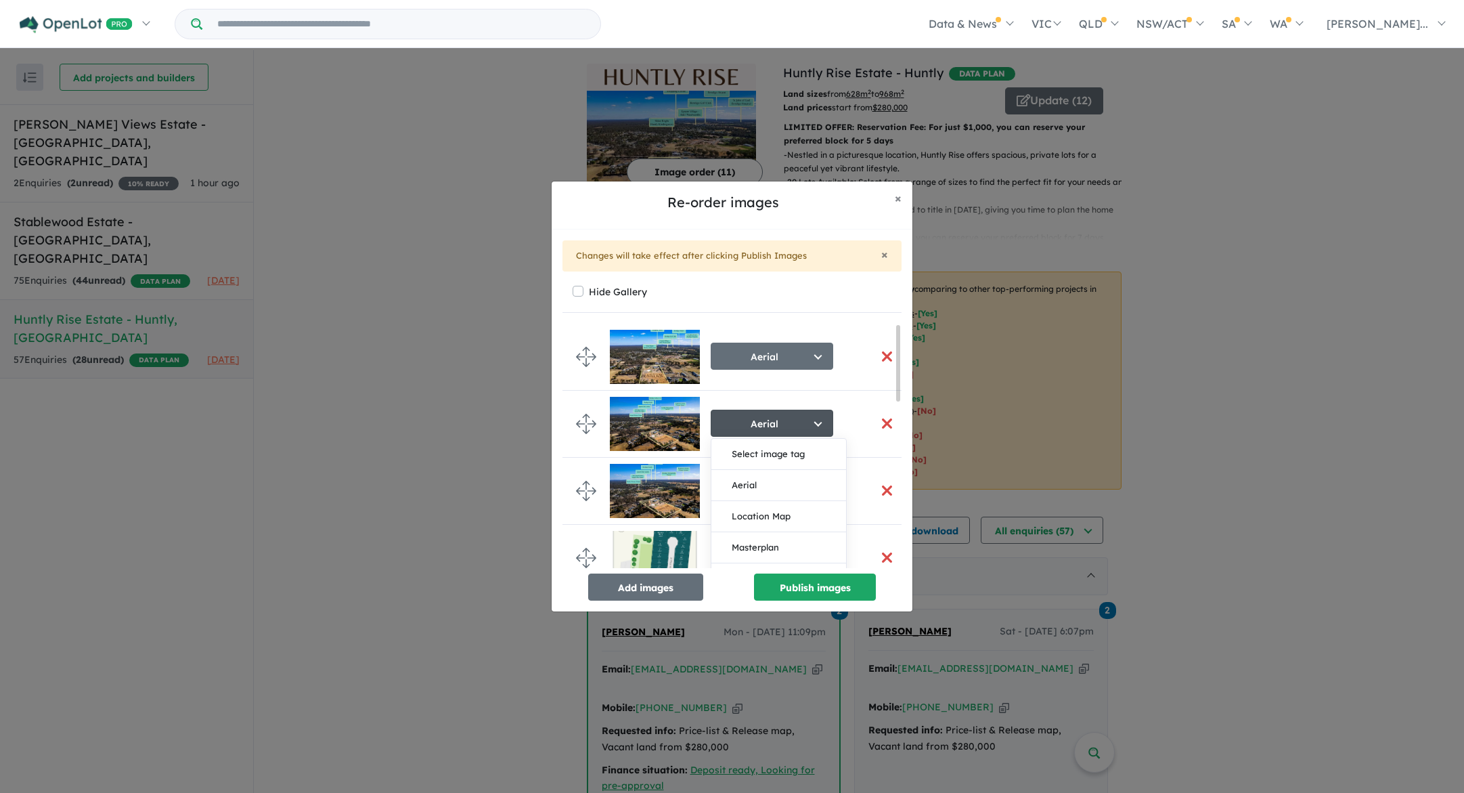
click at [794, 425] on button "Aerial" at bounding box center [772, 423] width 123 height 27
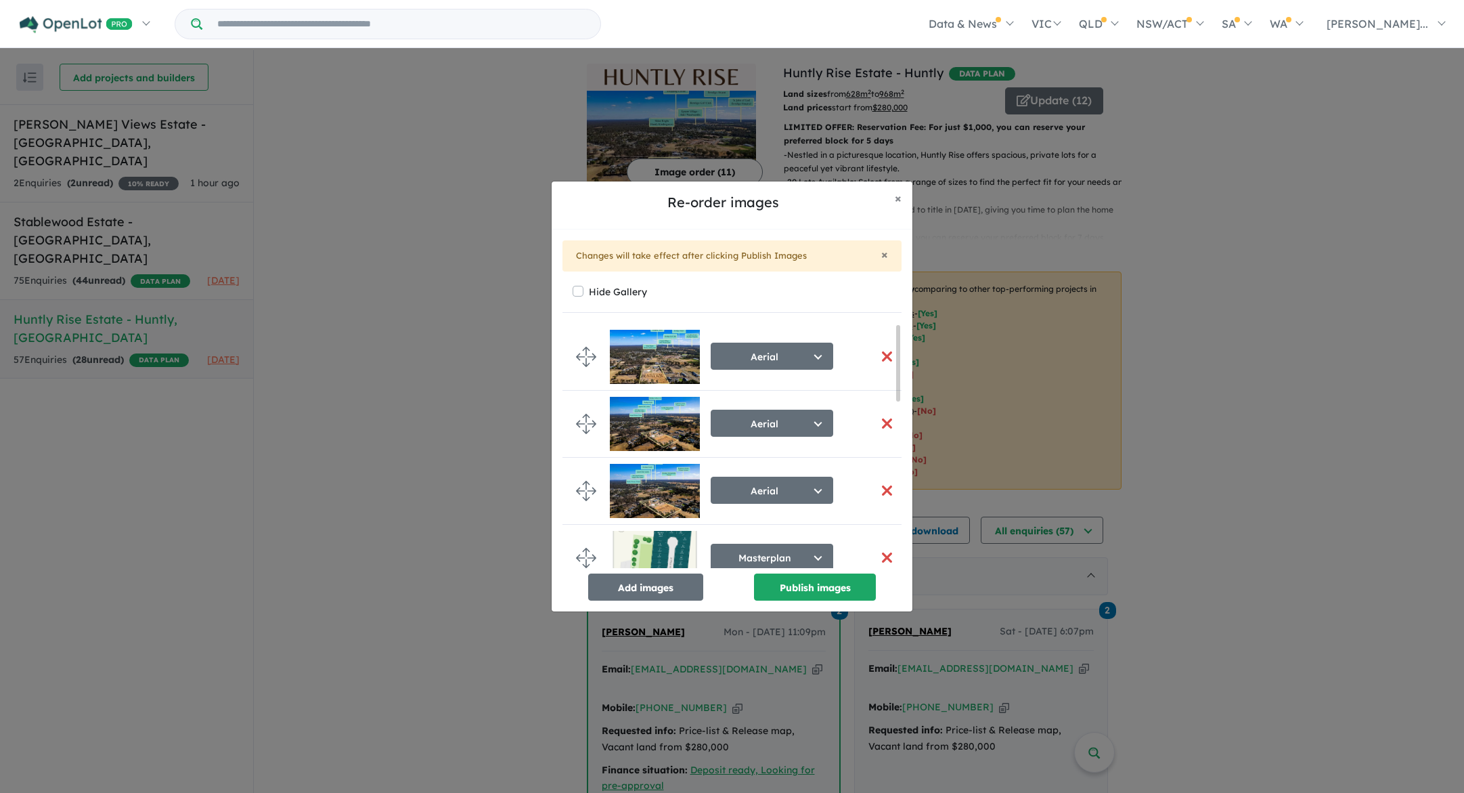
click at [879, 422] on button "button" at bounding box center [887, 423] width 28 height 29
click at [881, 422] on button "button" at bounding box center [887, 423] width 28 height 29
click at [880, 422] on button "button" at bounding box center [887, 423] width 28 height 29
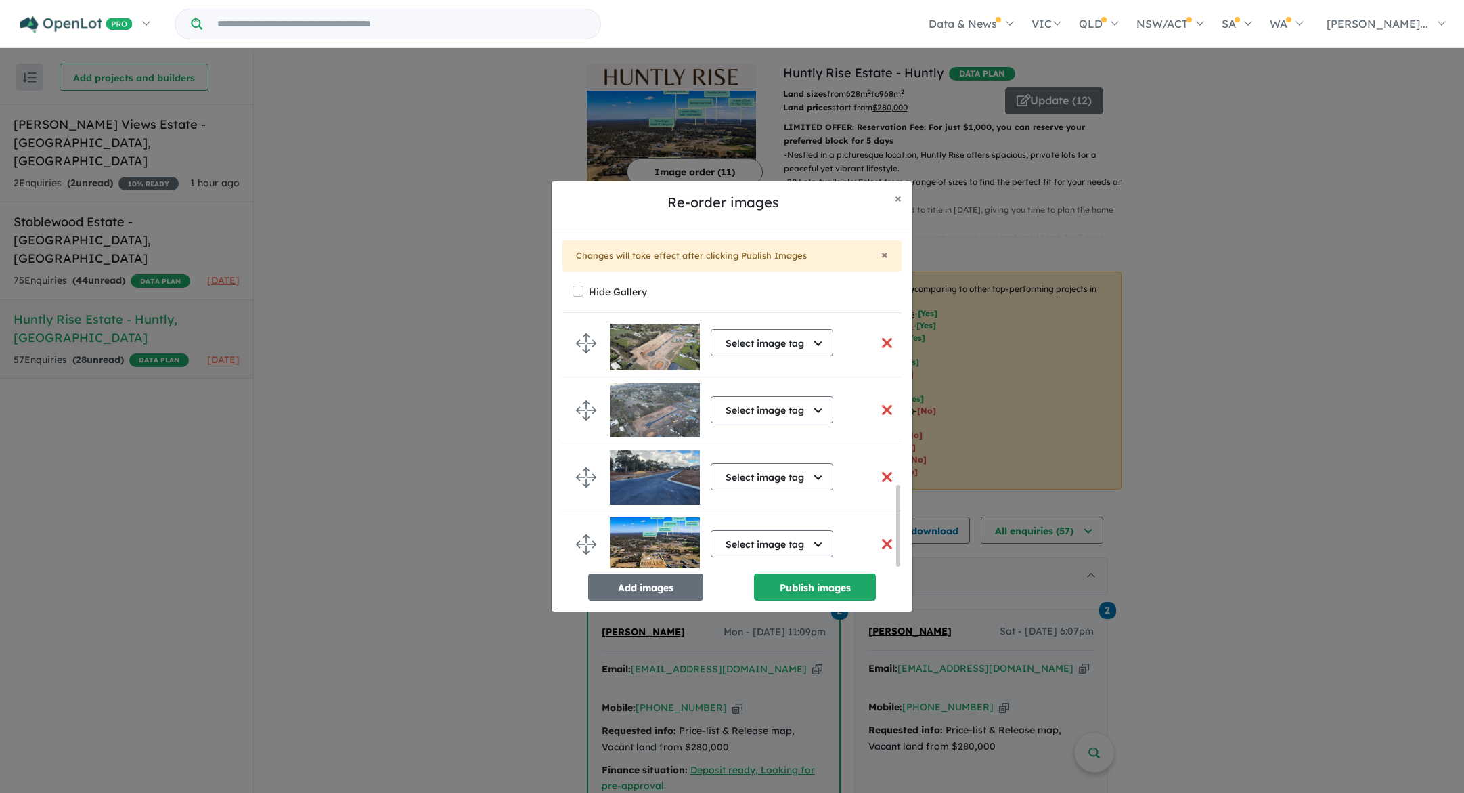
click at [881, 537] on button "button" at bounding box center [887, 543] width 28 height 29
click at [880, 537] on button "button" at bounding box center [887, 543] width 28 height 29
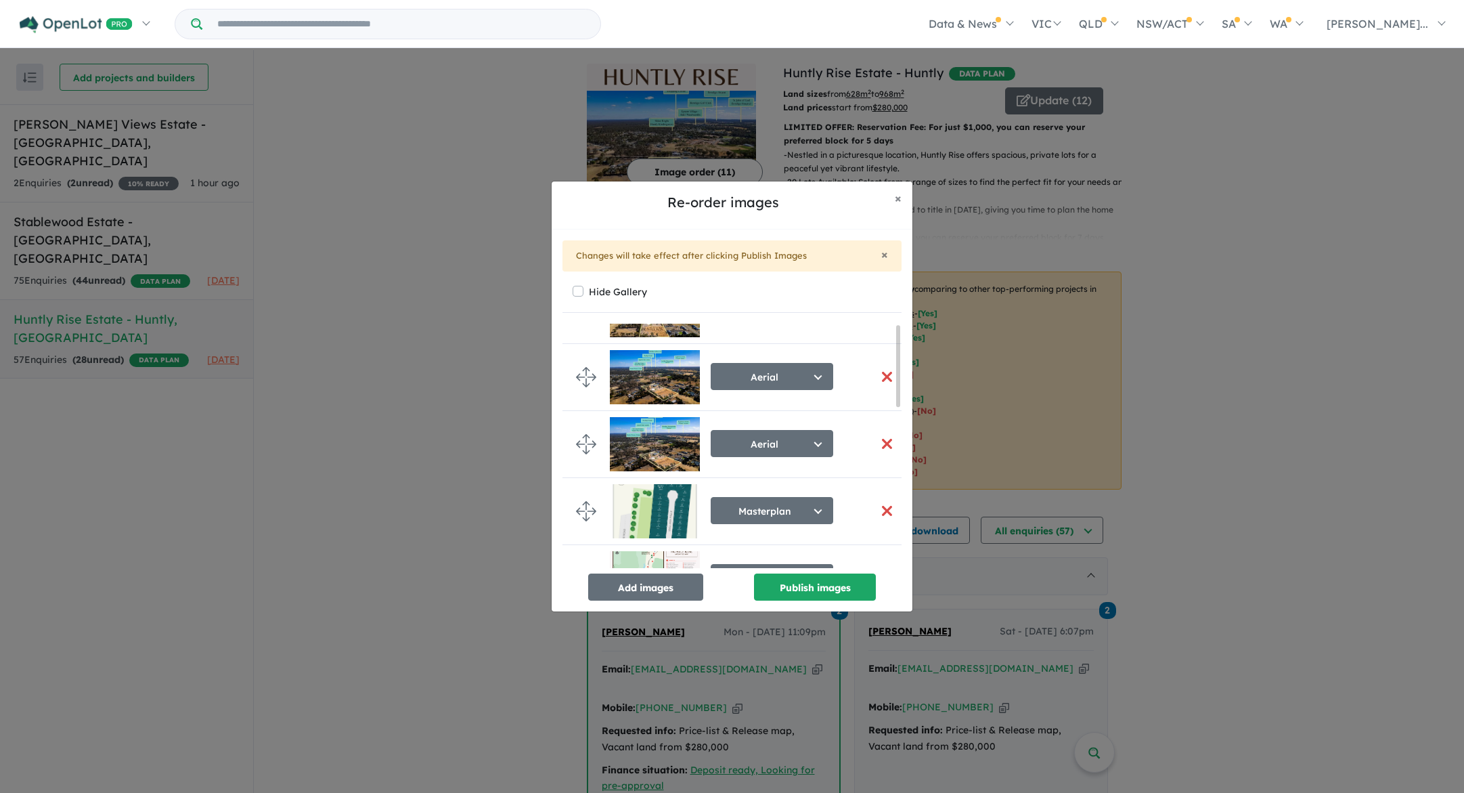
scroll to position [0, 0]
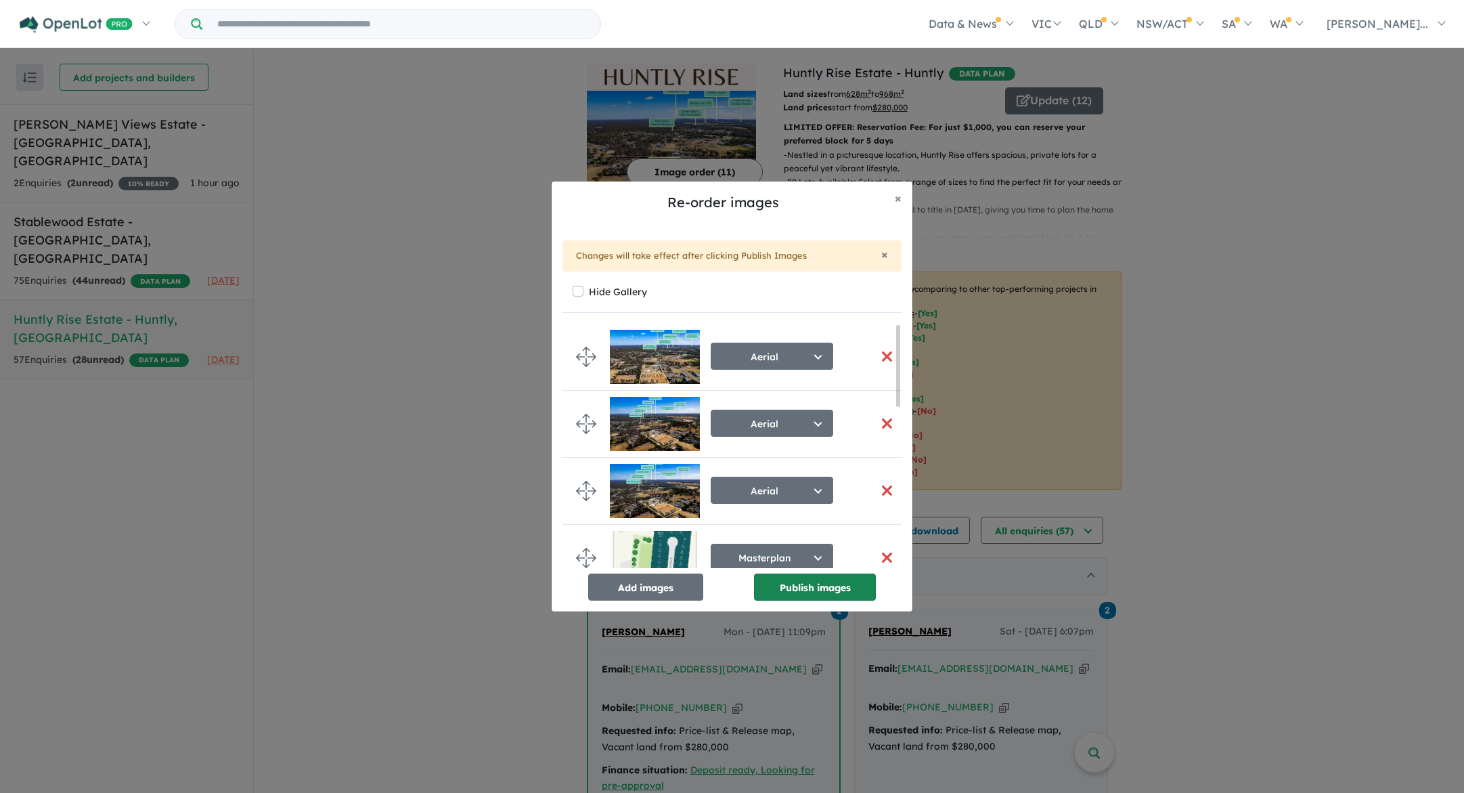
click at [815, 588] on button "Publish images" at bounding box center [815, 586] width 122 height 27
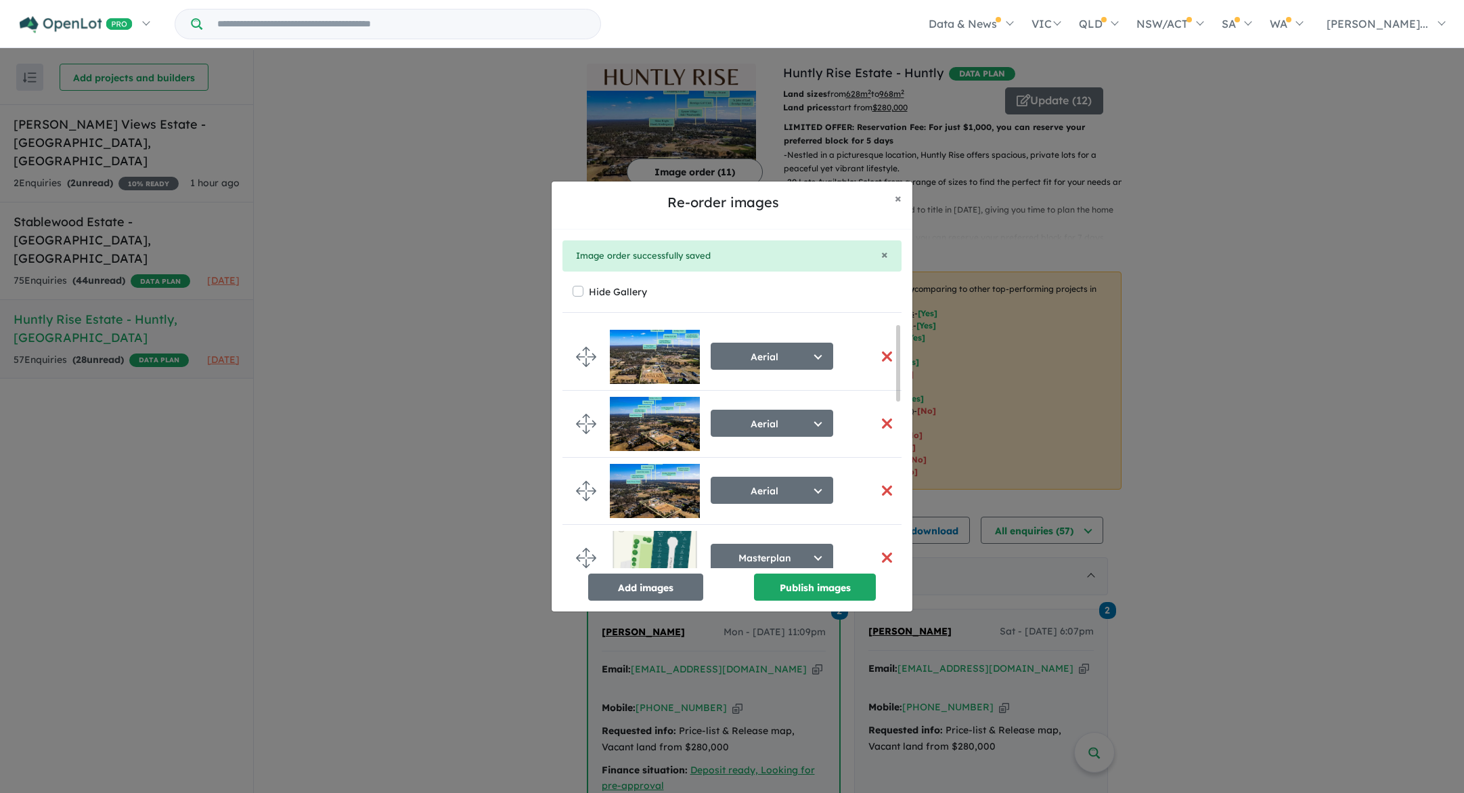
click at [885, 418] on button "button" at bounding box center [887, 423] width 28 height 29
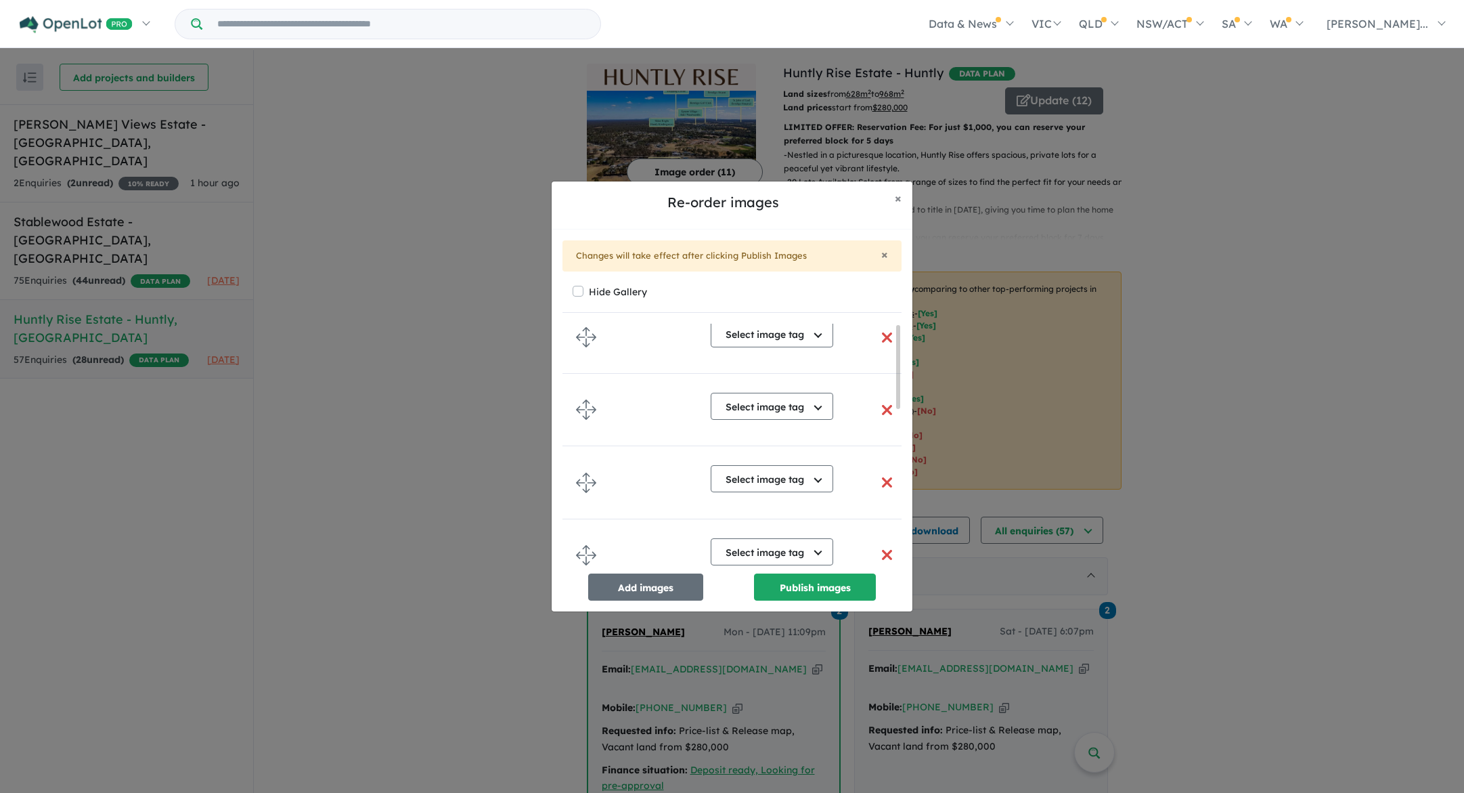
scroll to position [420, 0]
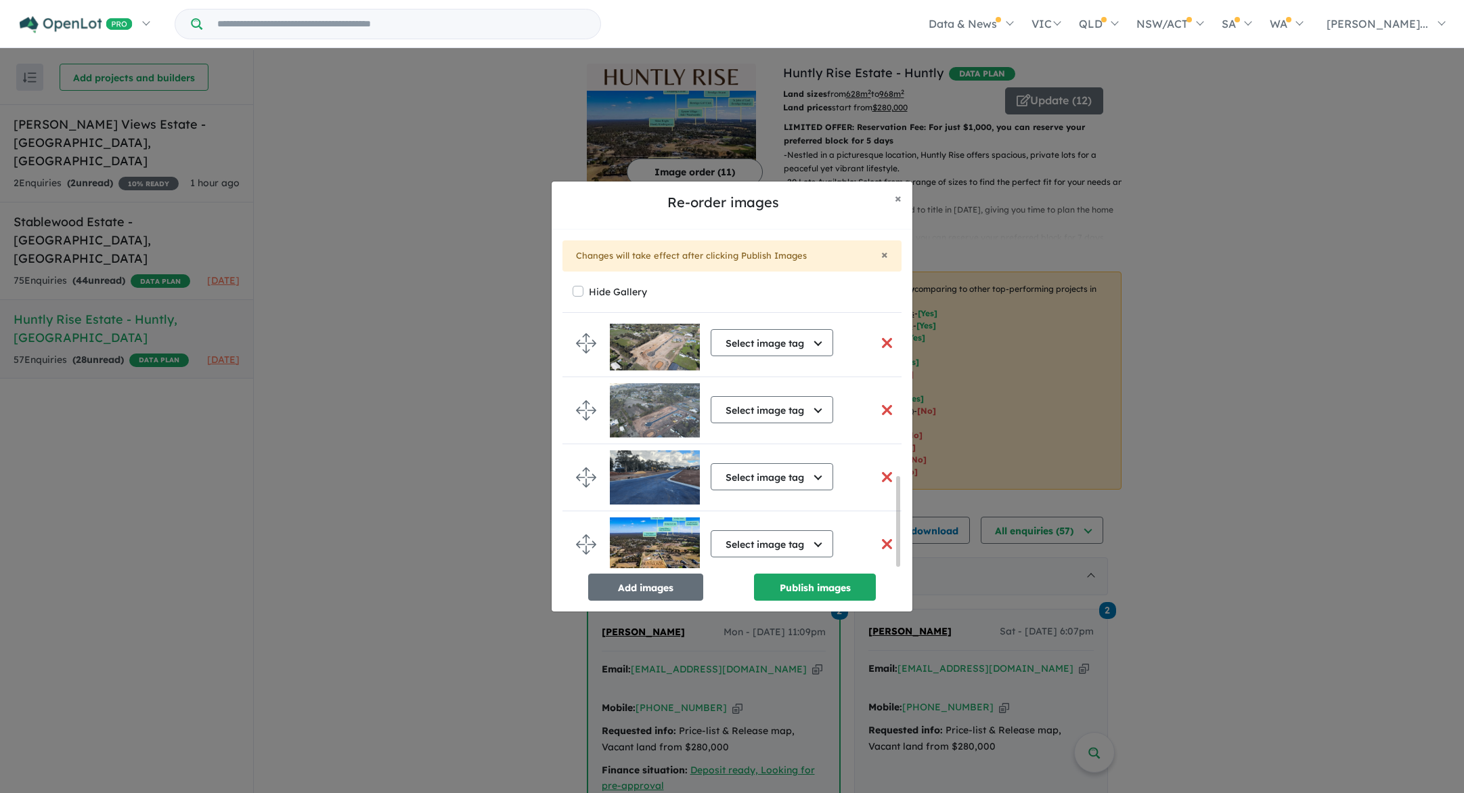
click at [881, 540] on button "button" at bounding box center [887, 543] width 28 height 29
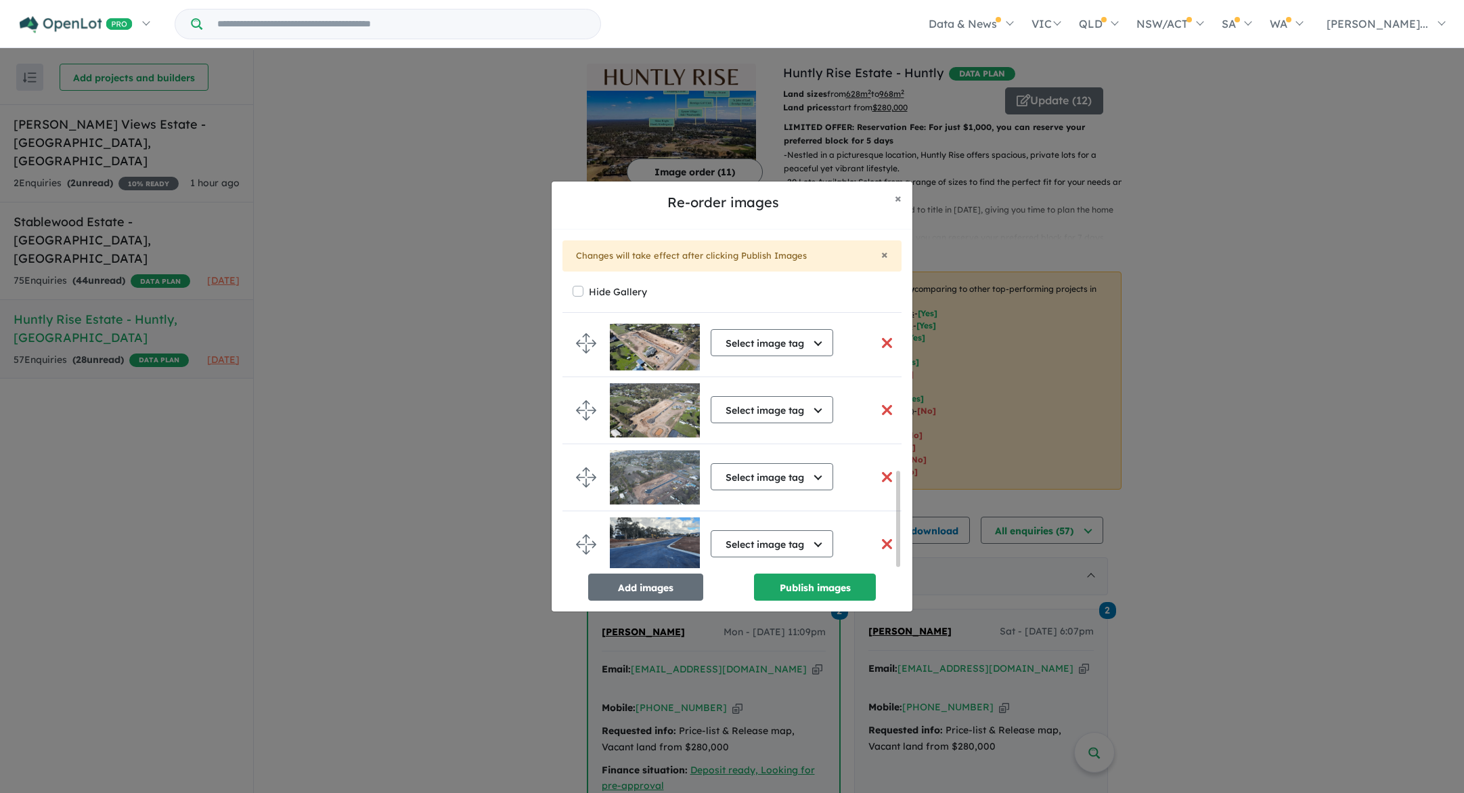
scroll to position [379, 0]
click at [831, 586] on button "Publish images" at bounding box center [815, 586] width 122 height 27
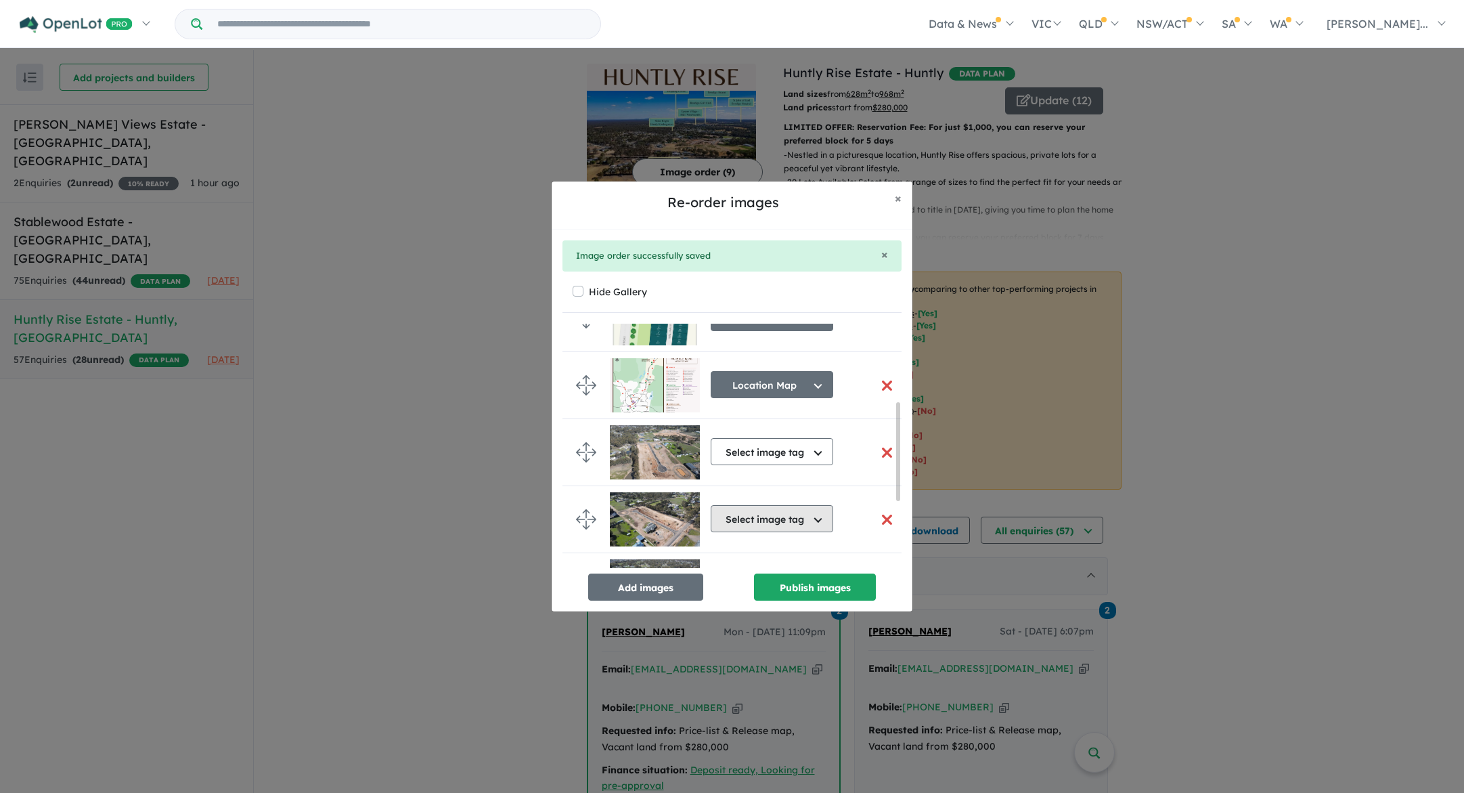
scroll to position [255, 0]
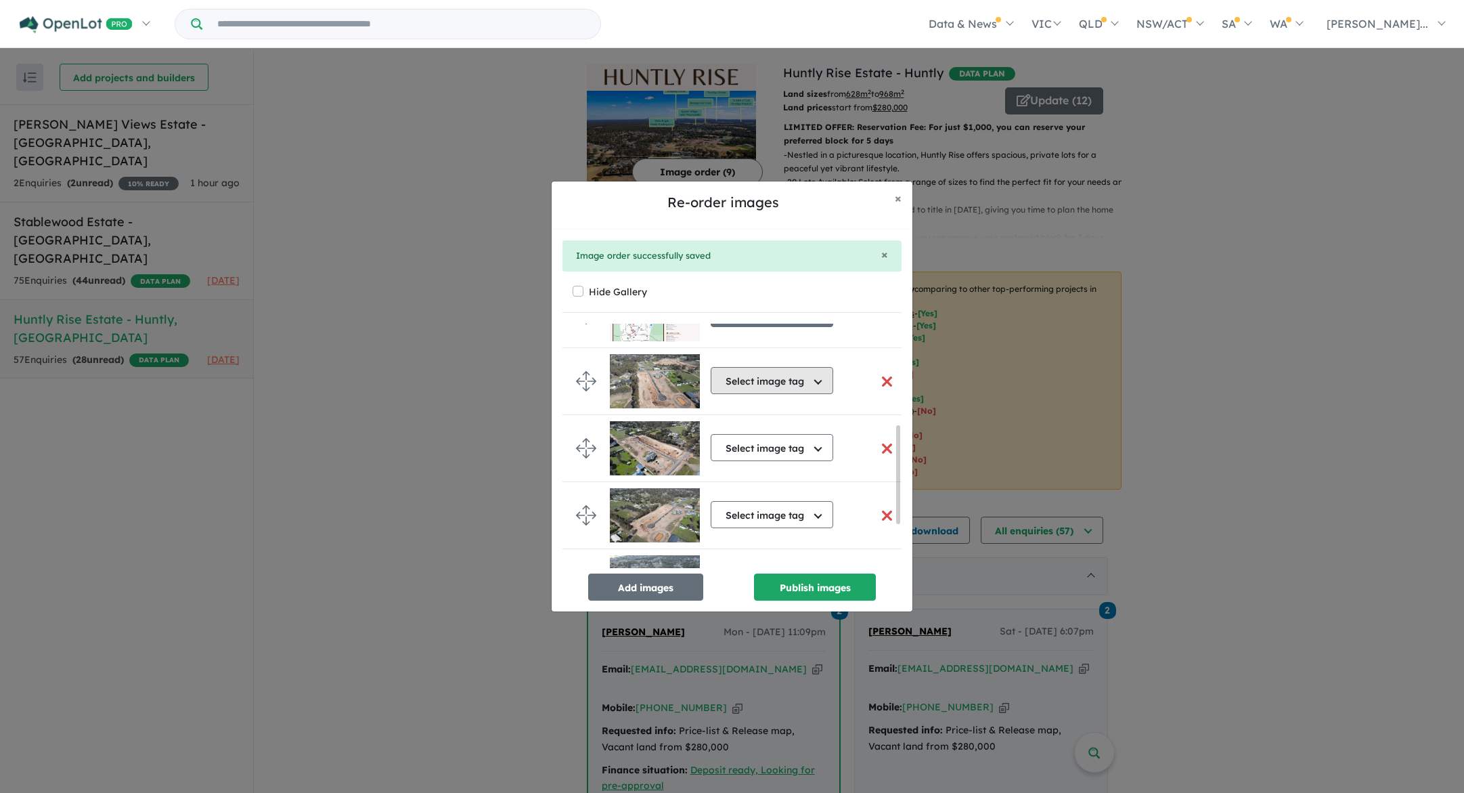
click at [764, 386] on button "Select image tag" at bounding box center [772, 380] width 123 height 27
click at [753, 438] on button "Aerial" at bounding box center [779, 442] width 135 height 31
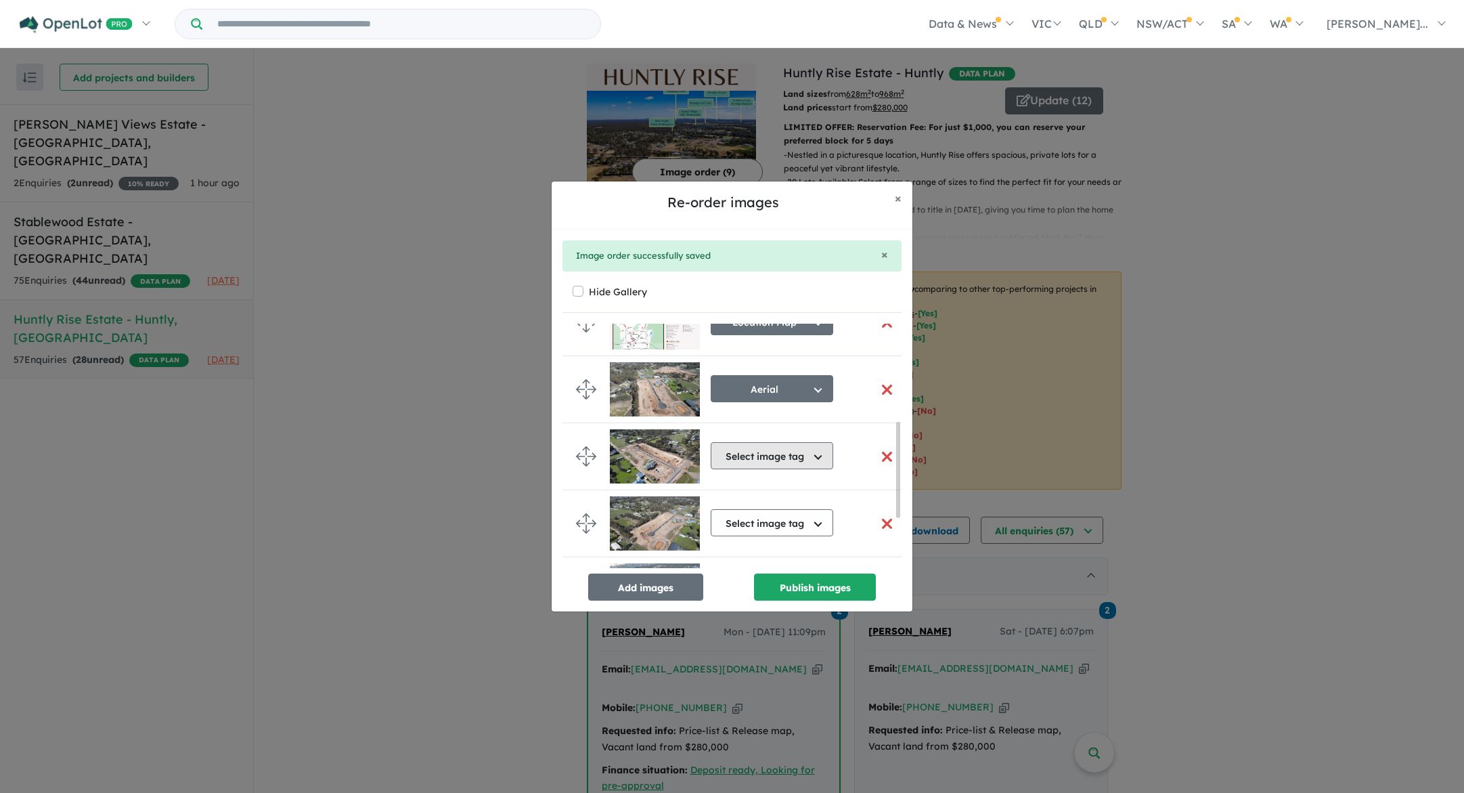
click at [753, 460] on button "Select image tag" at bounding box center [772, 455] width 123 height 27
click at [755, 522] on button "Aerial" at bounding box center [779, 517] width 135 height 31
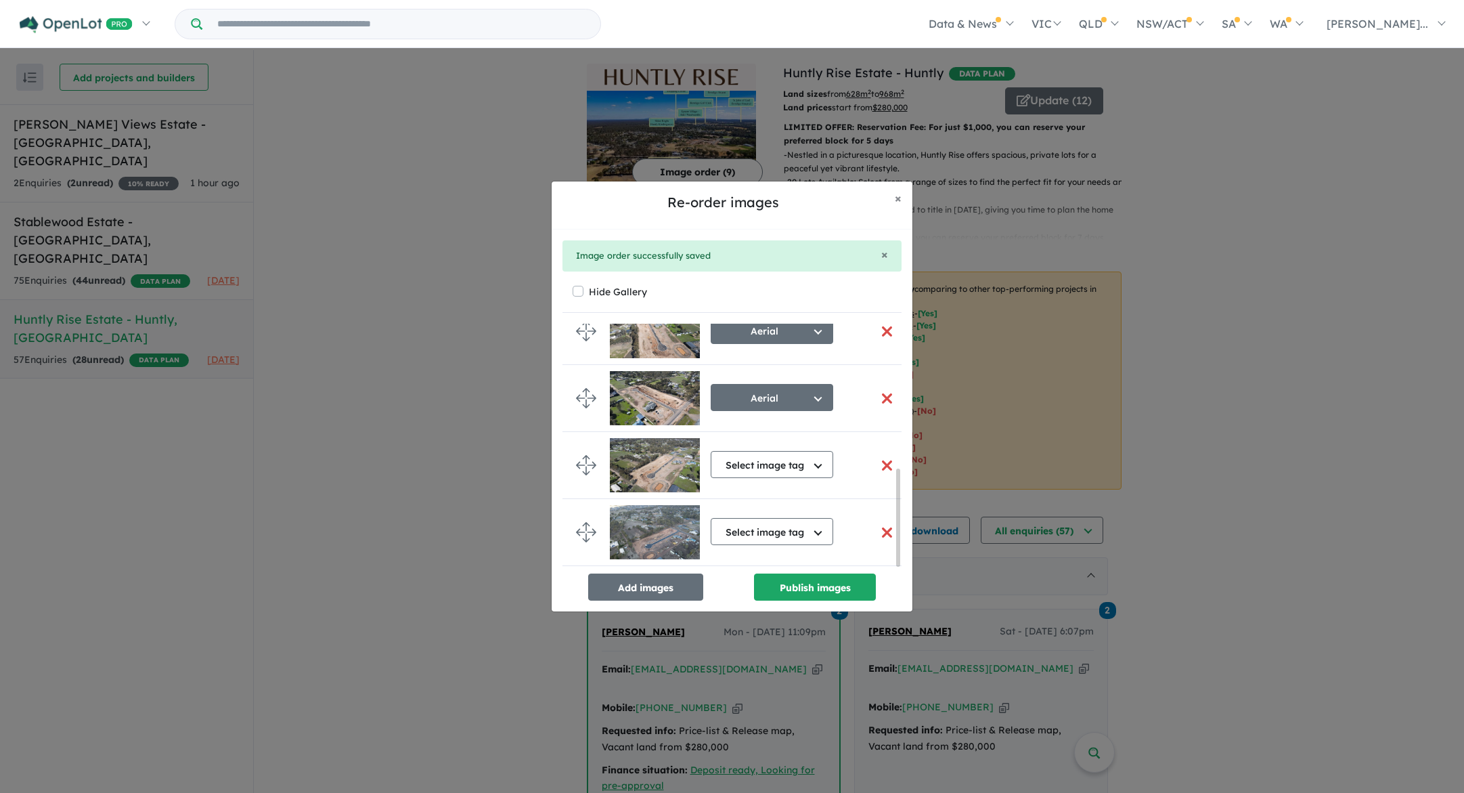
scroll to position [369, 0]
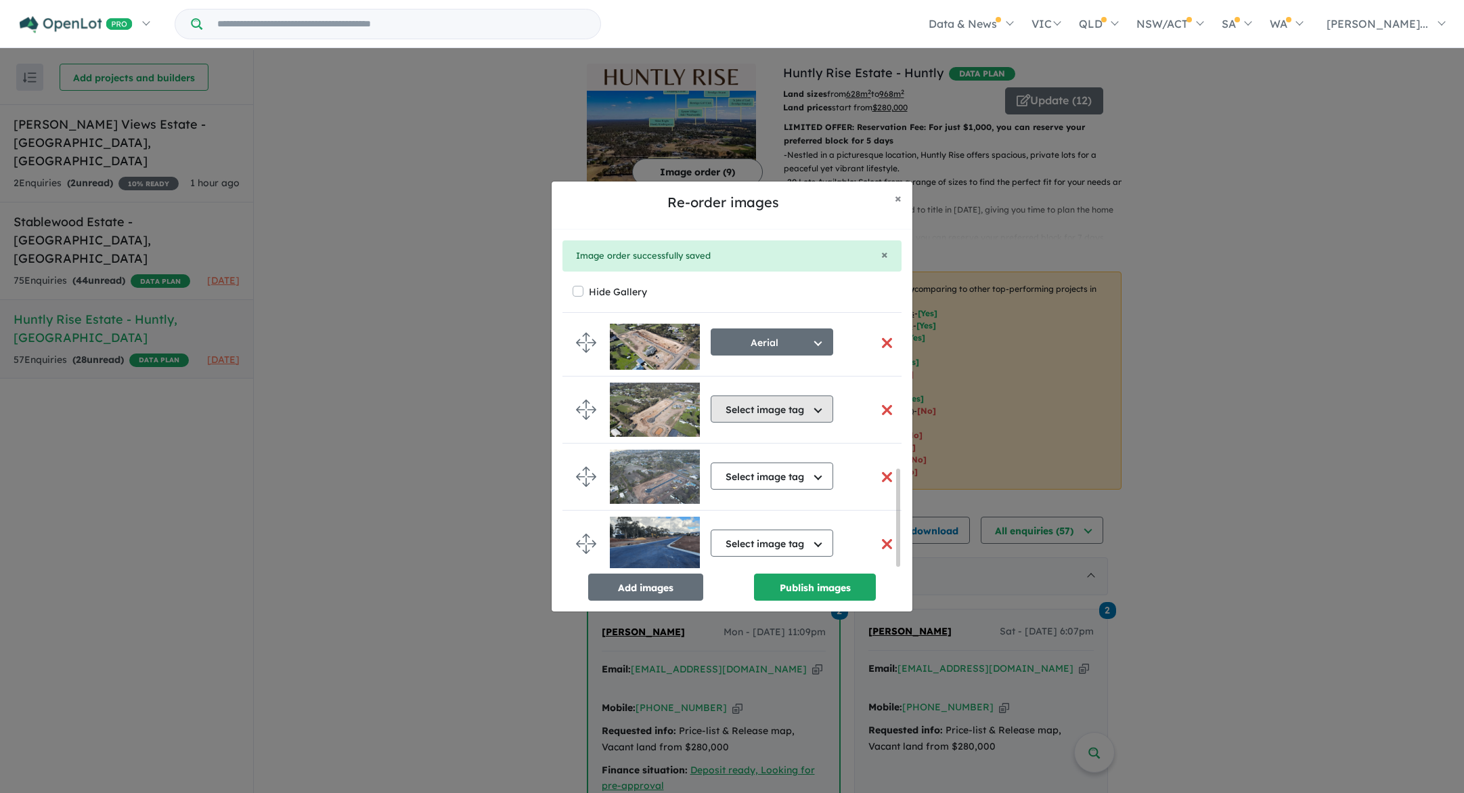
click at [762, 406] on button "Select image tag" at bounding box center [772, 408] width 123 height 27
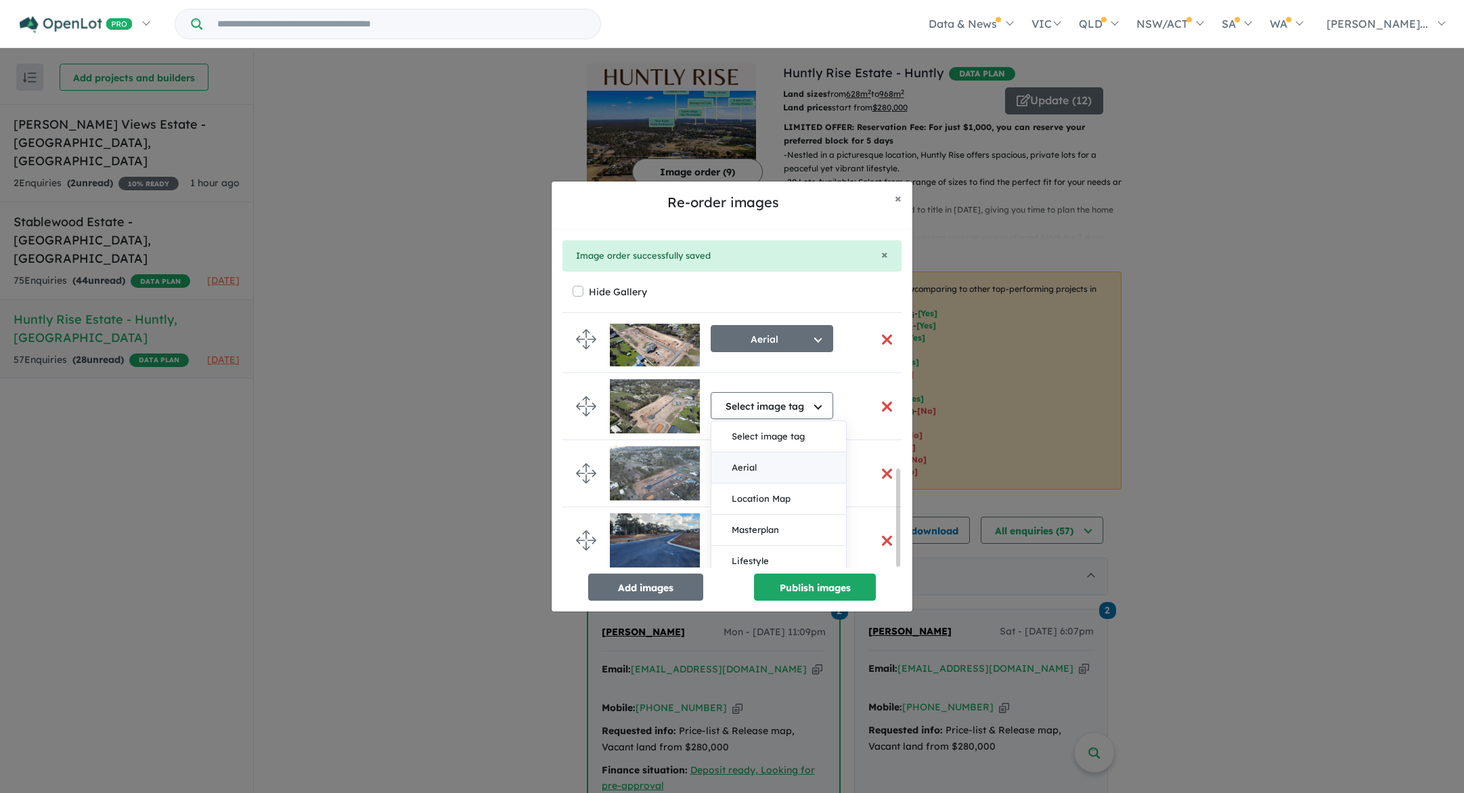
click at [760, 467] on button "Aerial" at bounding box center [779, 467] width 135 height 31
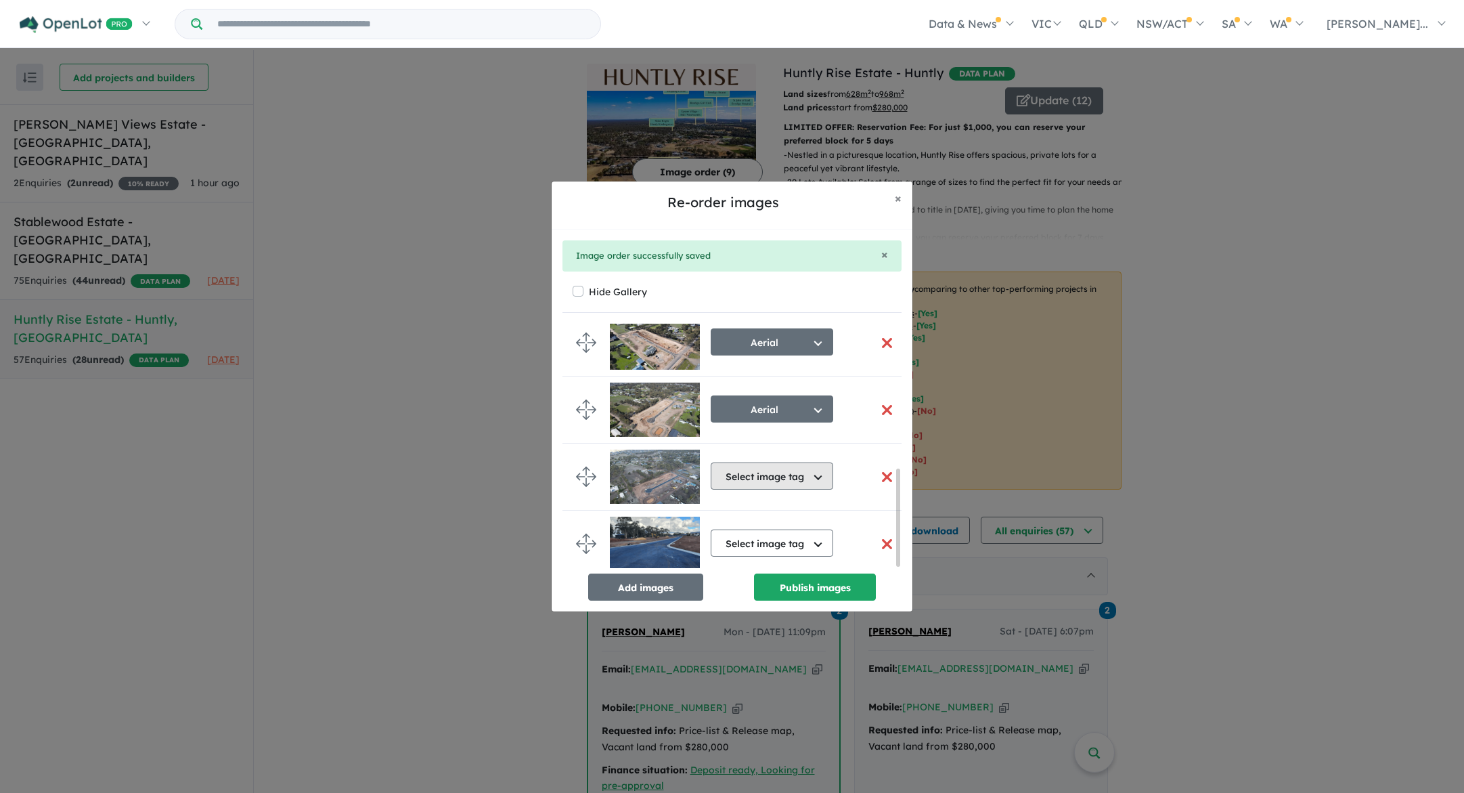
click at [762, 477] on button "Select image tag" at bounding box center [772, 475] width 123 height 27
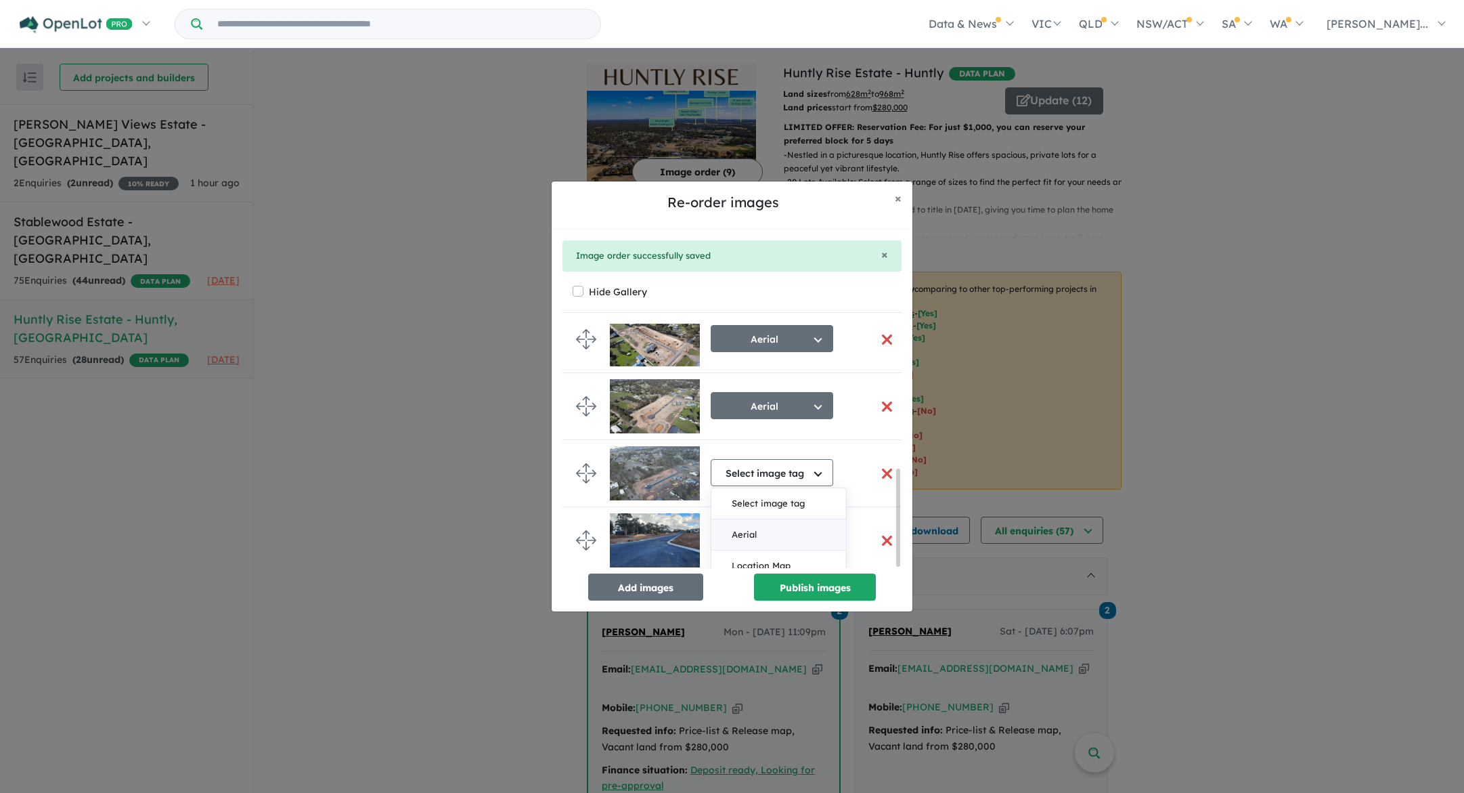
click at [762, 527] on button "Aerial" at bounding box center [779, 534] width 135 height 31
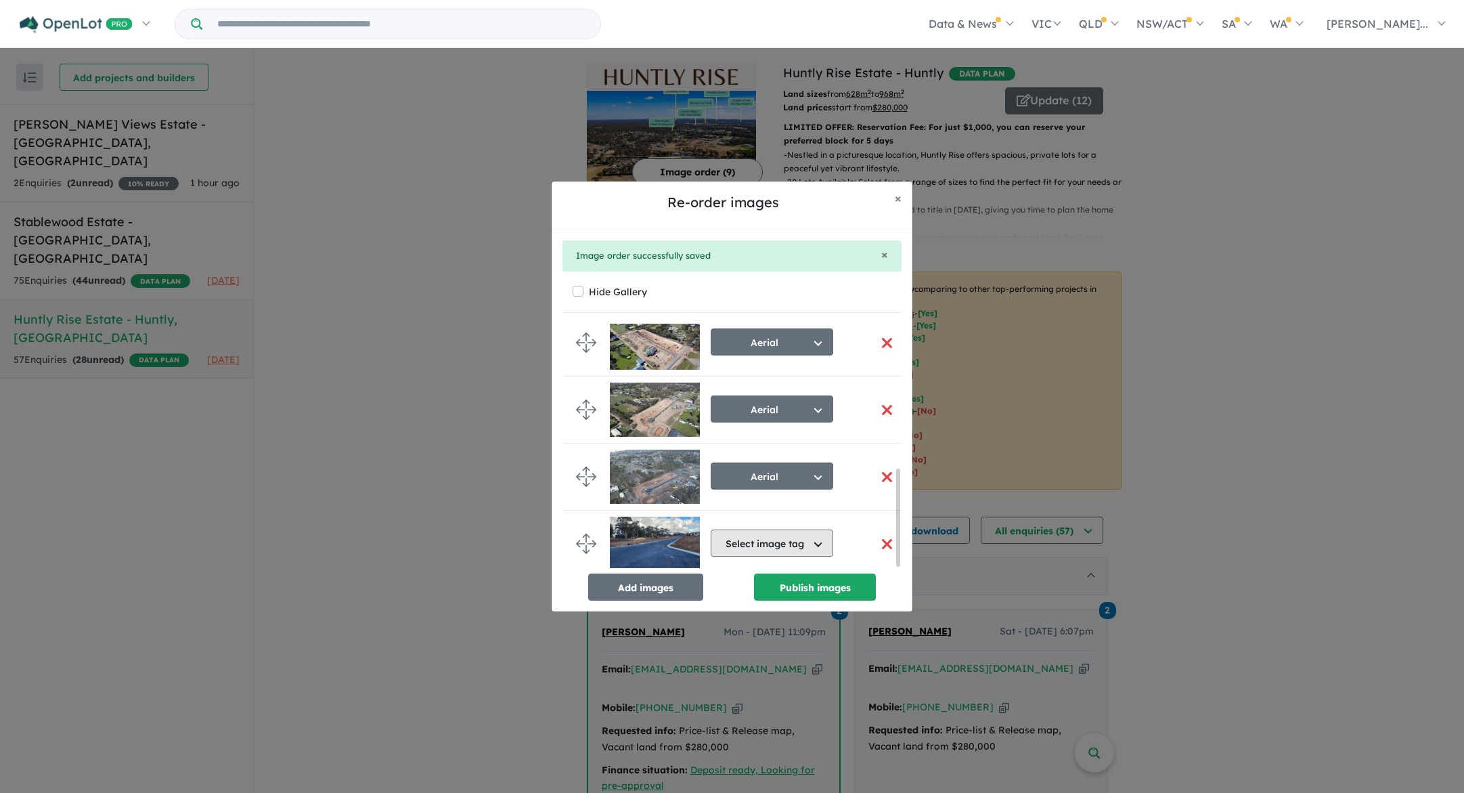
click at [768, 542] on button "Select image tag" at bounding box center [772, 542] width 123 height 27
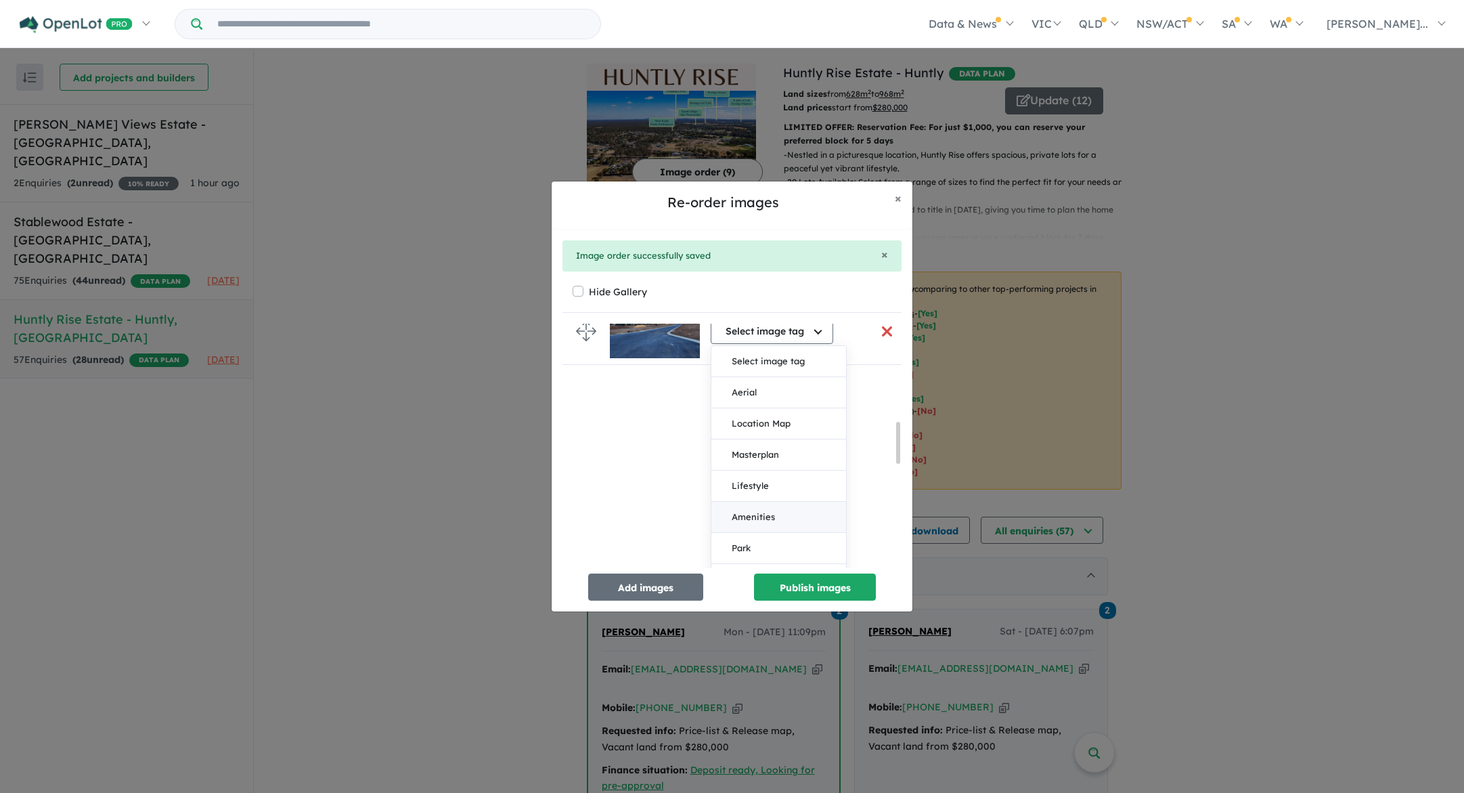
scroll to position [577, 0]
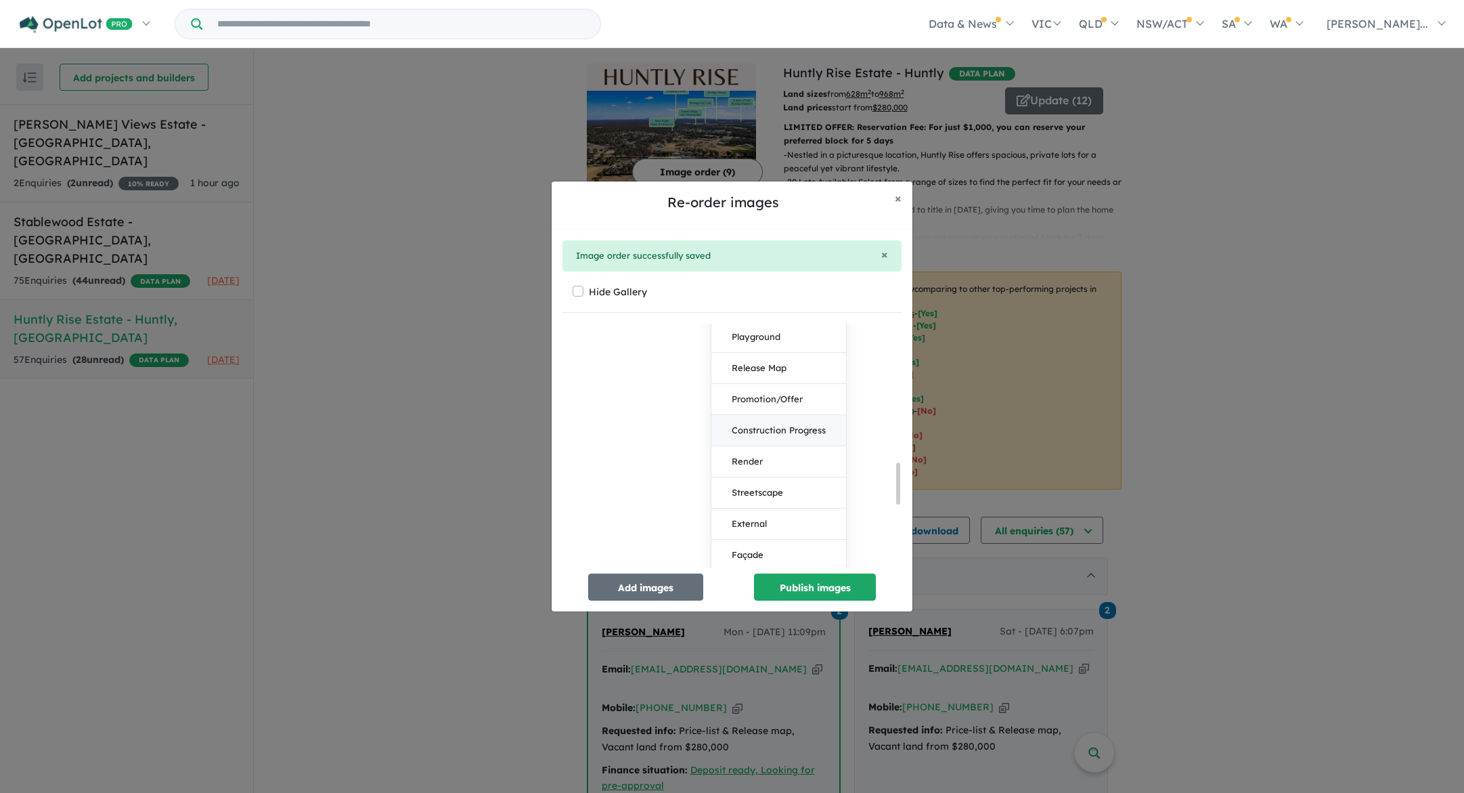
click at [793, 441] on button "Construction Progress" at bounding box center [779, 430] width 135 height 31
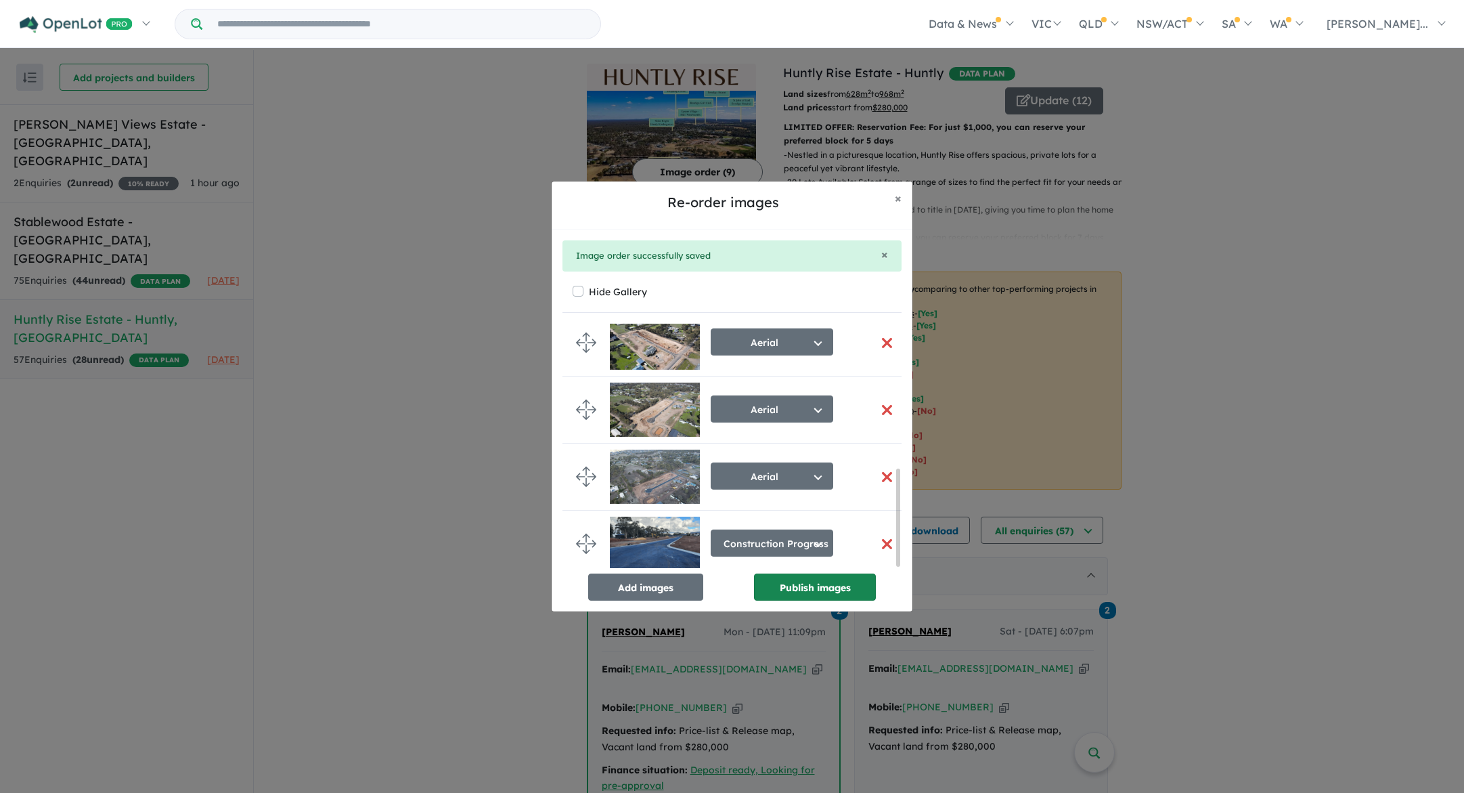
click at [820, 586] on button "Publish images" at bounding box center [815, 586] width 122 height 27
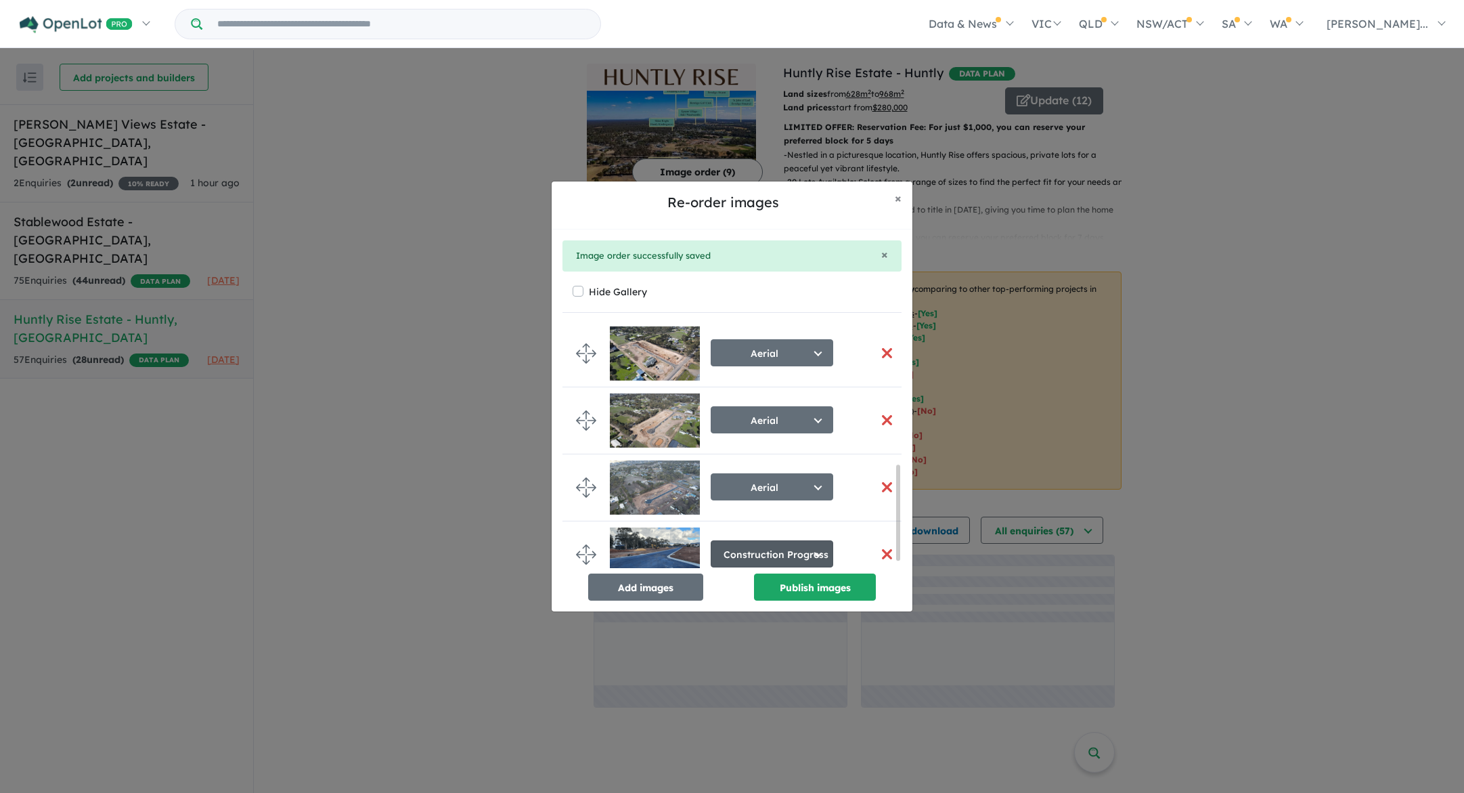
scroll to position [364, 0]
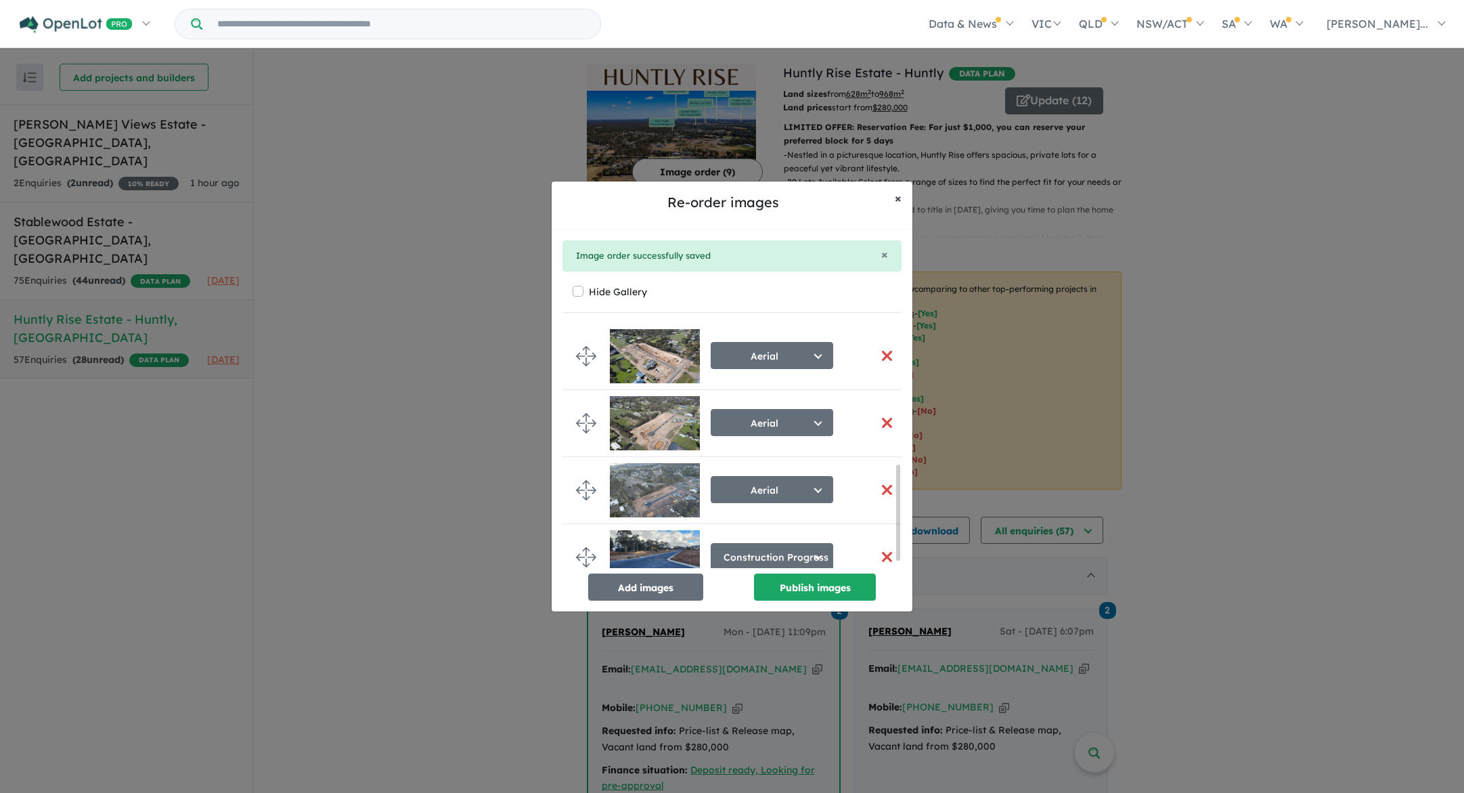
click at [898, 200] on span "×" at bounding box center [898, 198] width 7 height 16
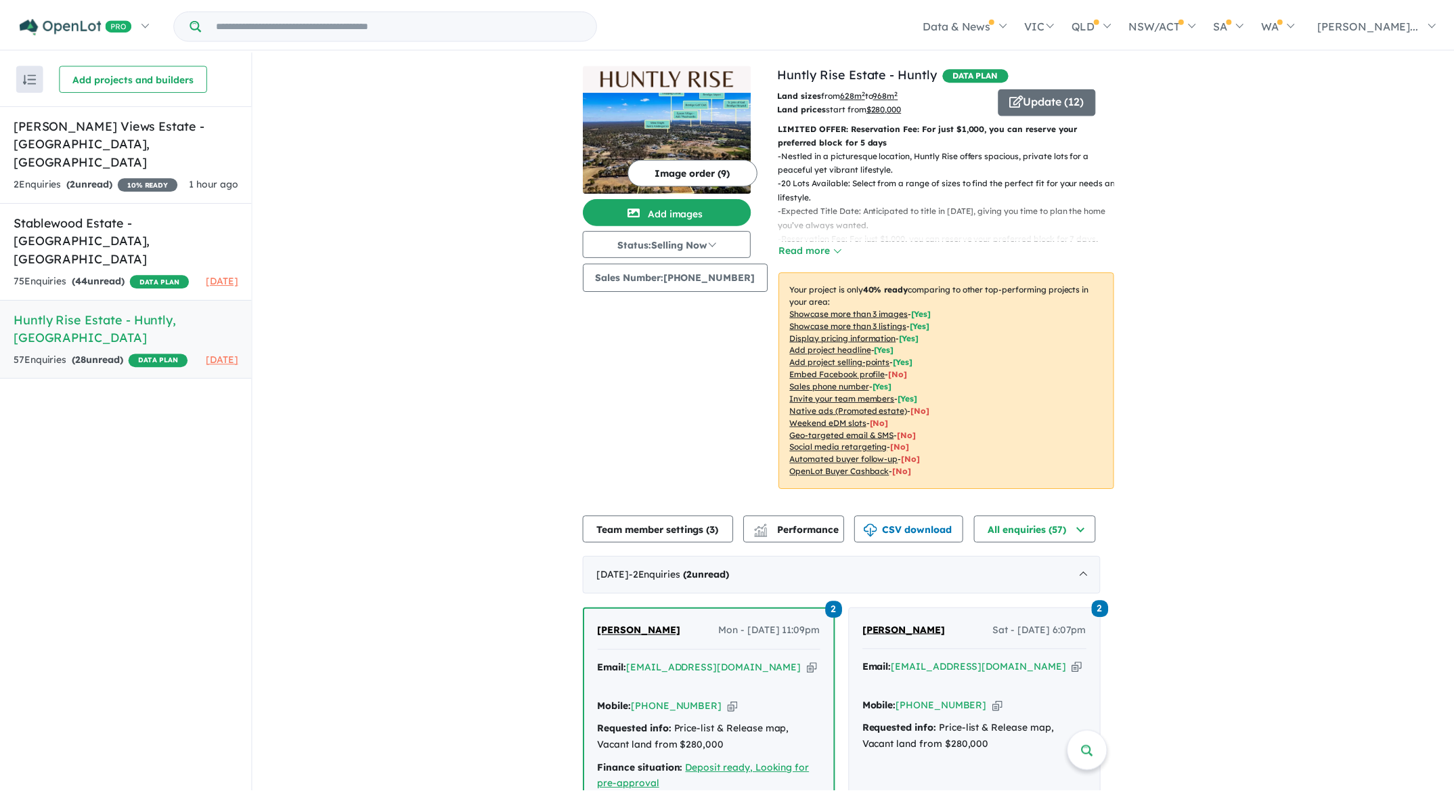
scroll to position [361, 0]
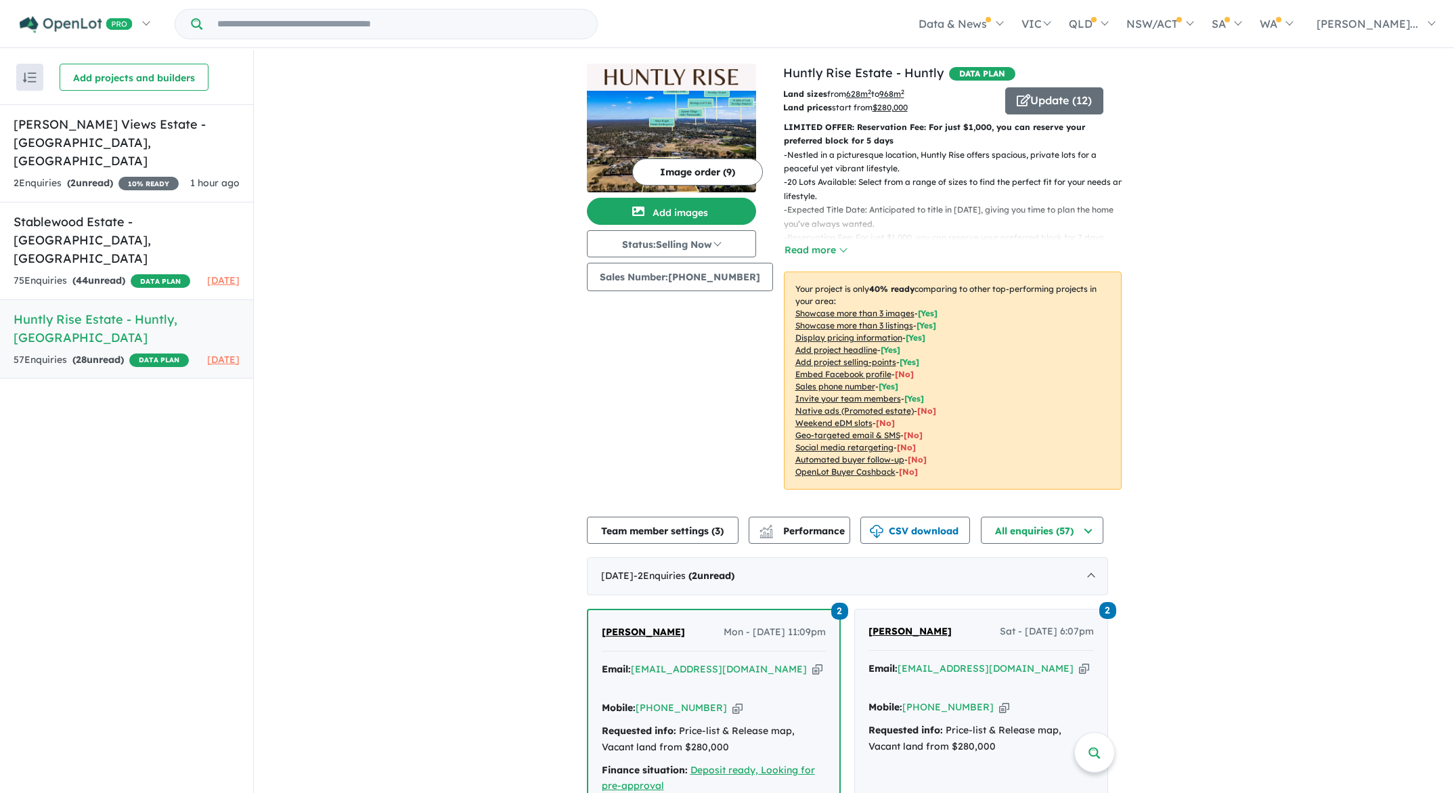
click at [681, 117] on img at bounding box center [671, 142] width 169 height 102
click at [1401, 26] on span "[PERSON_NAME]..." at bounding box center [1368, 24] width 102 height 14
click at [66, 185] on link "Sales Training" at bounding box center [89, 188] width 138 height 30
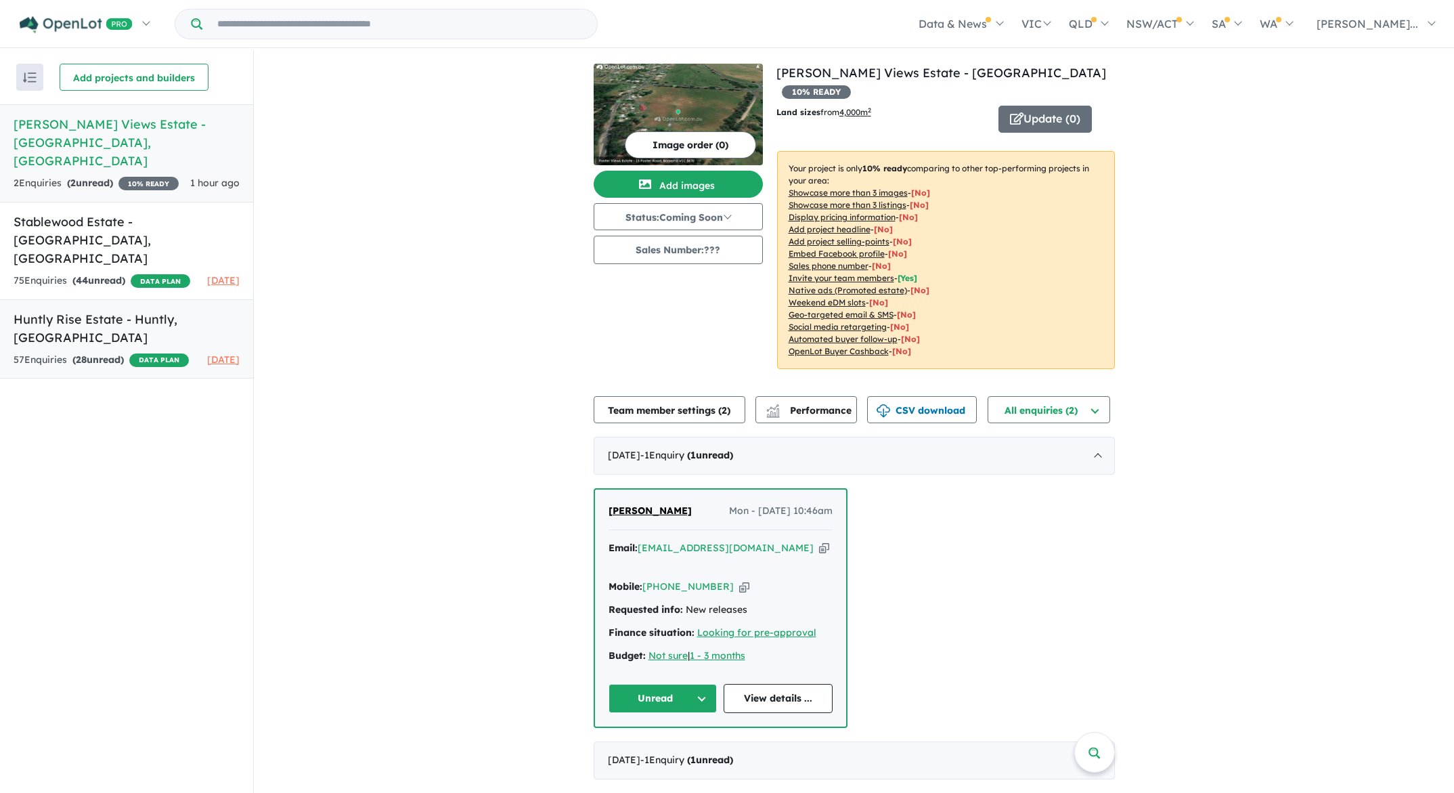
click at [103, 310] on h5 "Huntly Rise Estate - [GEOGRAPHIC_DATA] , [GEOGRAPHIC_DATA]" at bounding box center [127, 328] width 226 height 37
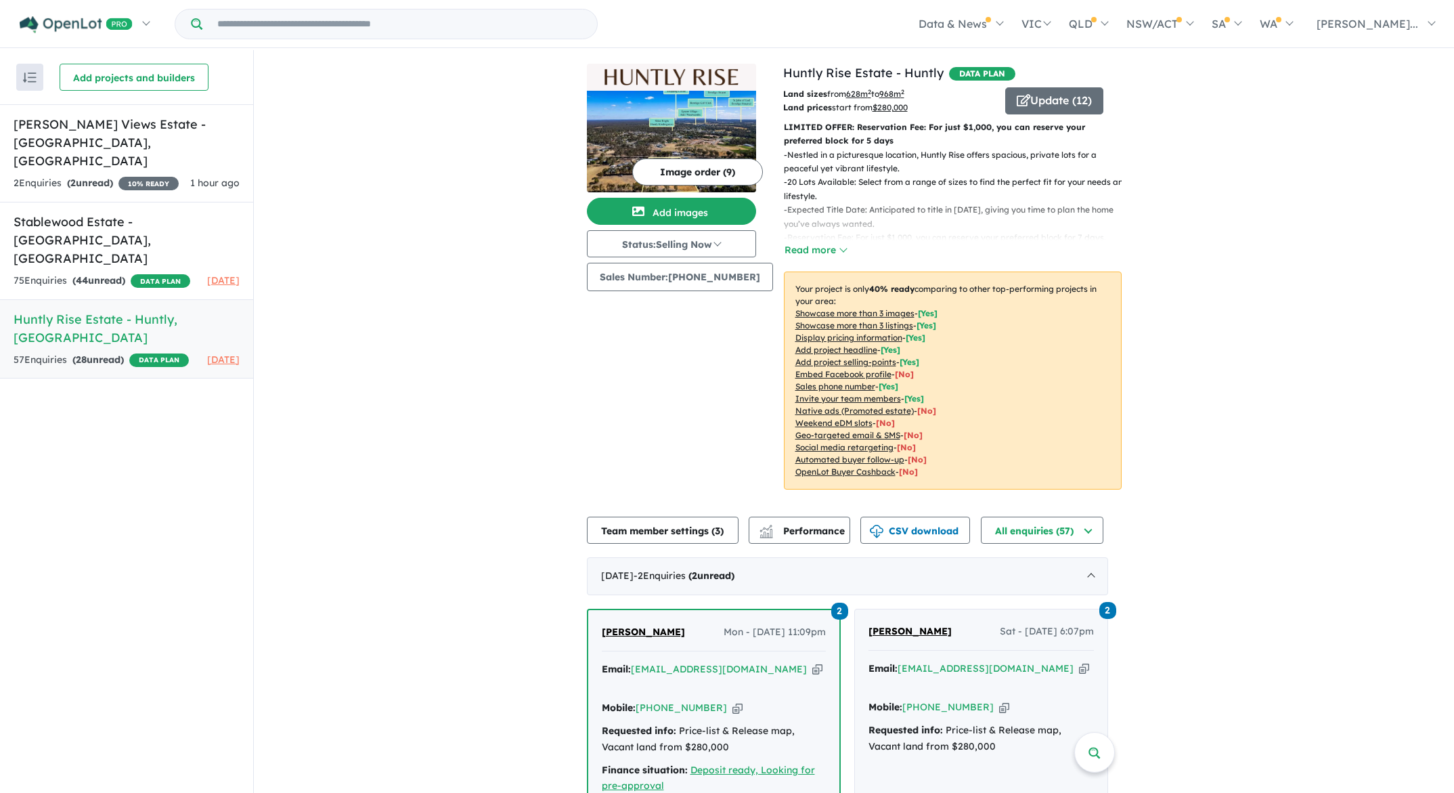
click at [129, 353] on span "DATA PLAN" at bounding box center [159, 360] width 60 height 14
click at [820, 256] on button "Read more" at bounding box center [816, 250] width 64 height 16
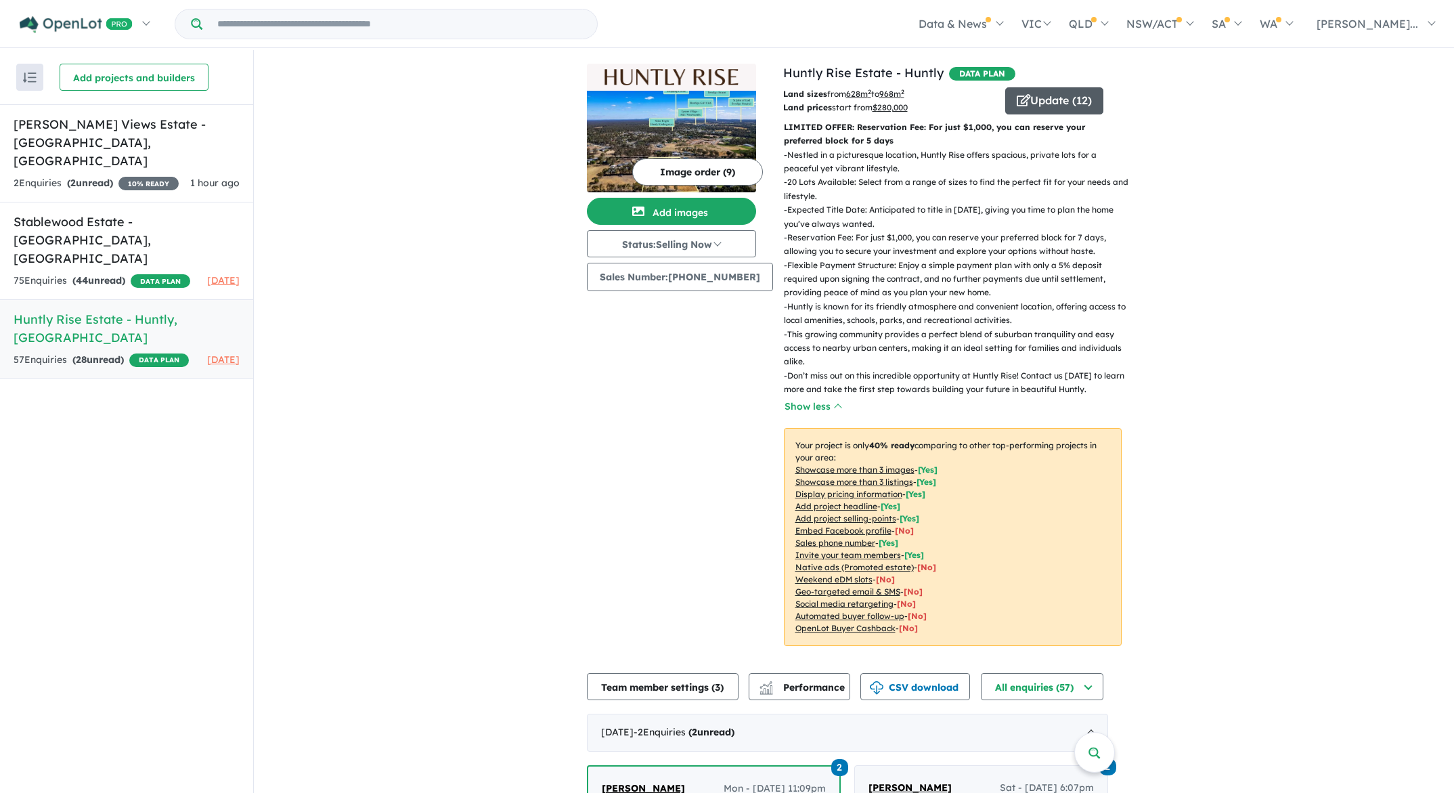
click at [1045, 104] on button "Update ( 12 )" at bounding box center [1054, 100] width 98 height 27
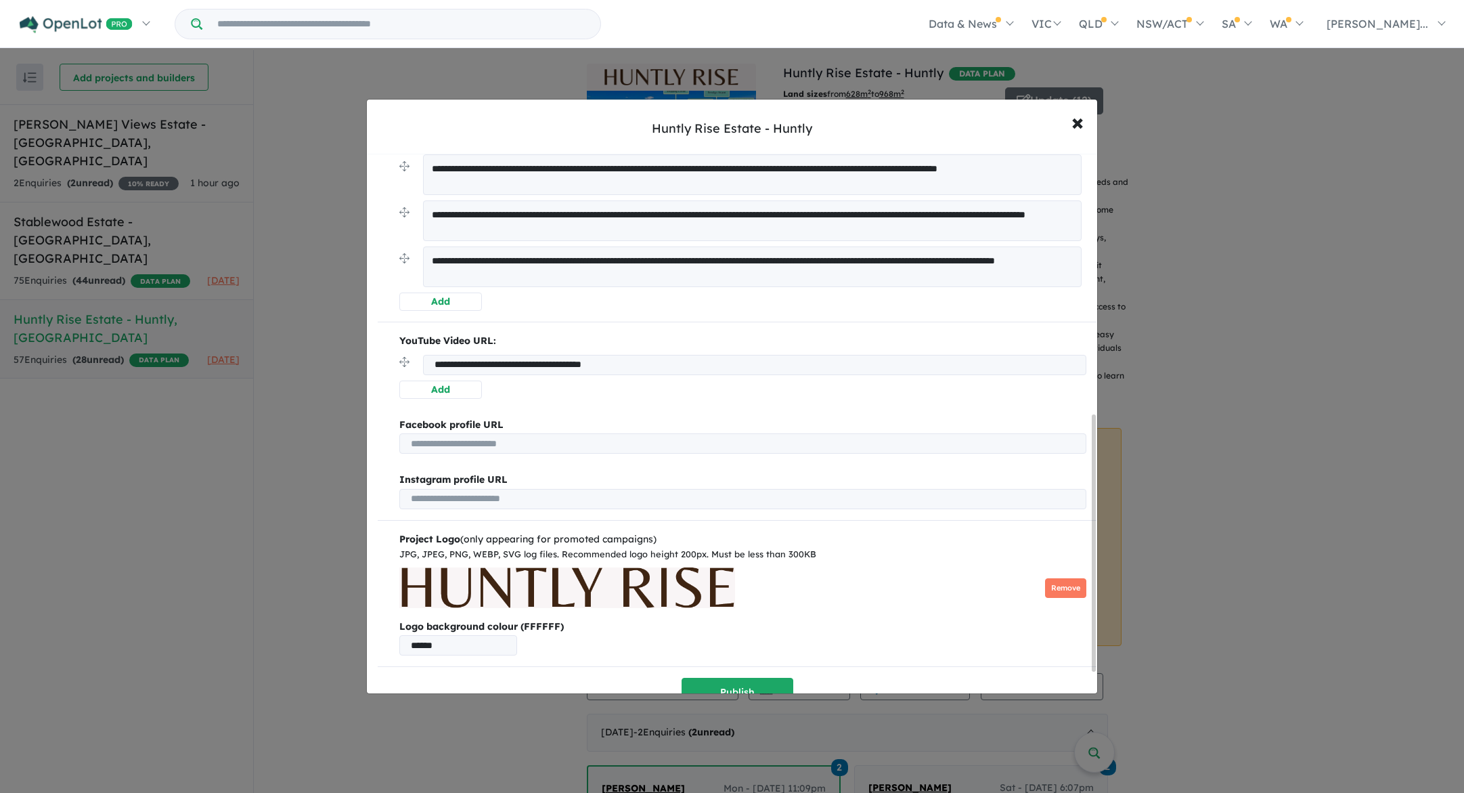
scroll to position [589, 0]
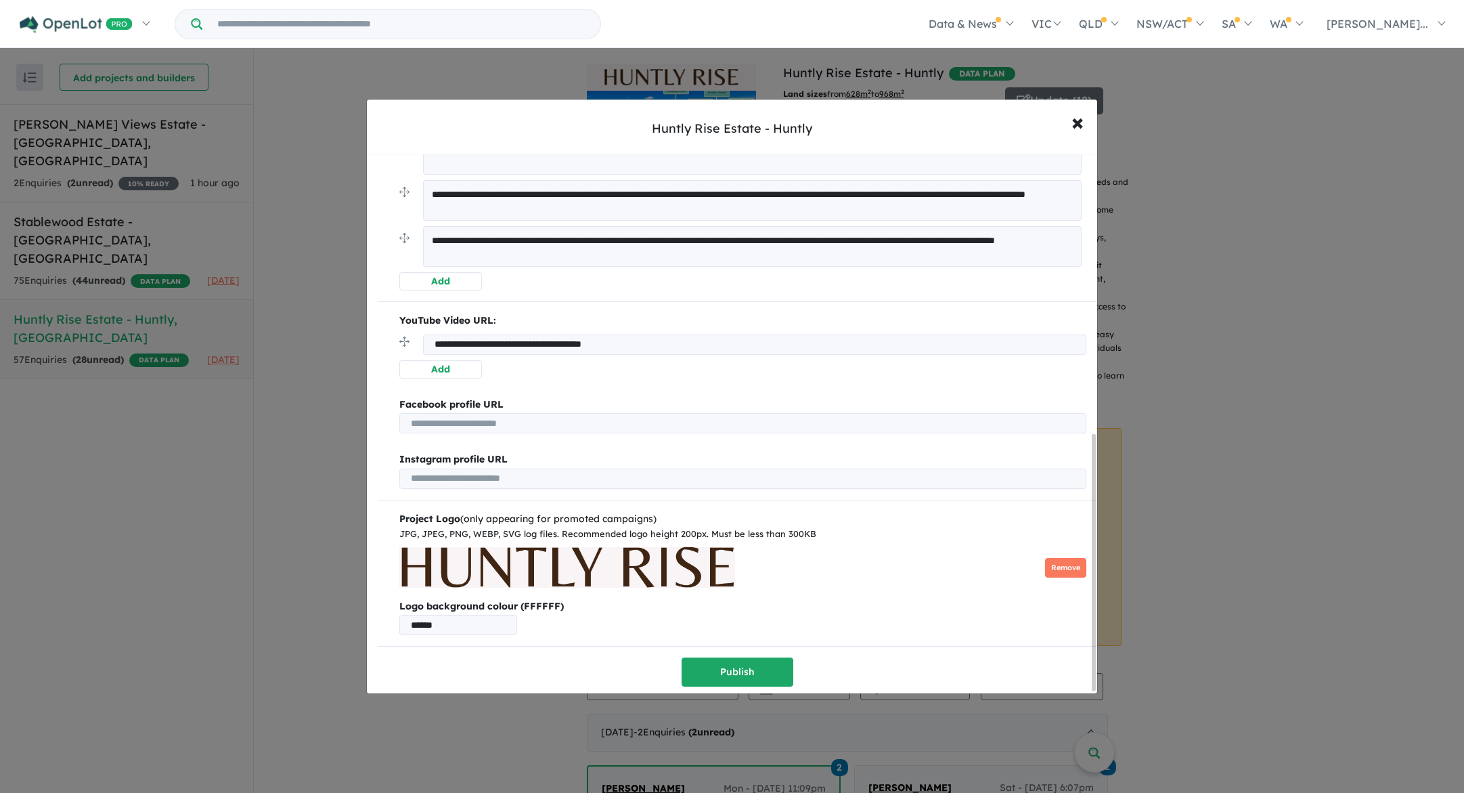
click at [505, 423] on input "url" at bounding box center [743, 423] width 688 height 20
paste input "**********"
type input "**********"
click at [591, 472] on input "url" at bounding box center [743, 478] width 688 height 20
click at [492, 473] on input "url" at bounding box center [743, 478] width 688 height 20
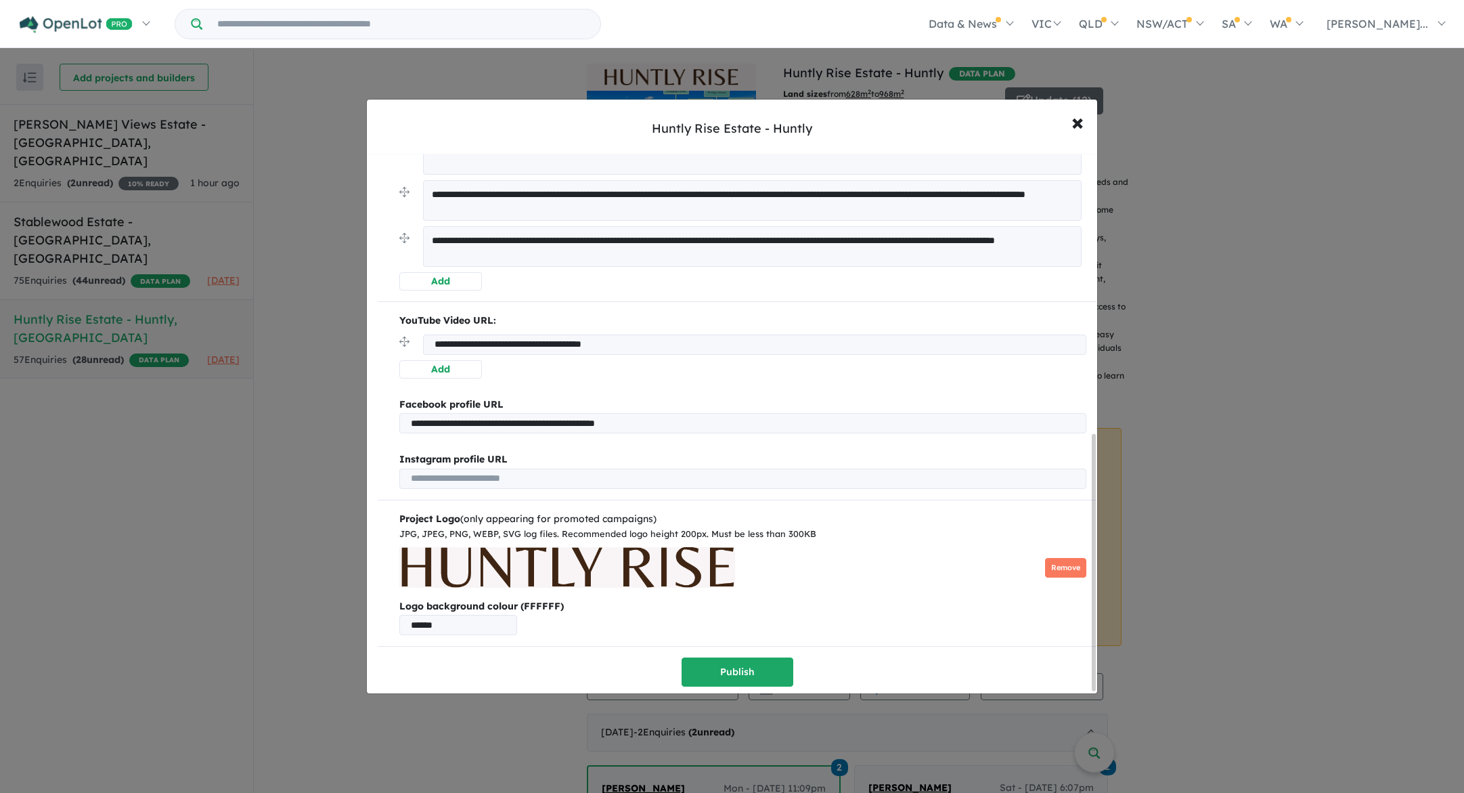
paste input "**********"
type input "**********"
click at [716, 672] on button "Publish" at bounding box center [738, 671] width 112 height 29
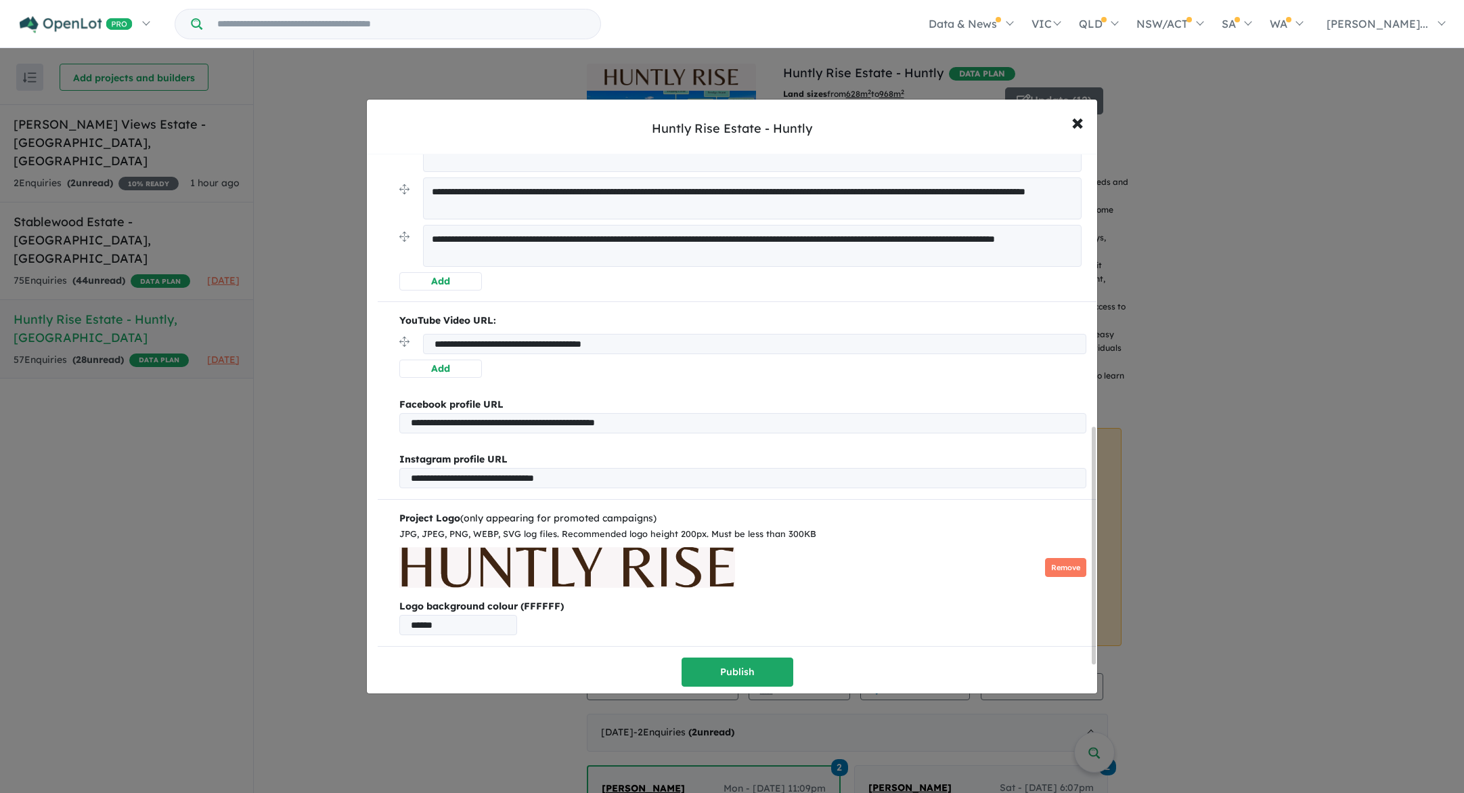
scroll to position [682, 0]
click at [1080, 122] on span "×" at bounding box center [1078, 121] width 12 height 29
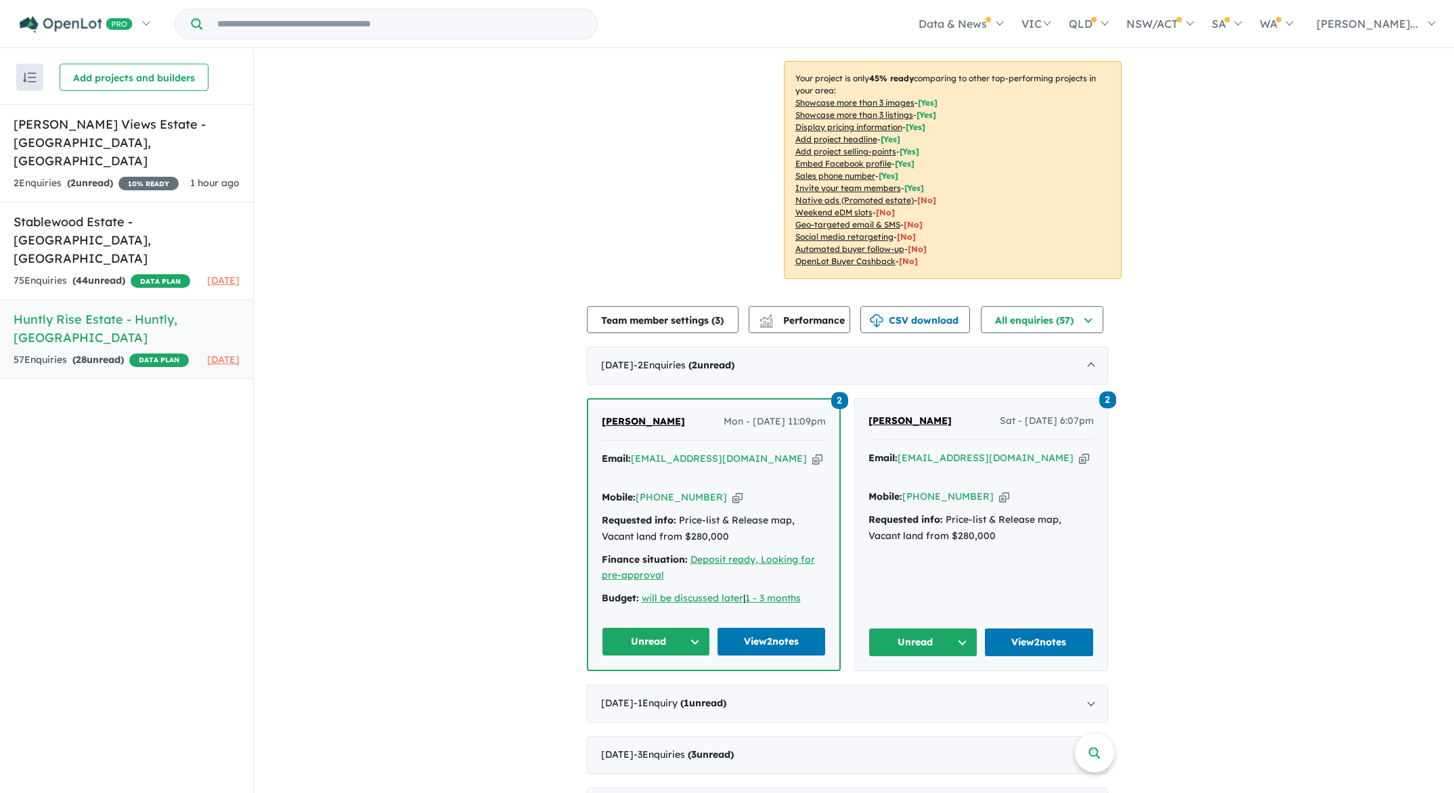
scroll to position [0, 0]
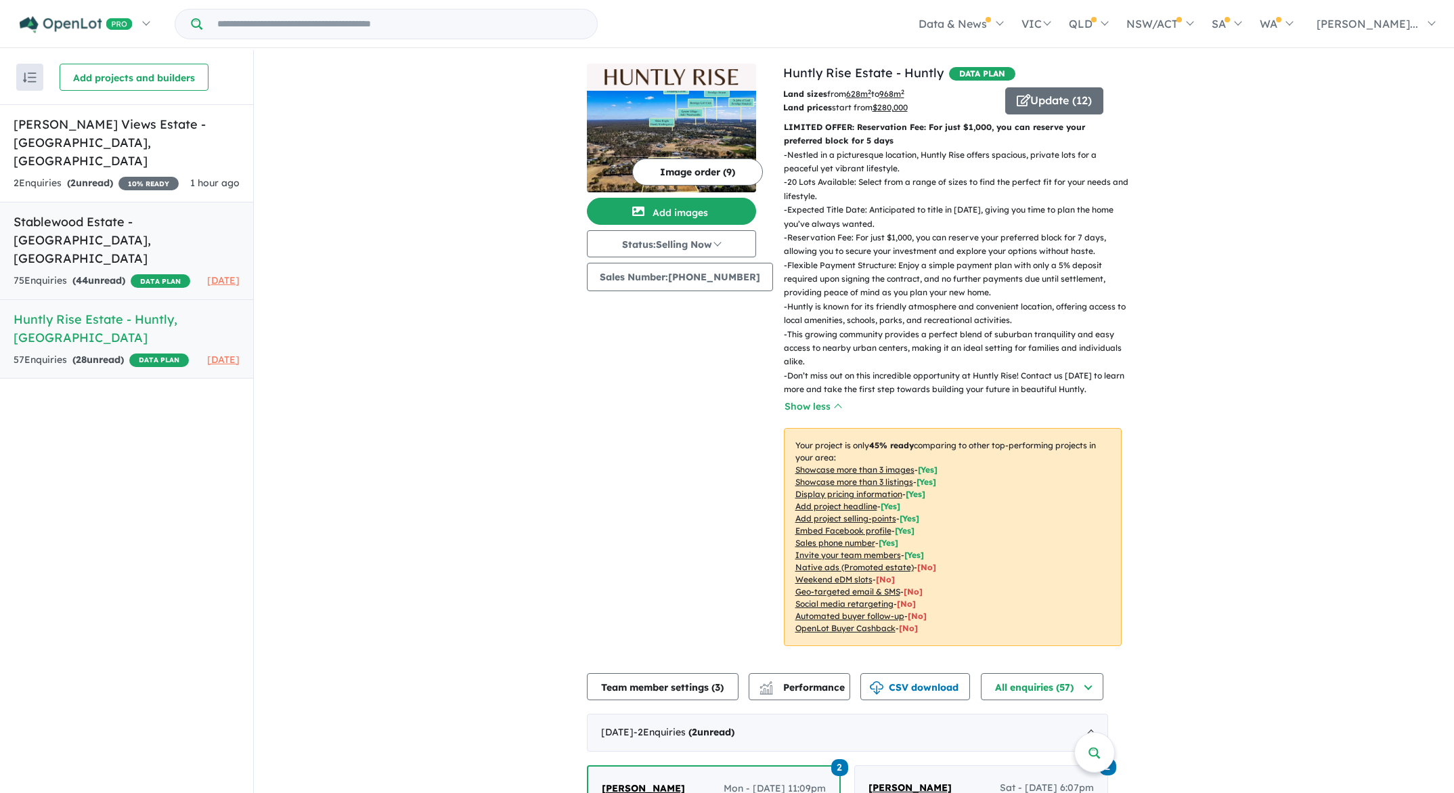
click at [154, 202] on link "Stablewood Estate - Benalla , VIC 75 Enquir ies ( 44 unread) DATA PLAN 12 days …" at bounding box center [126, 251] width 253 height 98
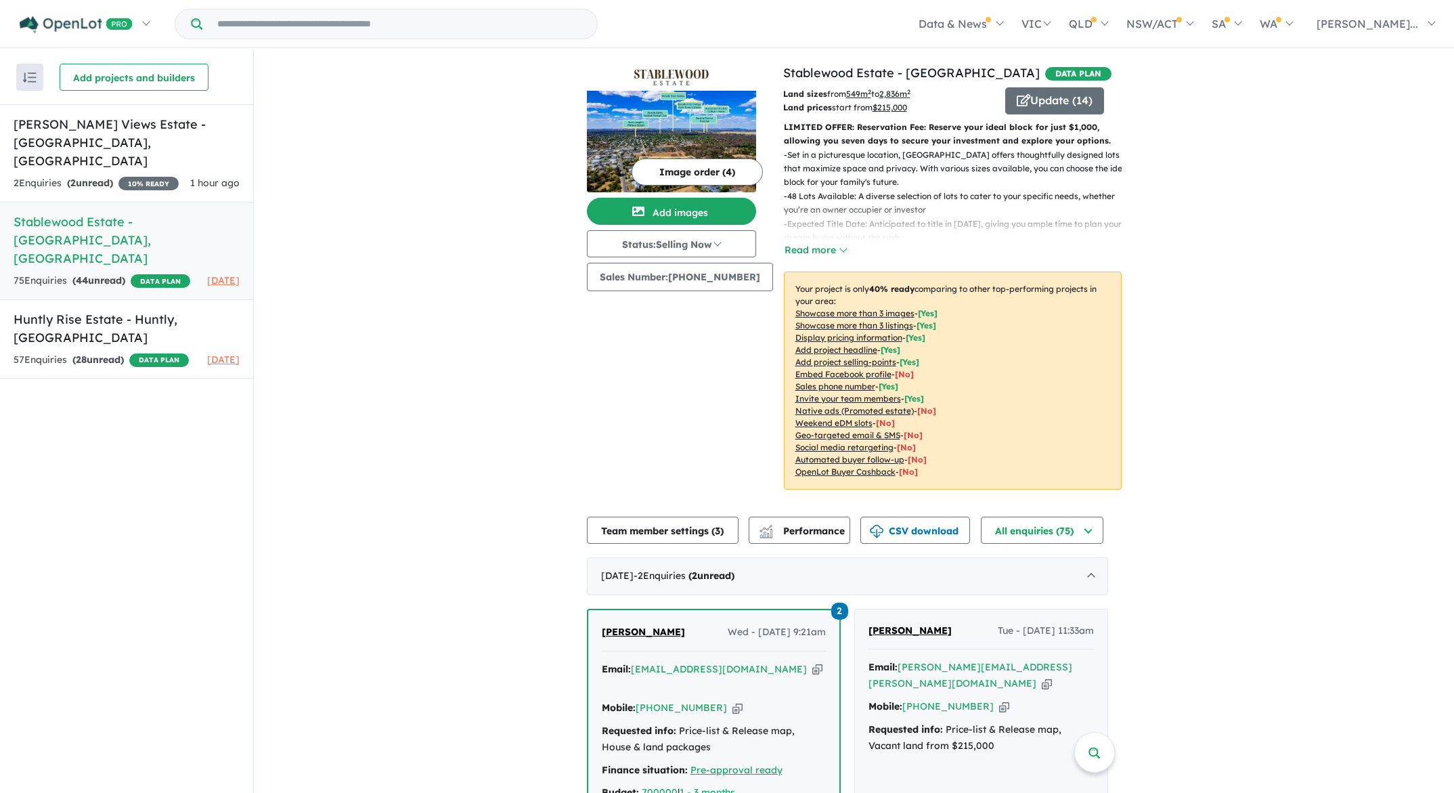
click at [621, 116] on img at bounding box center [671, 142] width 169 height 102
